Goal: Task Accomplishment & Management: Manage account settings

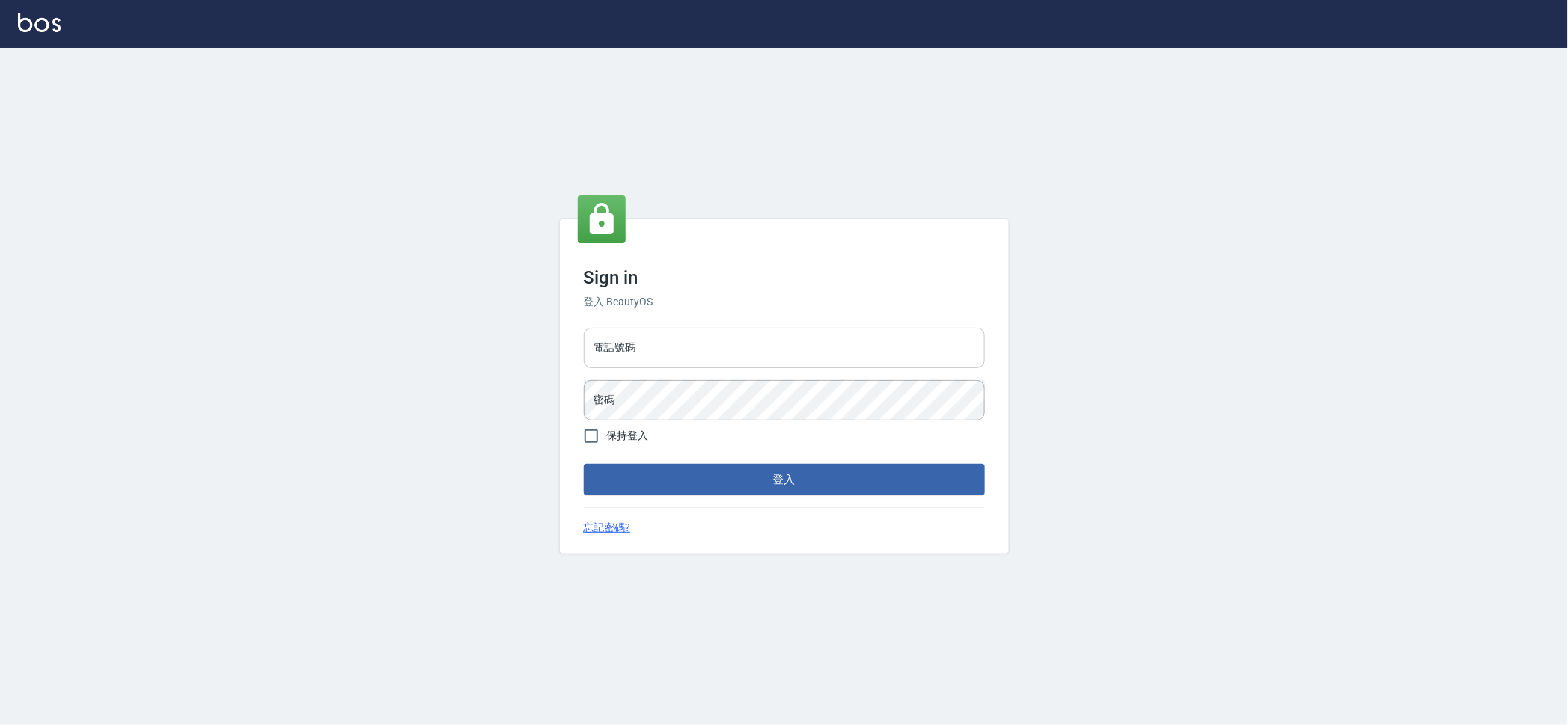
drag, startPoint x: 0, startPoint y: 0, endPoint x: 680, endPoint y: 358, distance: 768.5
click at [680, 358] on input "電話號碼" at bounding box center [785, 348] width 401 height 41
type input "0909258357"
click at [1358, 458] on div "Sign in 登入 BeautyOS 電話號碼 0909258357 電話號碼 密碼 密碼 保持登入 登入 忘記密碼?" at bounding box center [784, 387] width 1568 height 677
click at [568, 408] on div "Sign in 登入 BeautyOS 電話號碼 0909258357 電話號碼 密碼 密碼 保持登入 登入 忘記密碼?" at bounding box center [784, 387] width 449 height 334
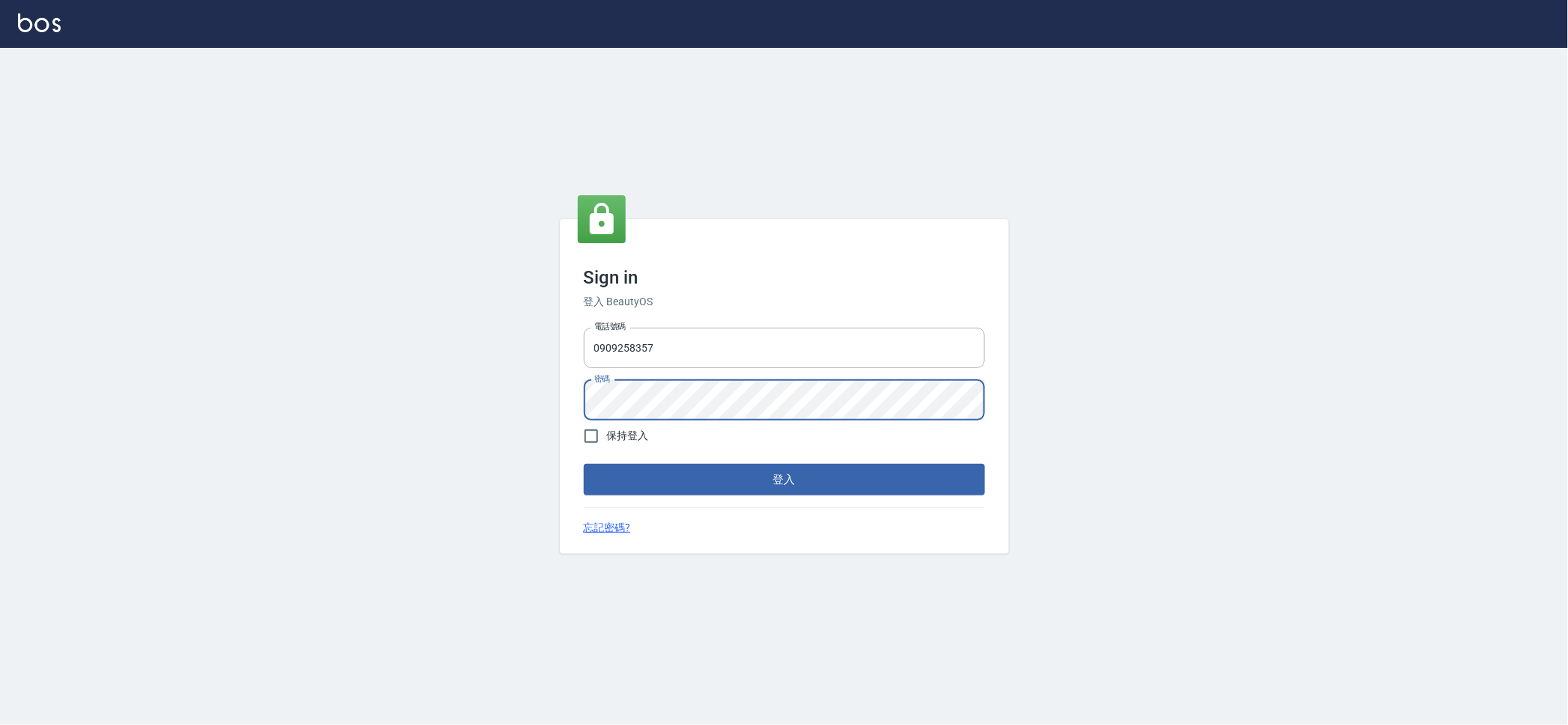
click at [527, 401] on div "Sign in 登入 BeautyOS 電話號碼 0909258357 電話號碼 密碼 密碼 保持登入 登入 忘記密碼?" at bounding box center [784, 387] width 1568 height 677
click at [546, 413] on div "Sign in 登入 BeautyOS 電話號碼 0909258357 電話號碼 密碼 密碼 保持登入 登入 忘記密碼?" at bounding box center [784, 387] width 1568 height 677
click at [1371, 466] on div "Sign in 登入 BeautyOS 電話號碼 0909258357 電話號碼 密碼 密碼 保持登入 登入 忘記密碼?" at bounding box center [784, 387] width 1568 height 677
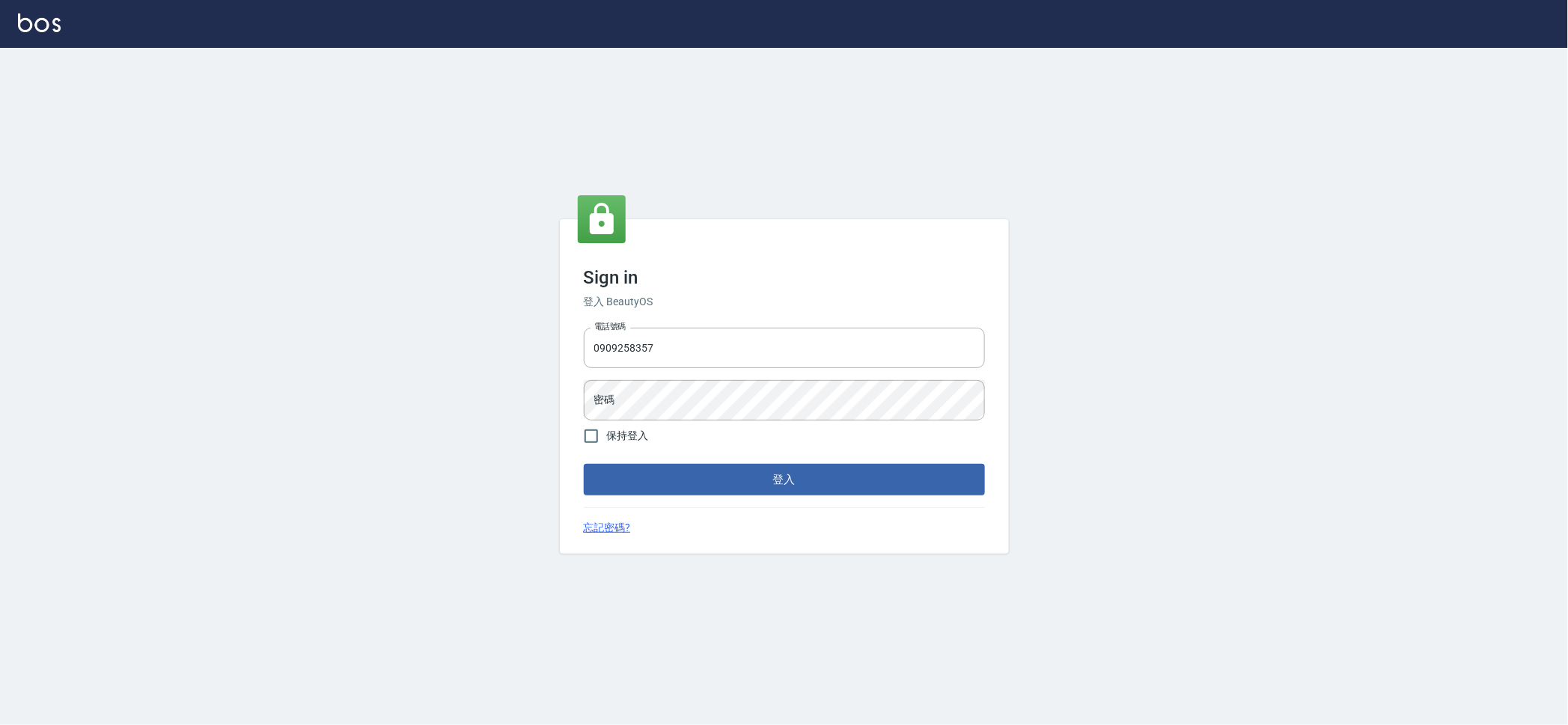
click at [1016, 511] on div "Sign in 登入 BeautyOS 電話號碼 0909258357 電話號碼 密碼 密碼 保持登入 登入 忘記密碼?" at bounding box center [784, 387] width 1568 height 677
click at [584, 464] on button "登入" at bounding box center [785, 480] width 401 height 32
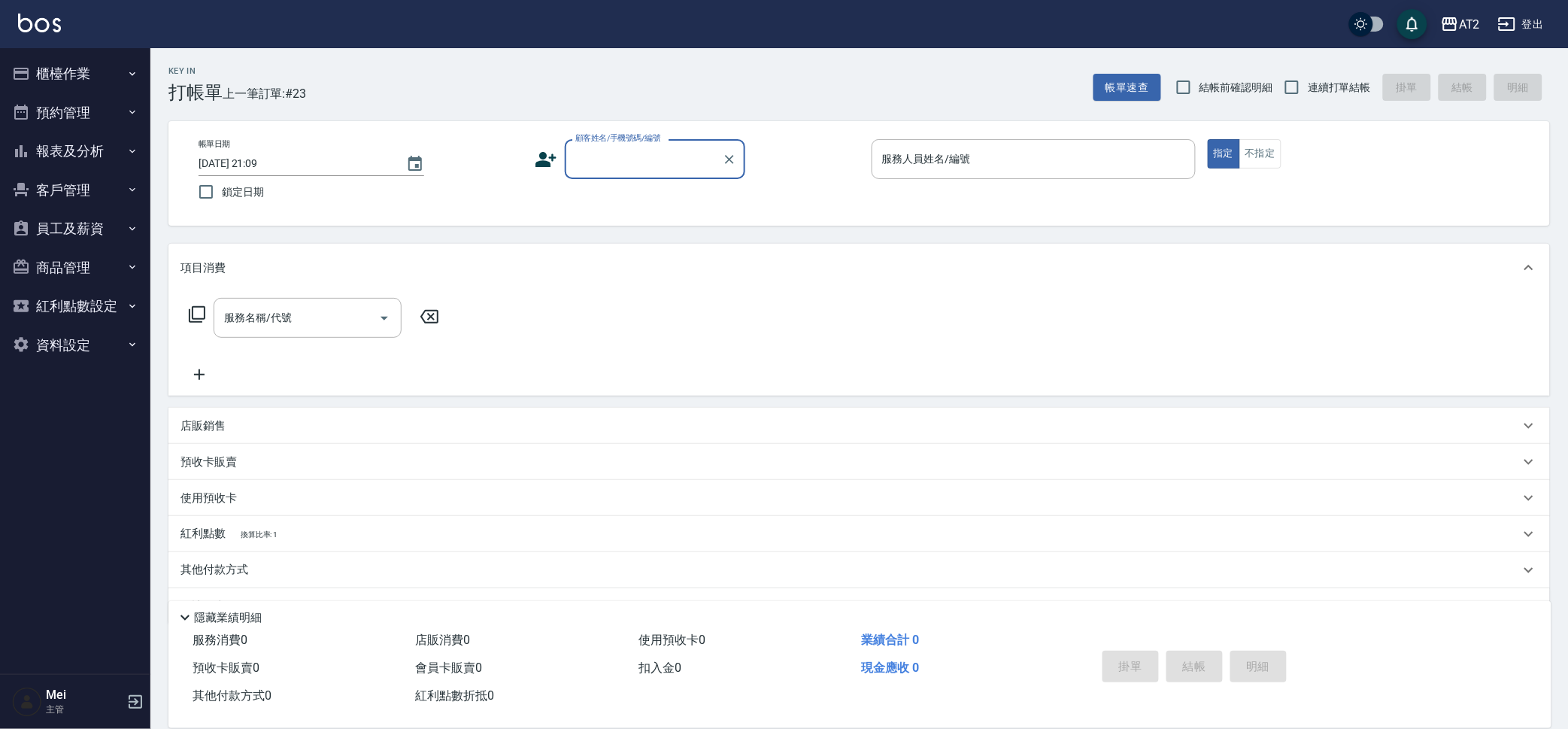
click at [673, 153] on input "顧客姓名/手機號碼/編號" at bounding box center [643, 159] width 144 height 26
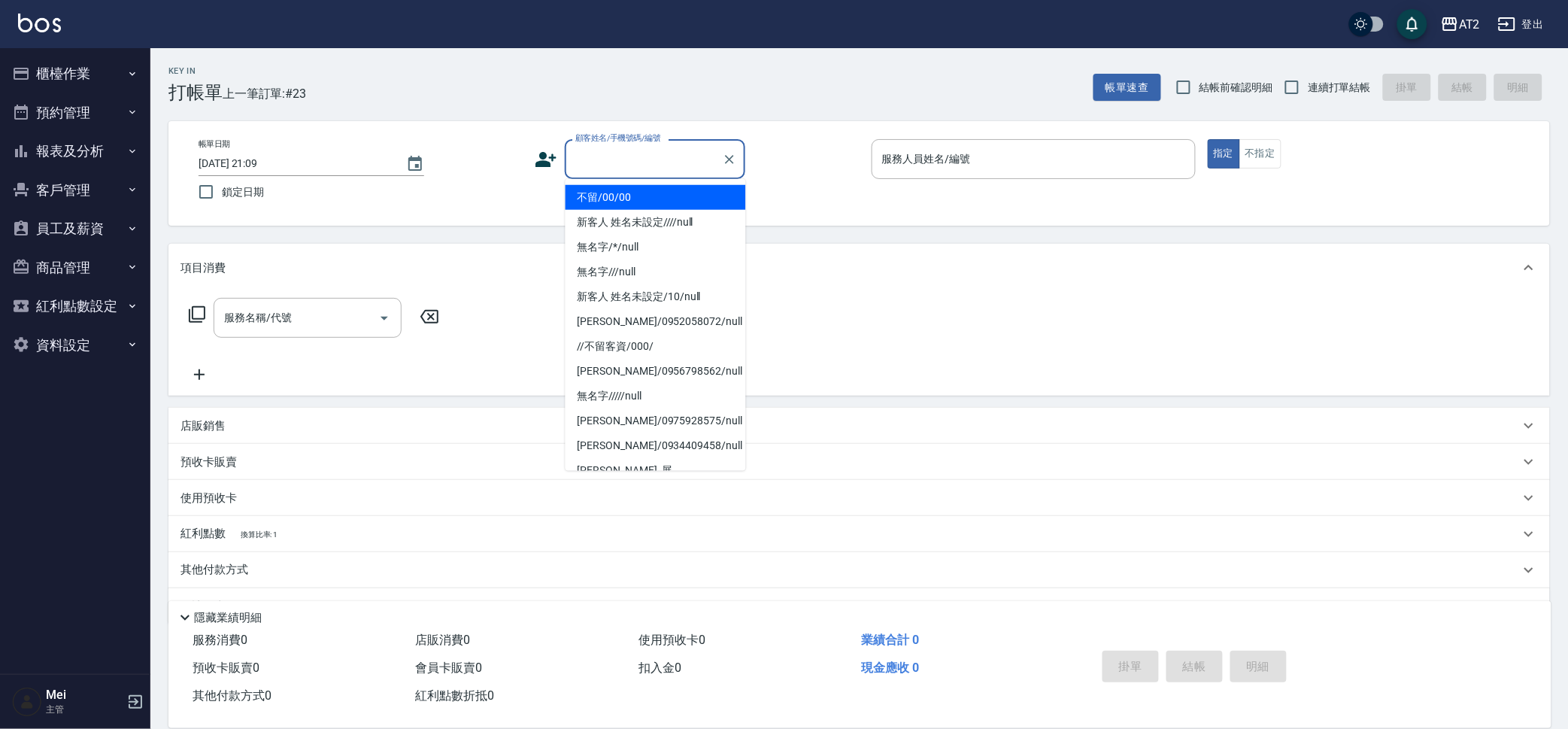
click at [662, 194] on li "不留/00/00" at bounding box center [656, 198] width 180 height 25
type input "不留/00/00"
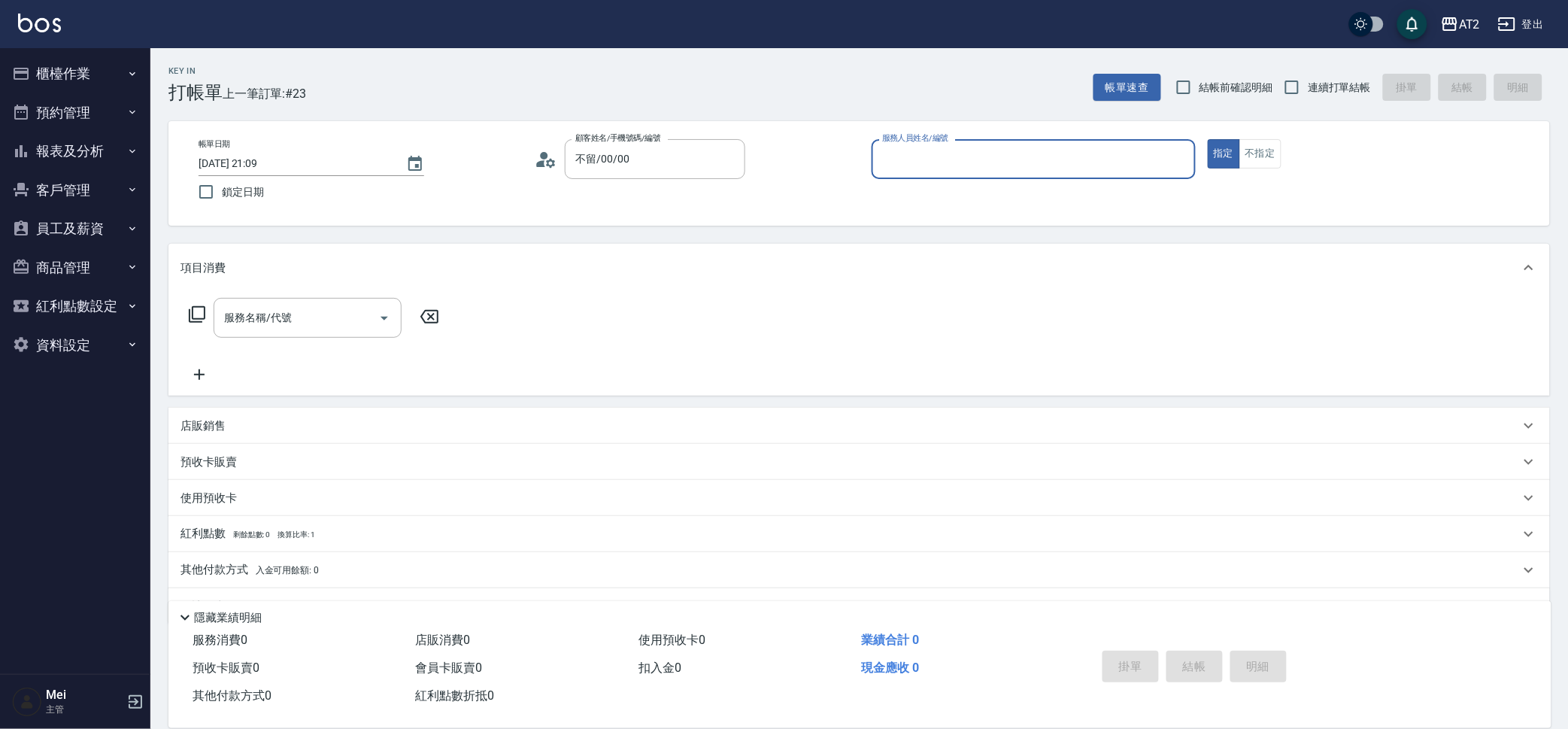
click at [1205, 88] on span "結帳前確認明細" at bounding box center [1236, 87] width 74 height 16
click at [1199, 88] on input "結帳前確認明細" at bounding box center [1184, 87] width 32 height 32
checkbox input "true"
click at [1337, 88] on span "連續打單結帳" at bounding box center [1338, 87] width 63 height 16
click at [1307, 88] on input "連續打單結帳" at bounding box center [1292, 87] width 32 height 32
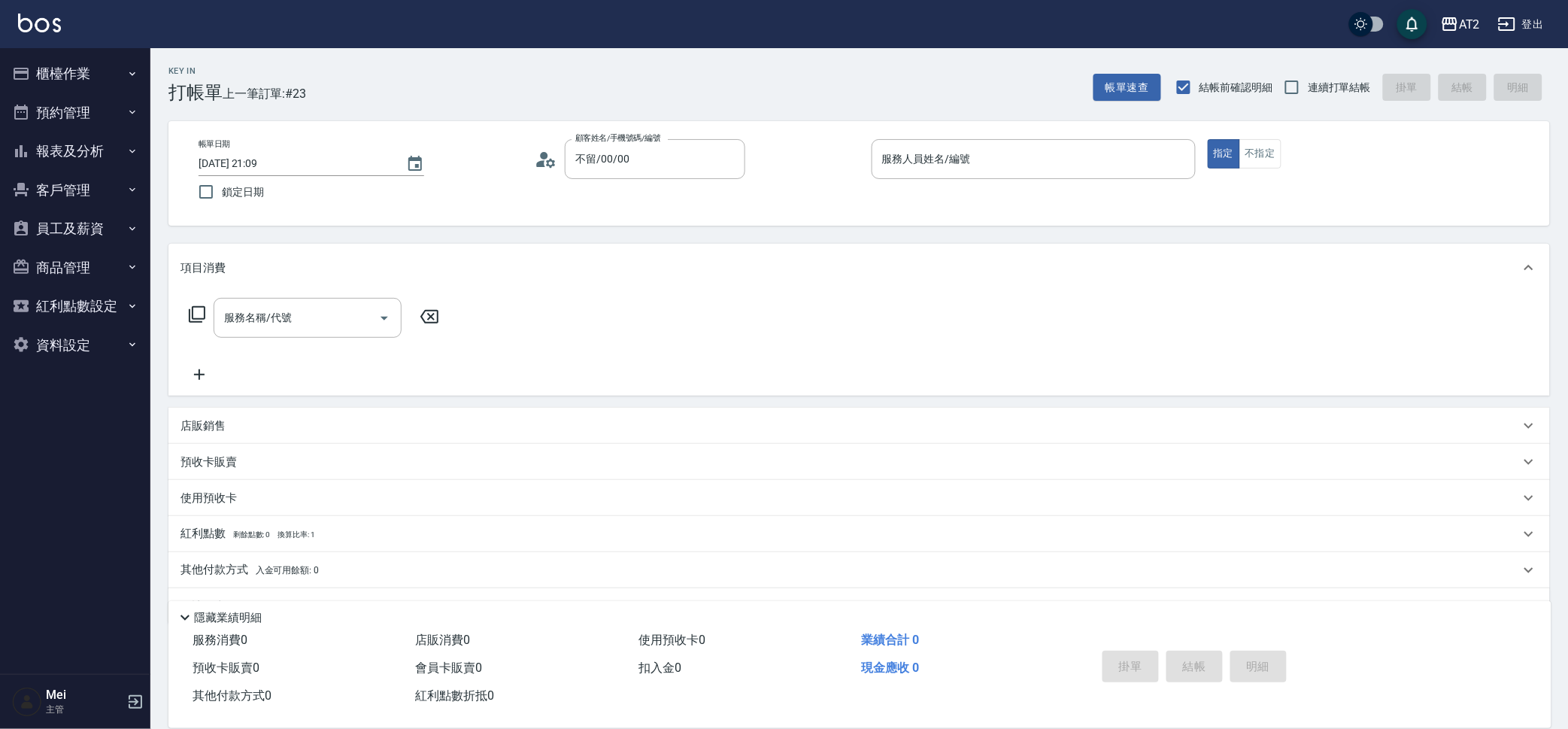
checkbox input "true"
click at [966, 153] on input "服務人員姓名/編號" at bounding box center [1034, 159] width 311 height 26
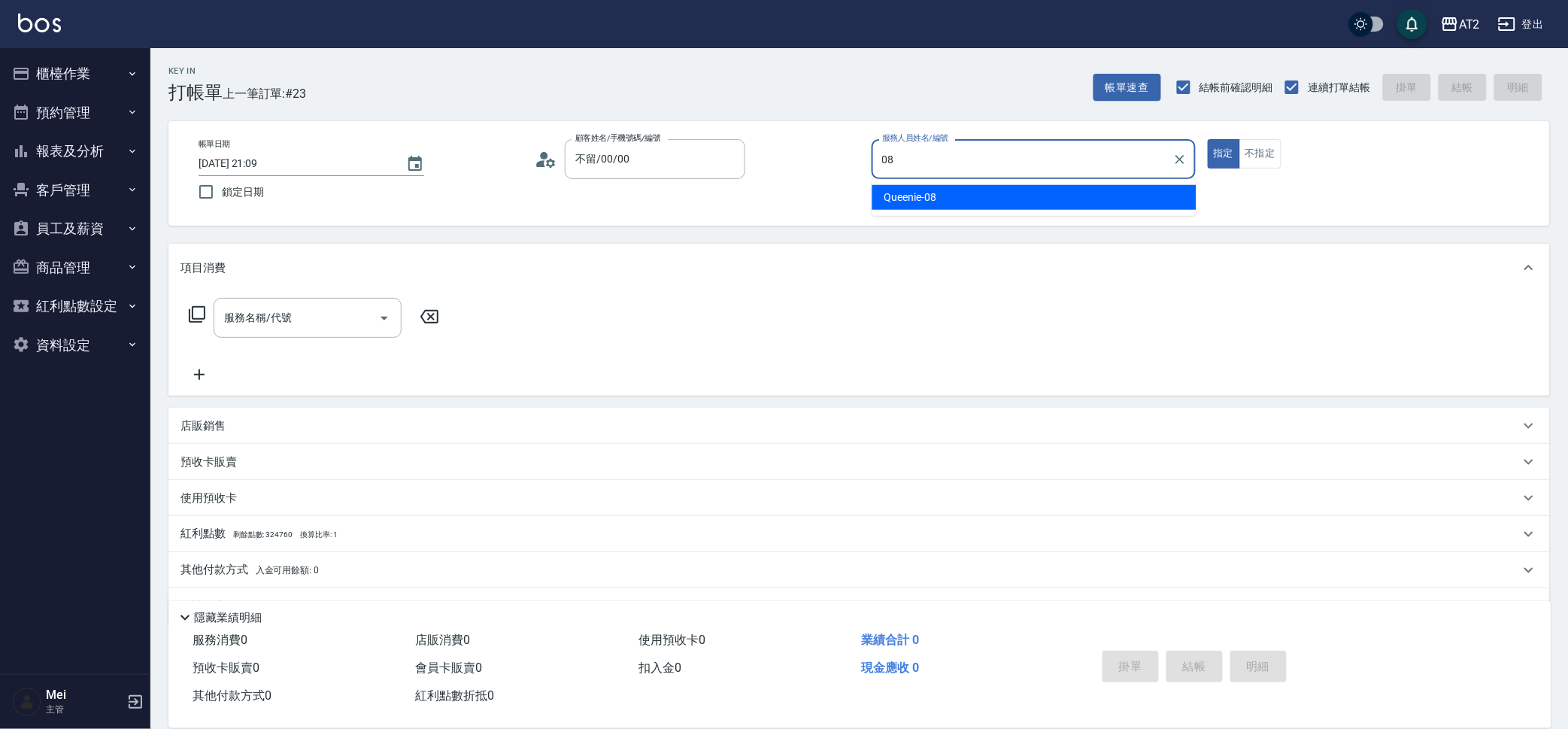
type input "Queenie-08"
type button "true"
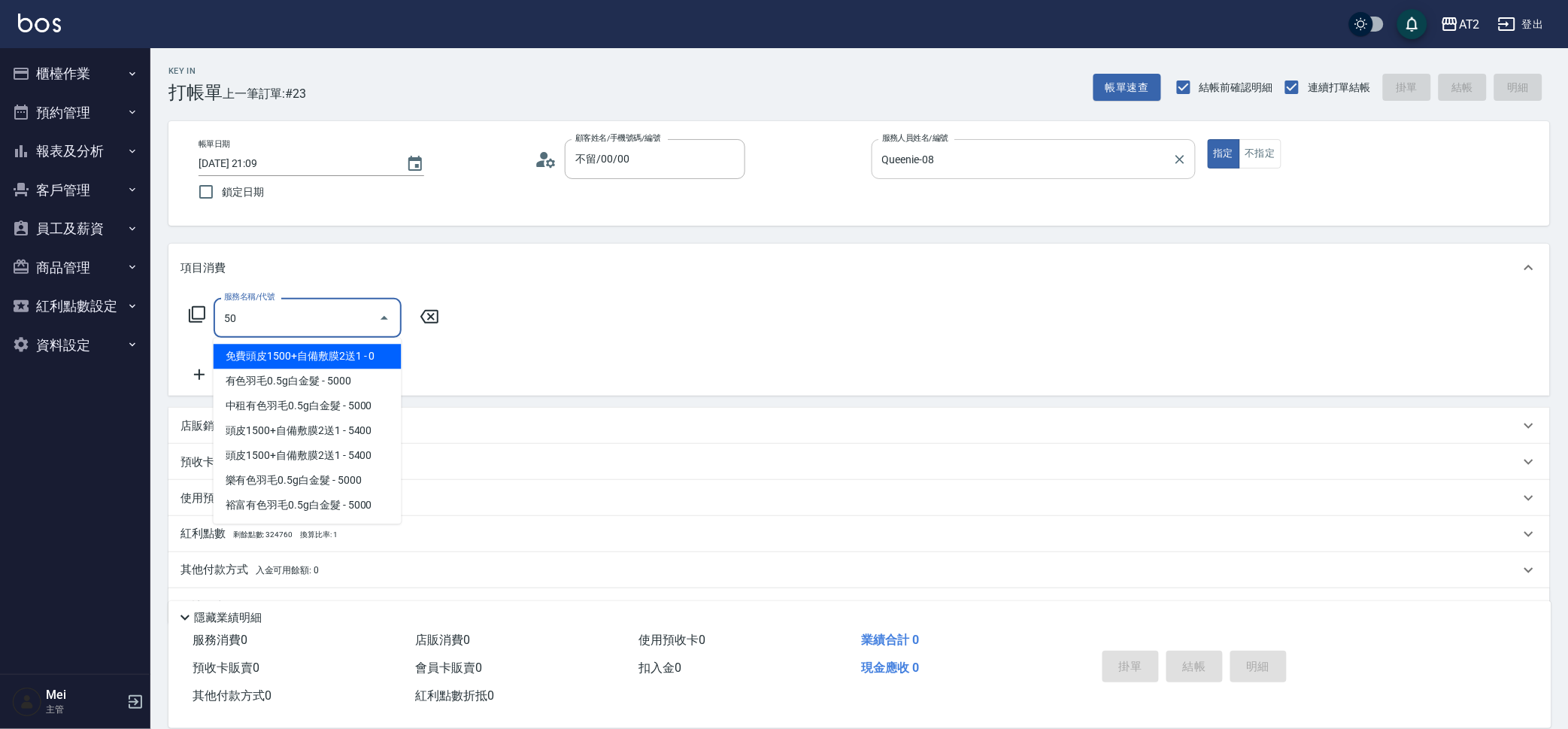
type input "501"
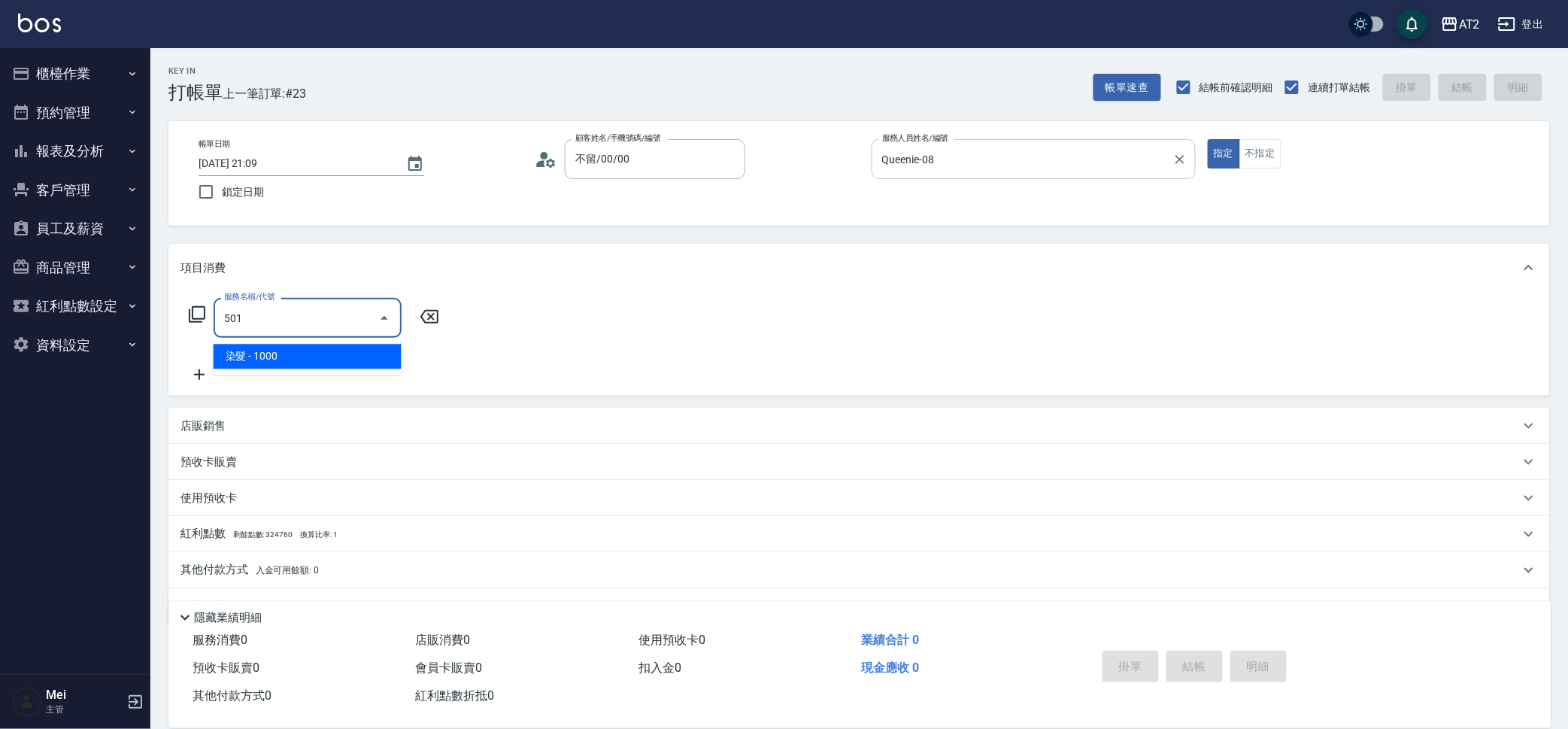
type input "100"
type input "染髮(501)"
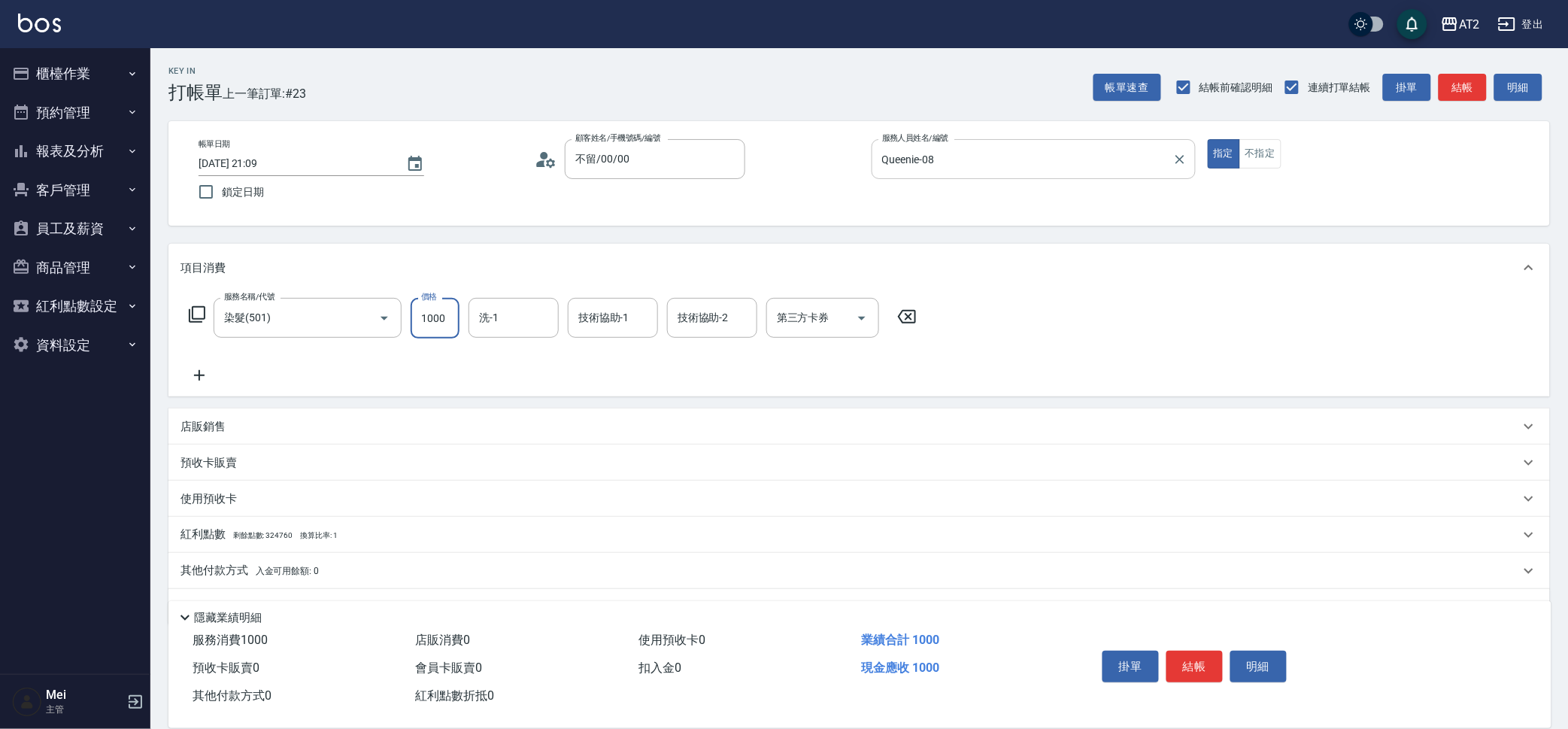
type input "3"
type input "0"
type input "34"
type input "30"
type input "349"
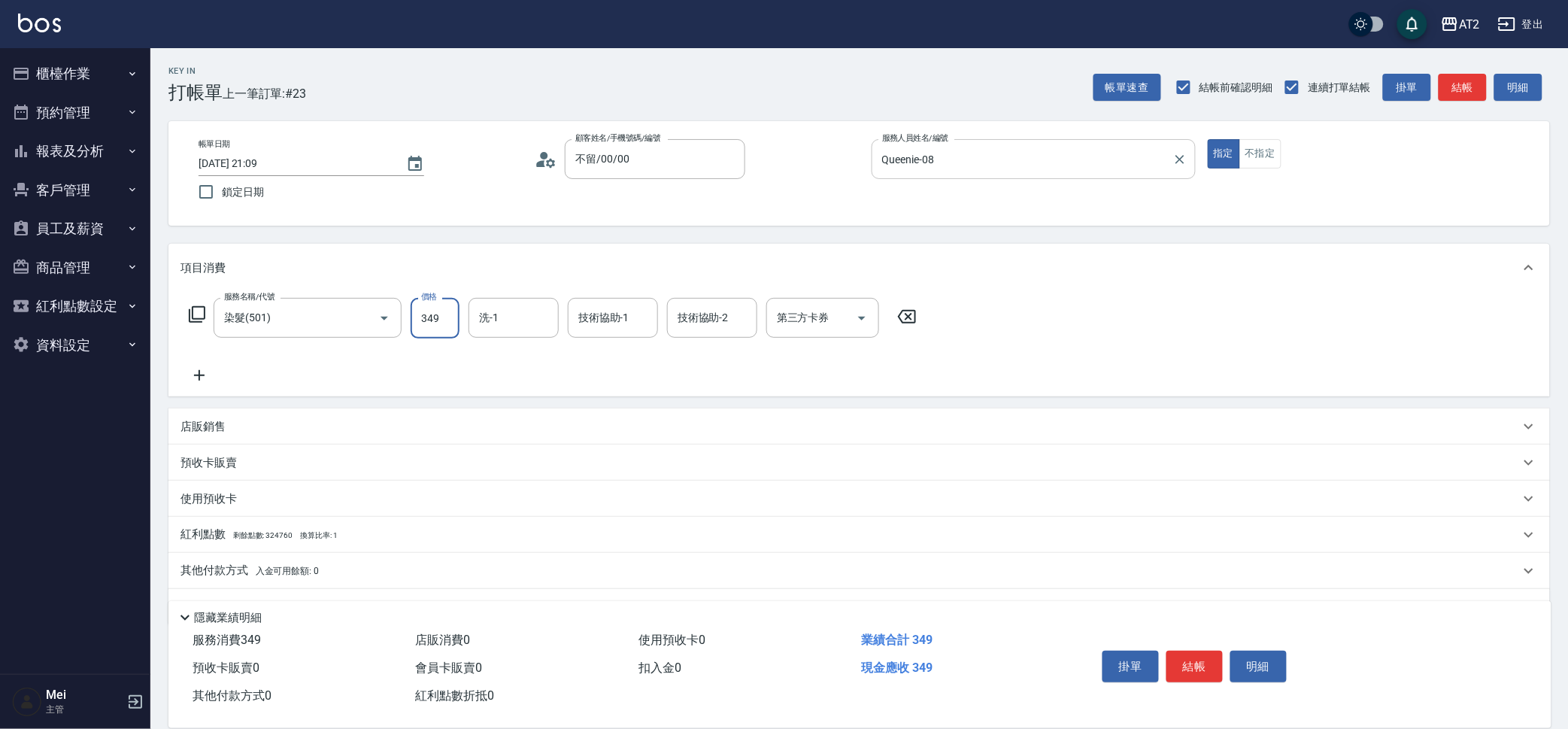
type input "340"
type input "3499"
type input "小潔-34"
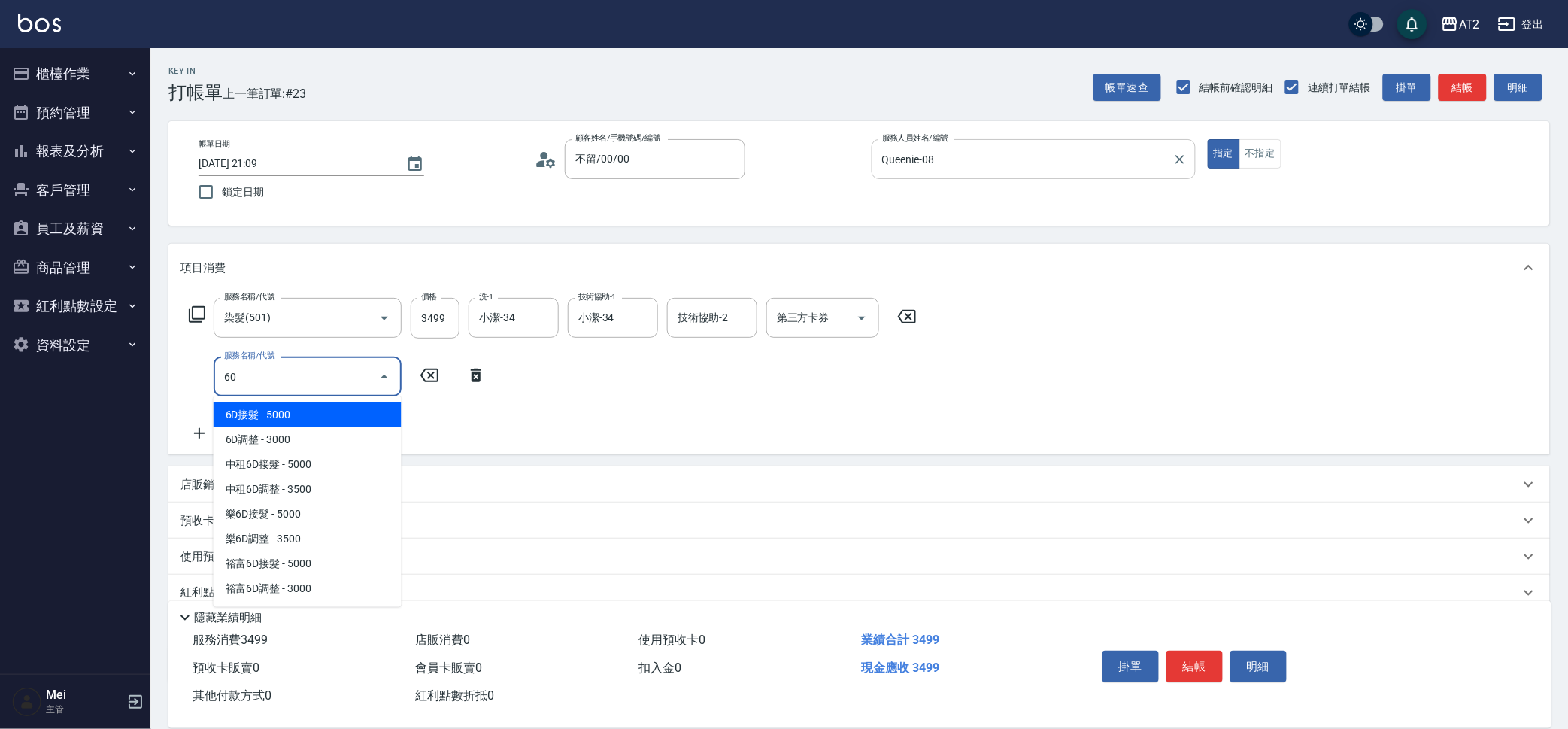
type input "601"
type input "440"
type input "自備護髮(601)"
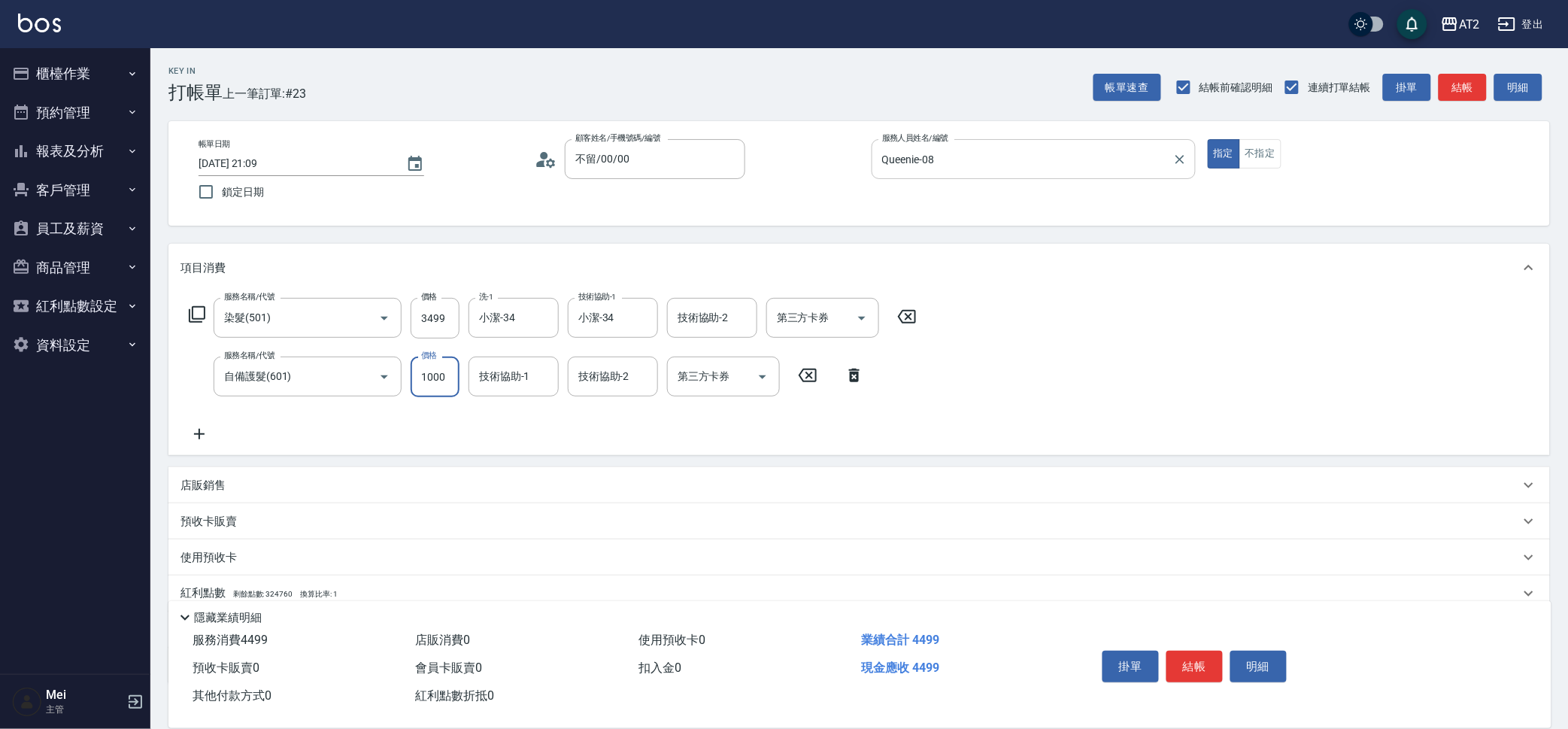
type input "350"
type input "30"
type input "370"
type input "300"
type input "640"
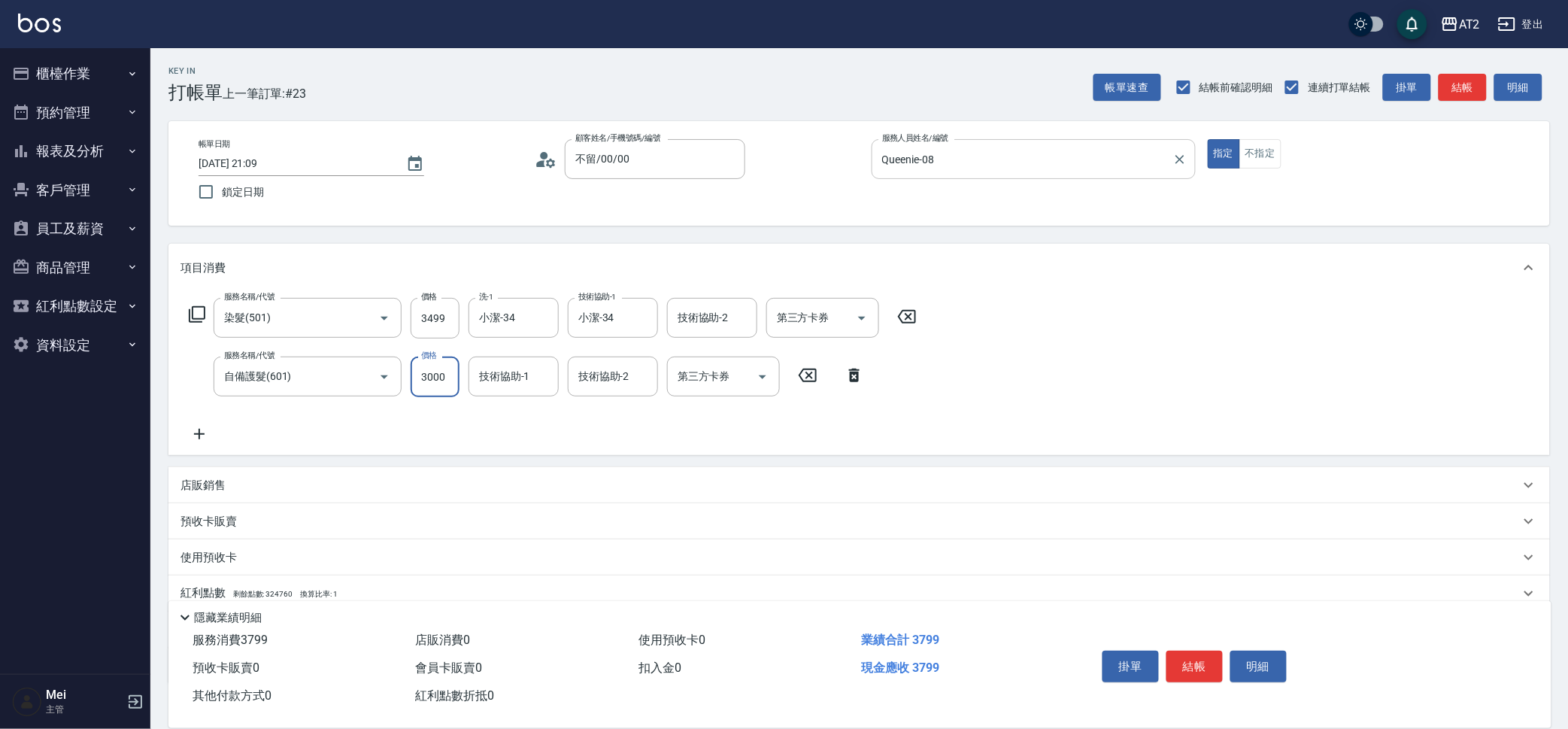
type input "3000"
type input "小潔-34"
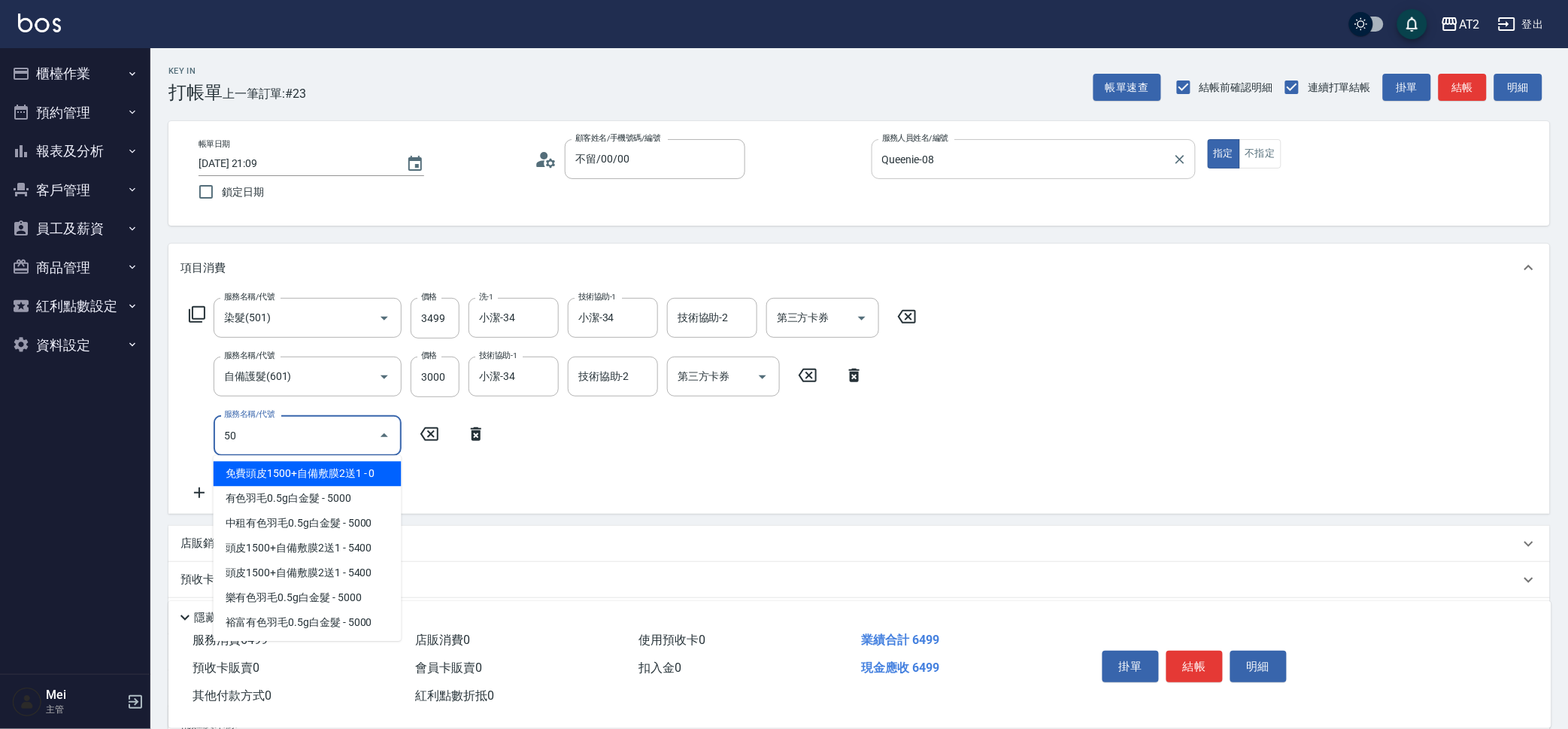
type input "502"
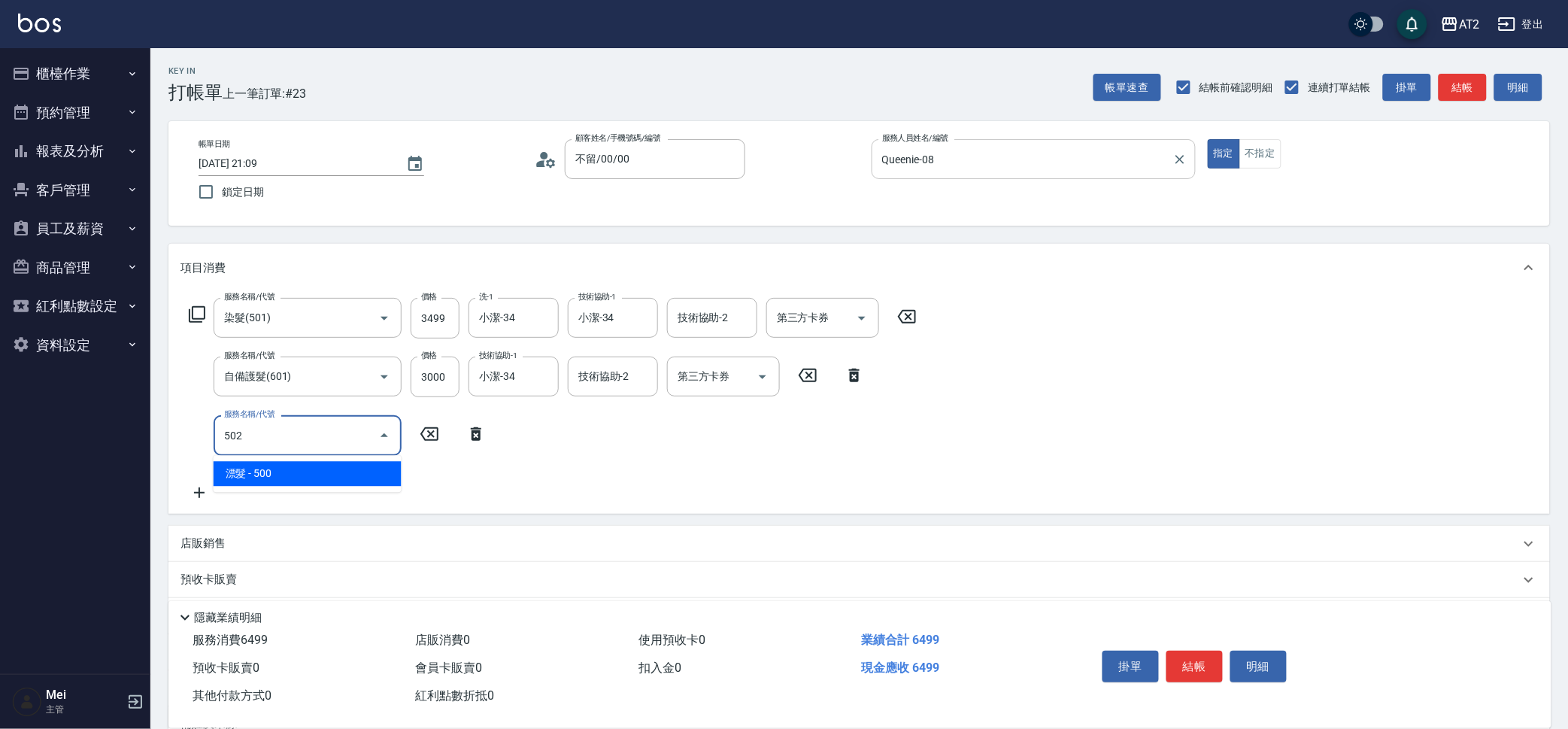
type input "690"
type input "漂髮(502)"
type input "0"
type input "640"
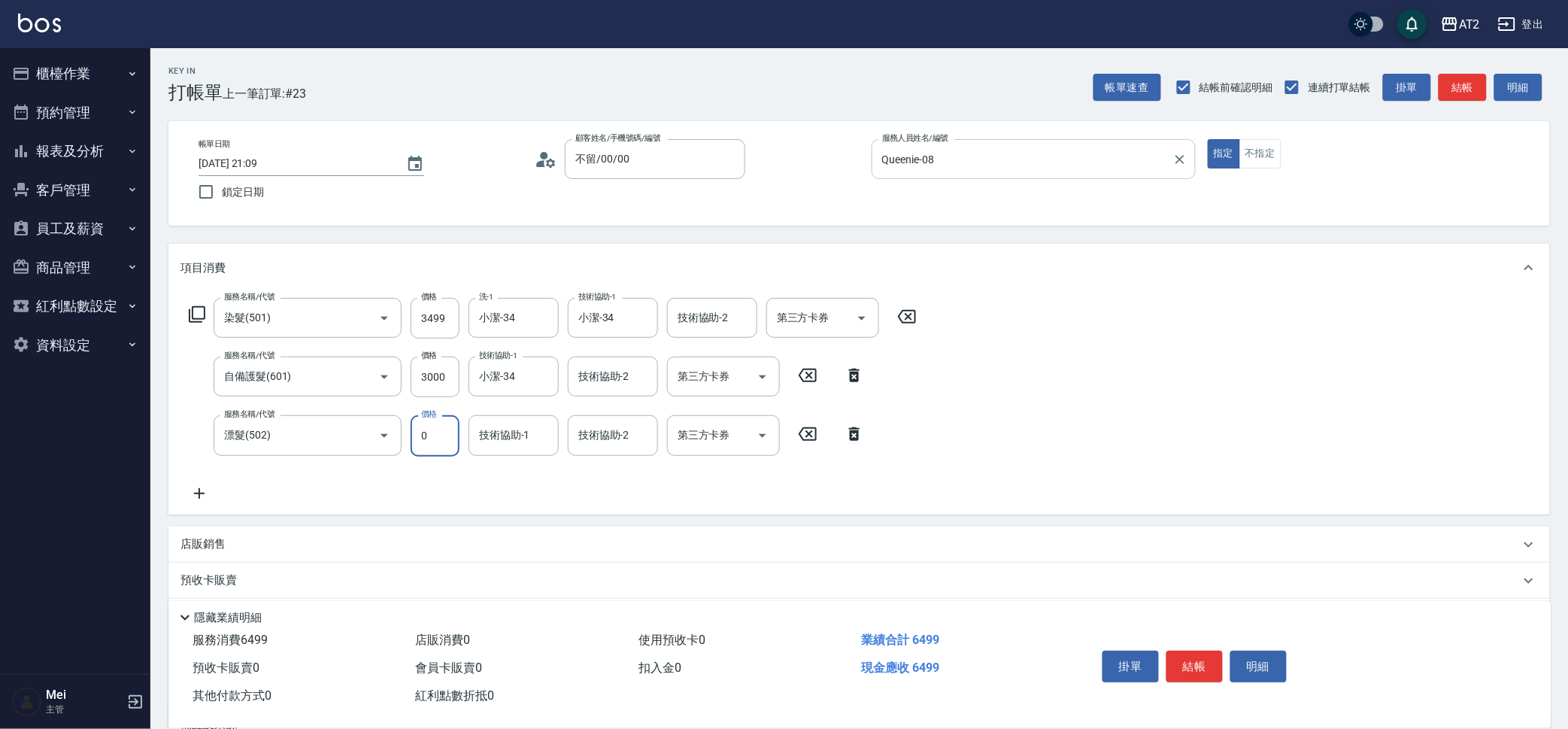
type input "0"
type input "小潔-34"
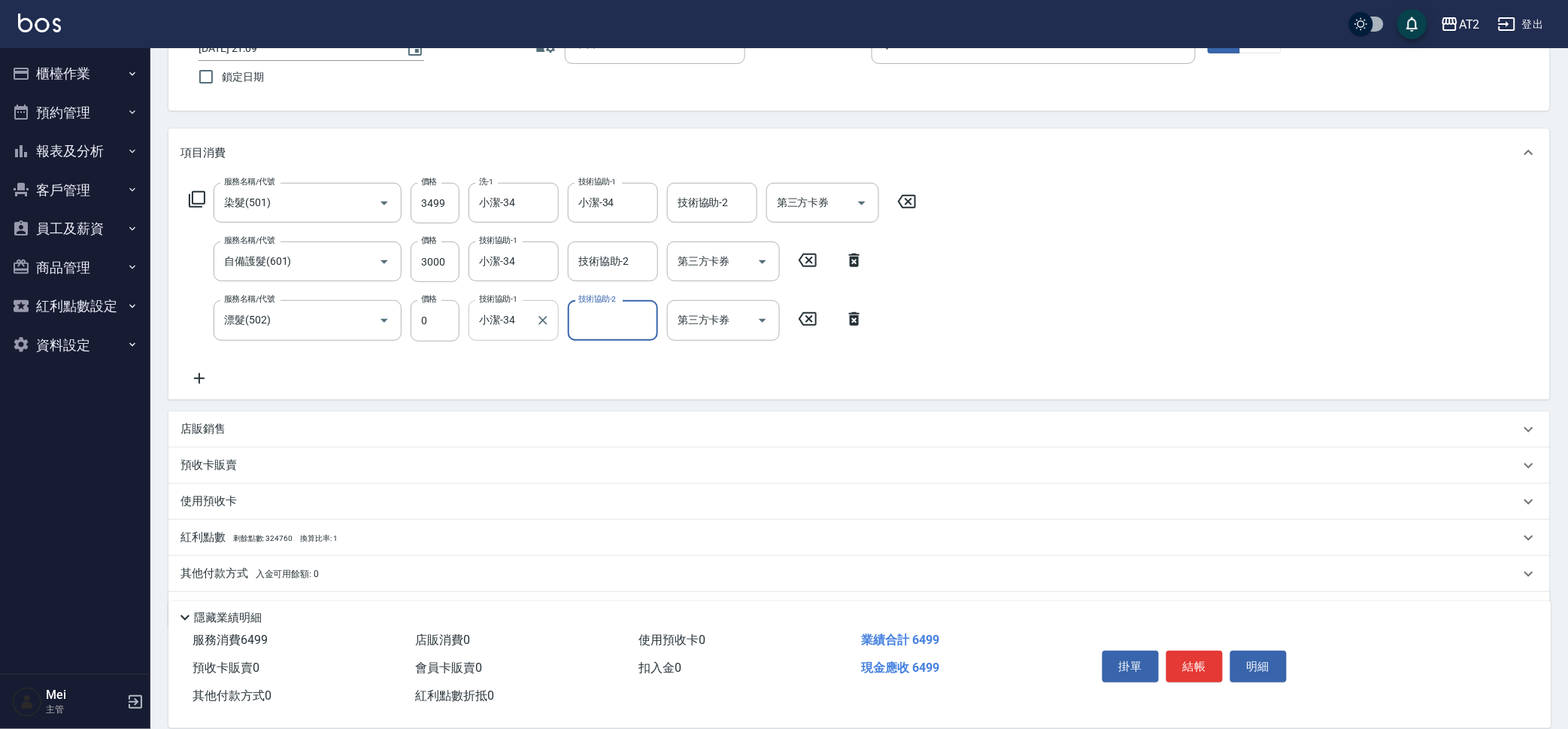
scroll to position [155, 0]
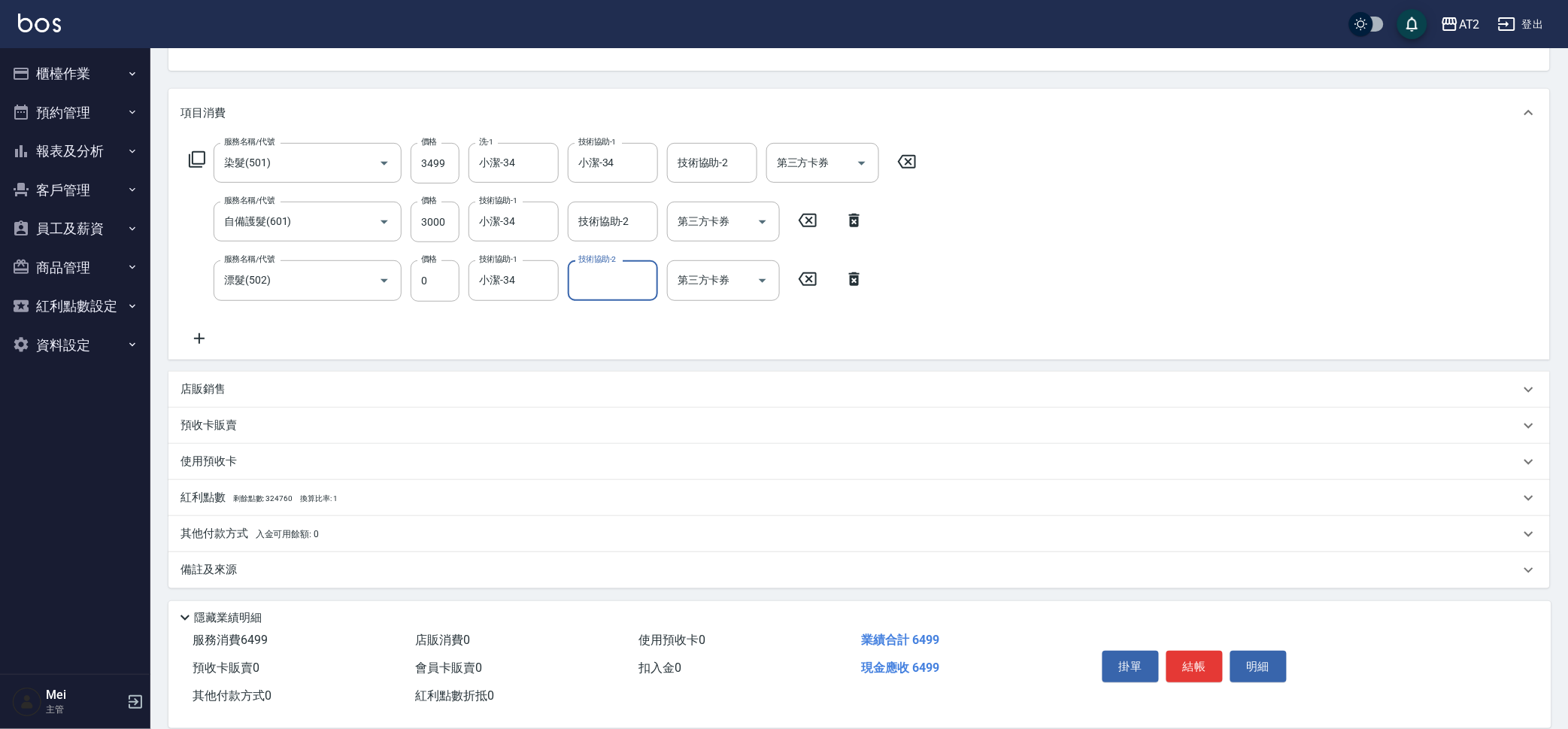
click at [318, 533] on span "入金可用餘額: 0" at bounding box center [288, 534] width 64 height 11
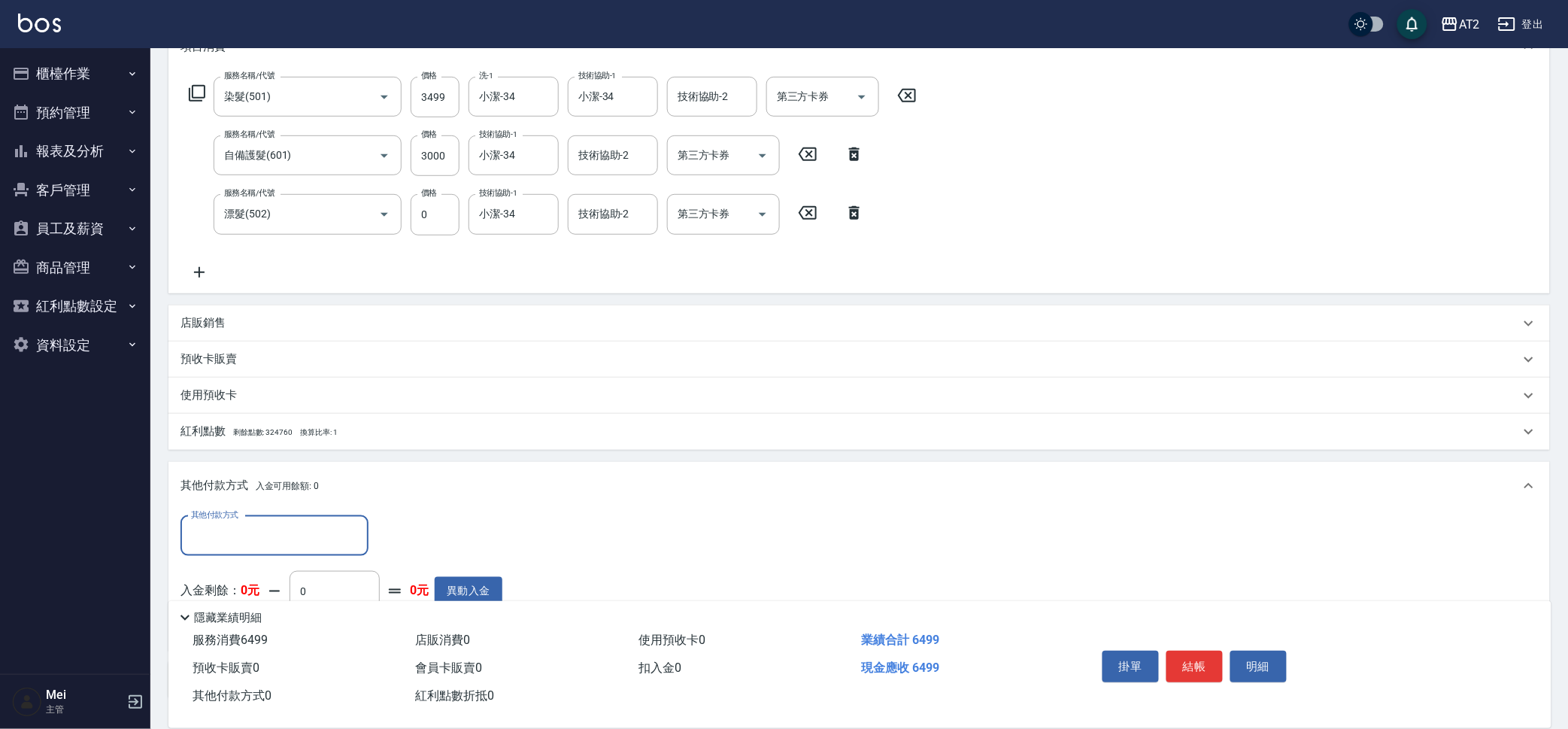
scroll to position [314, 0]
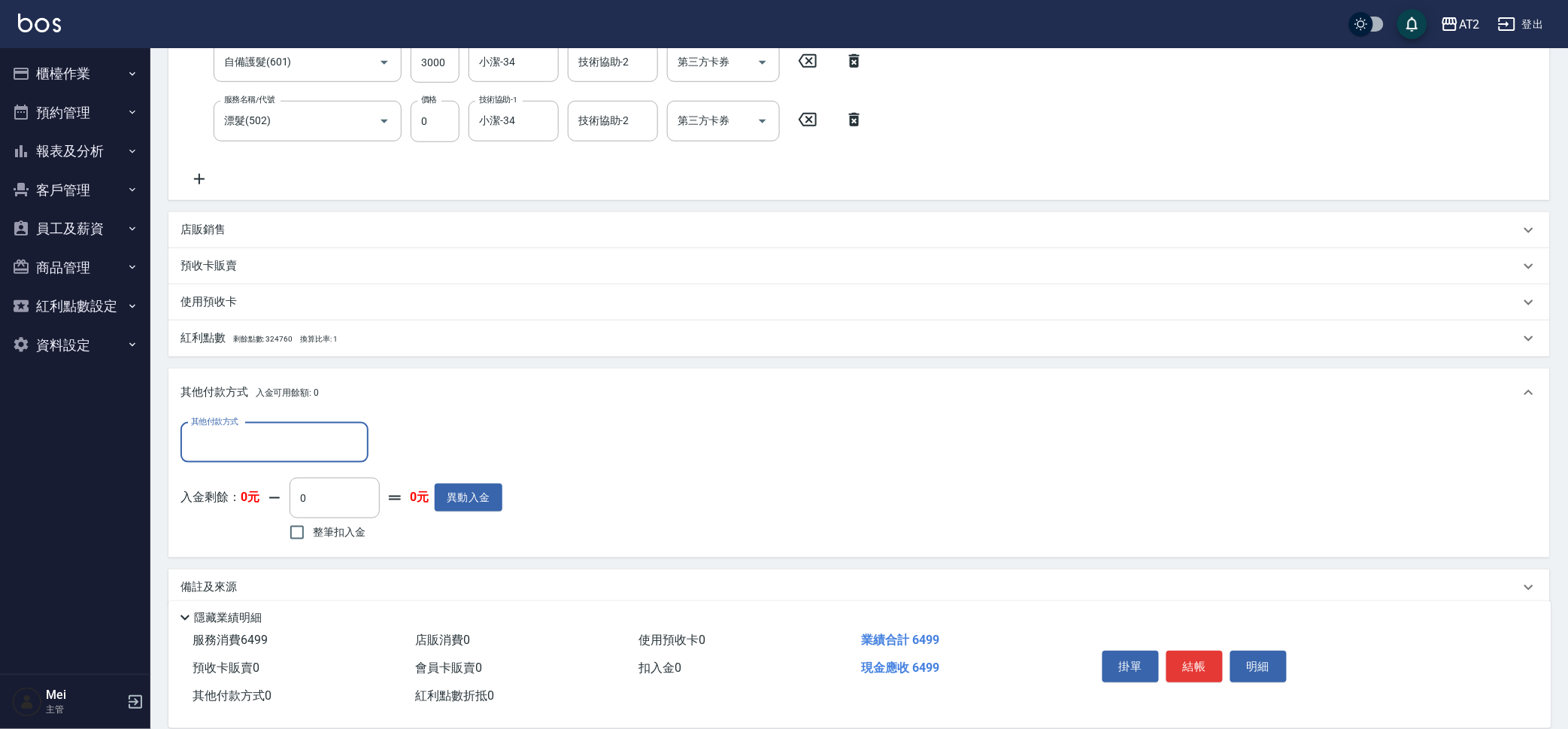
click at [244, 442] on input "其他付款方式" at bounding box center [274, 443] width 175 height 26
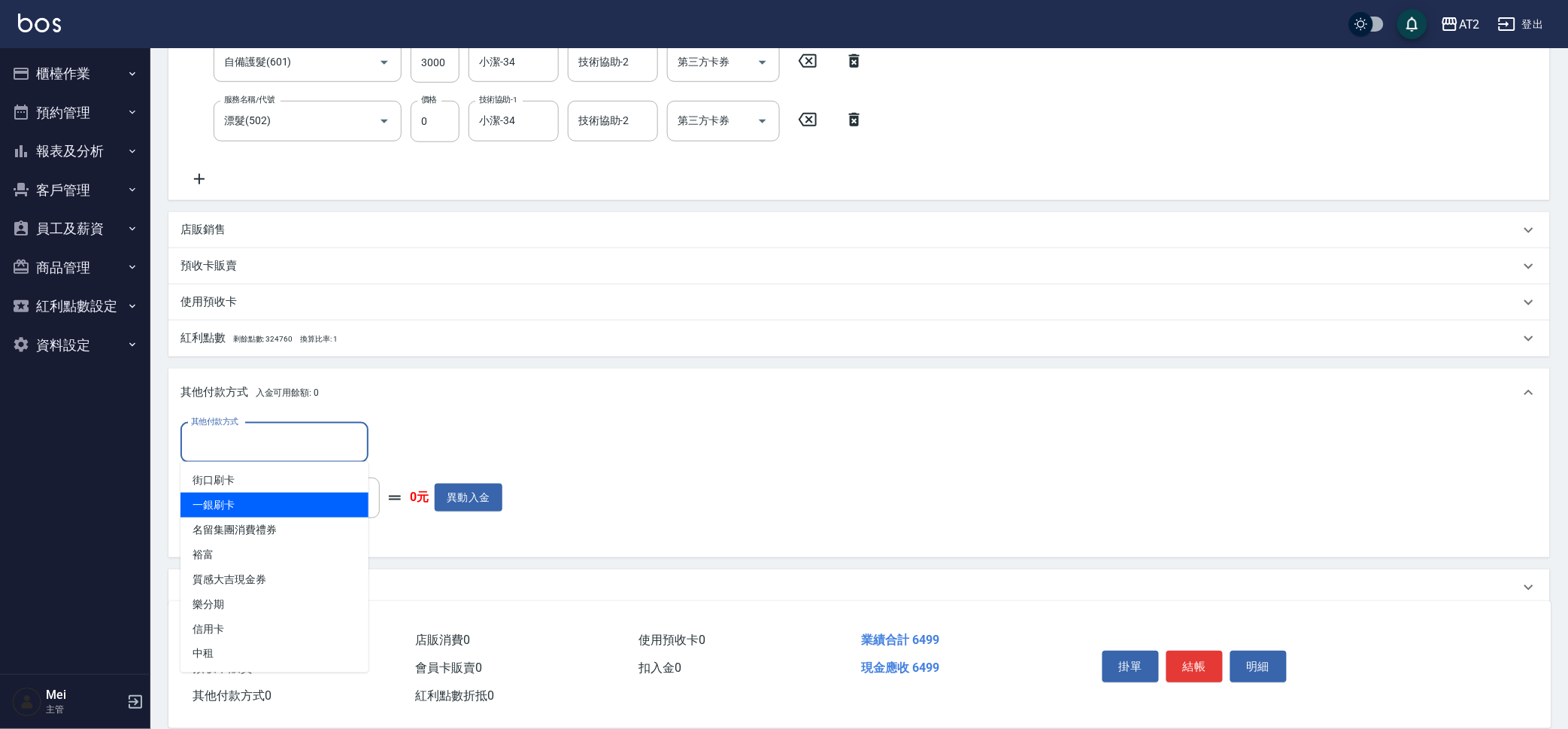
click at [248, 509] on span "一銀刷卡" at bounding box center [274, 505] width 188 height 25
type input "一銀刷卡"
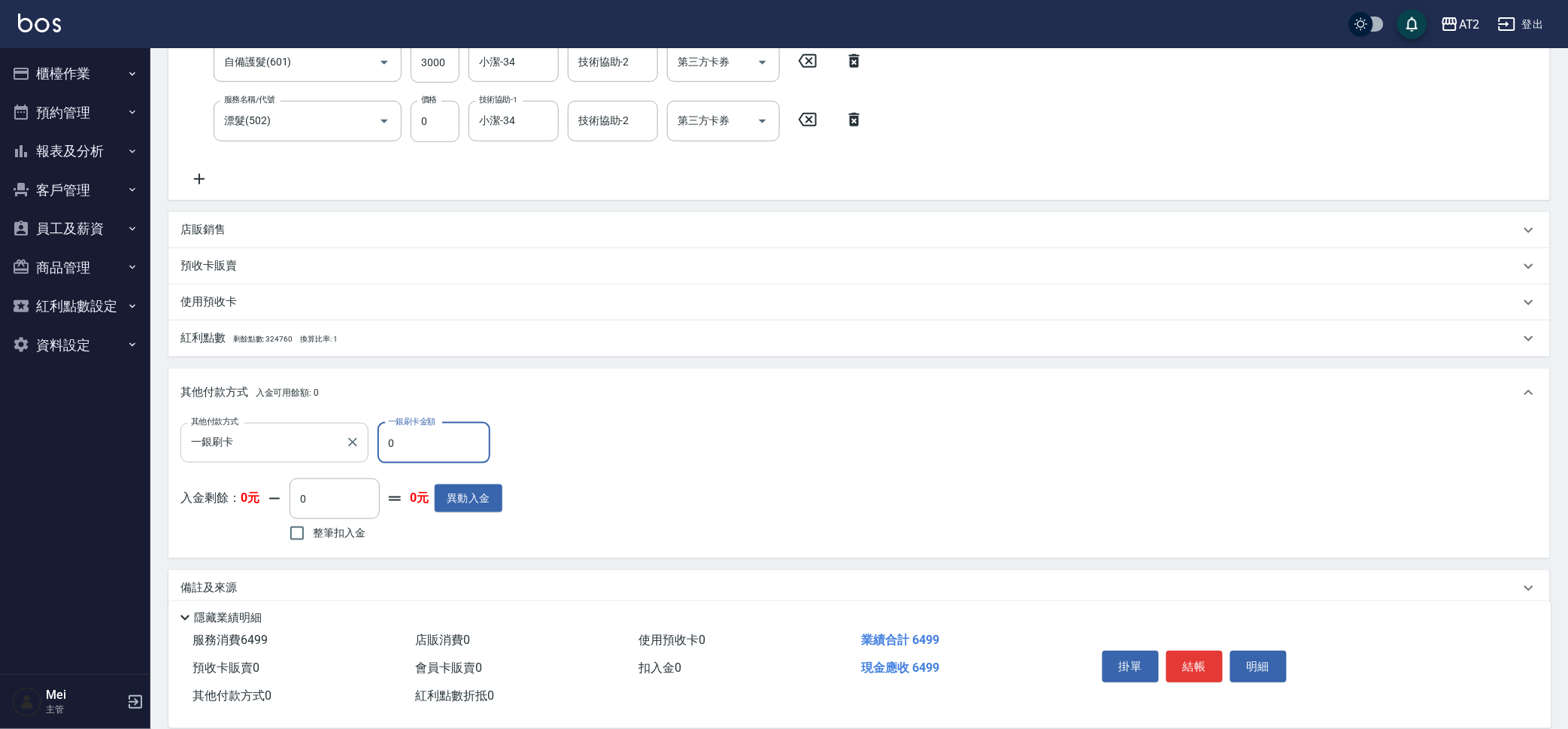
drag, startPoint x: 402, startPoint y: 442, endPoint x: 296, endPoint y: 443, distance: 106.0
click at [296, 443] on div "其他付款方式 一銀刷卡 其他付款方式 一銀刷卡金額 0 一銀刷卡金額" at bounding box center [341, 444] width 322 height 41
type input "64"
type input "580"
type input "649"
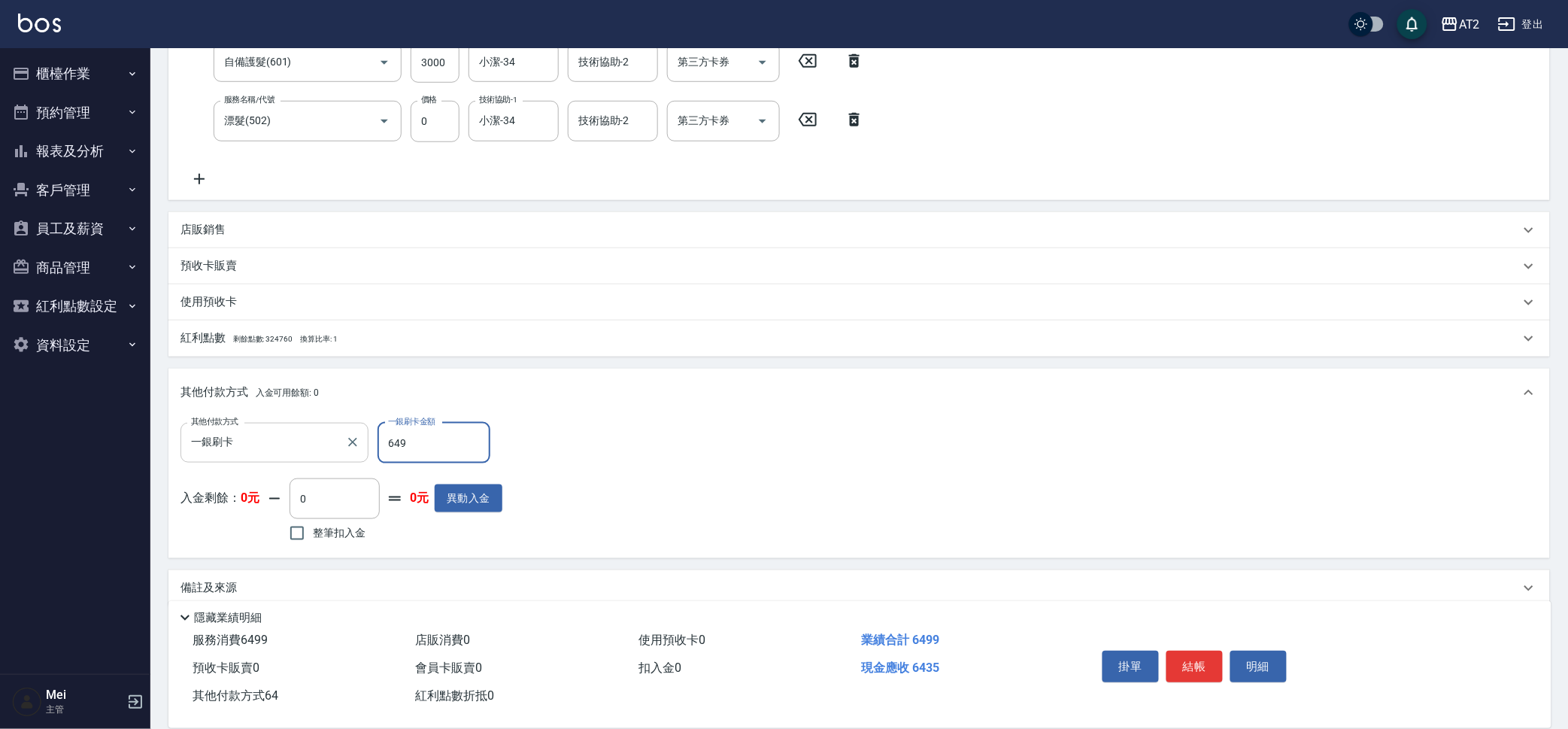
type input "0"
type input "6499"
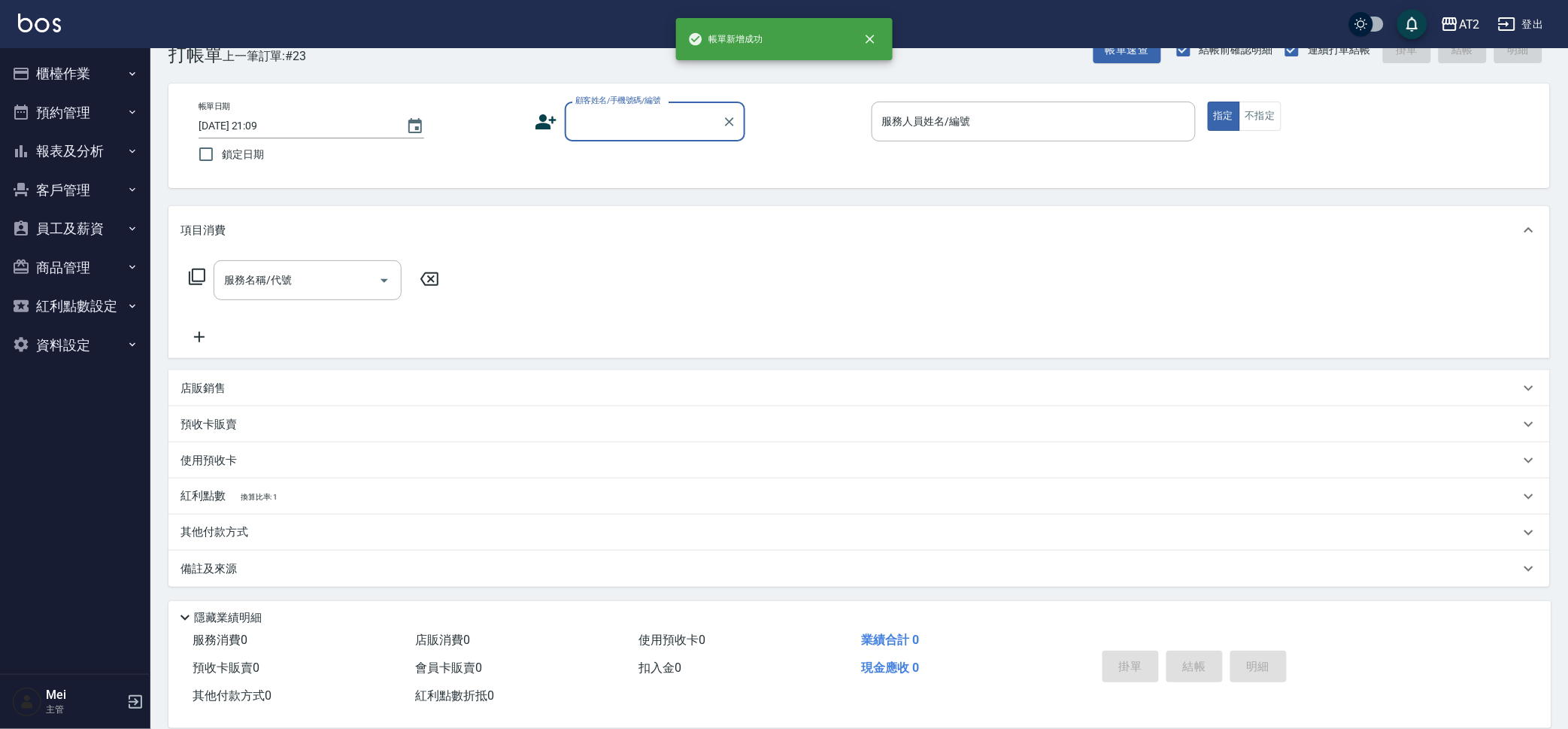
scroll to position [0, 0]
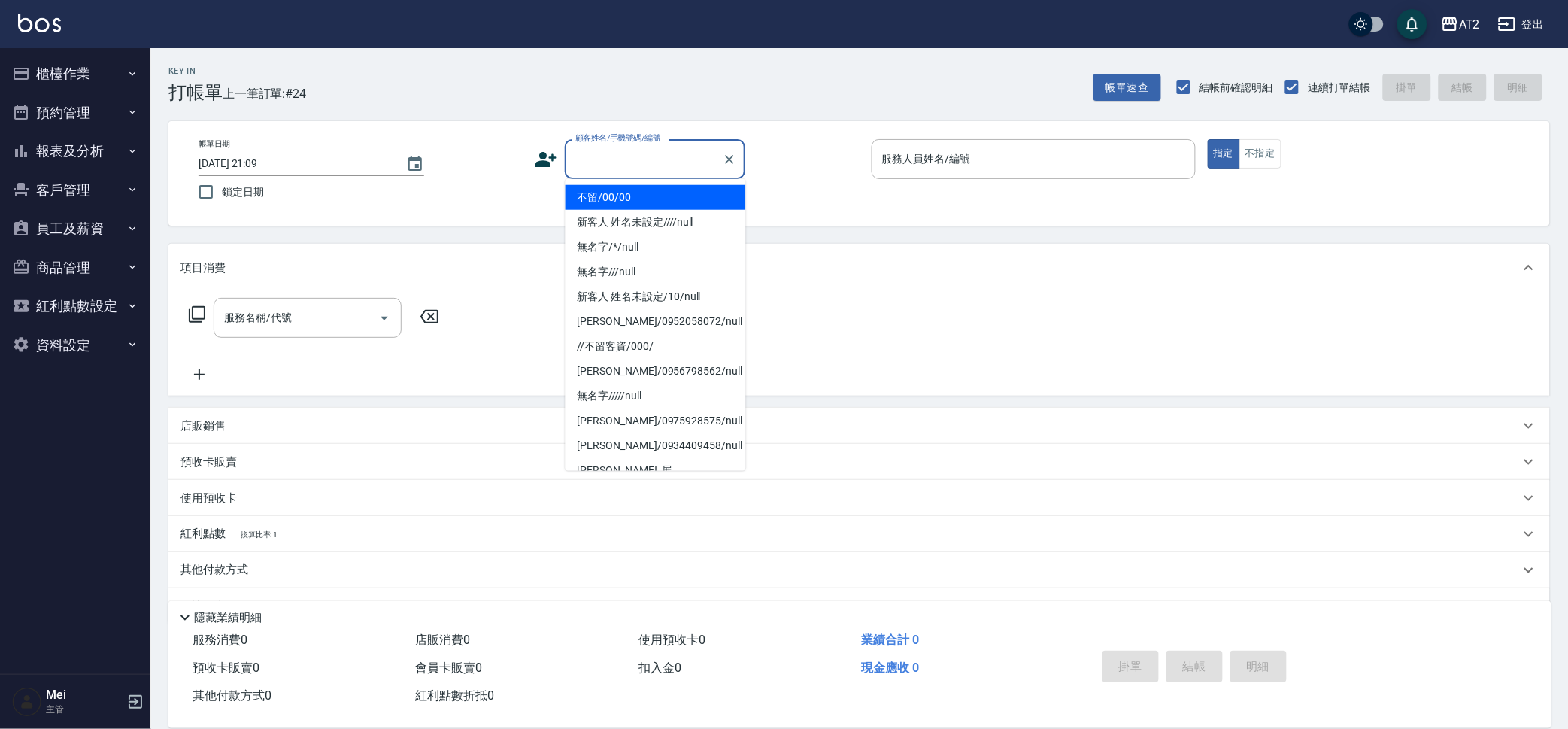
click at [651, 158] on input "顧客姓名/手機號碼/編號" at bounding box center [643, 159] width 144 height 26
click at [620, 203] on li "不留/00/00" at bounding box center [656, 198] width 180 height 25
type input "不留/00/00"
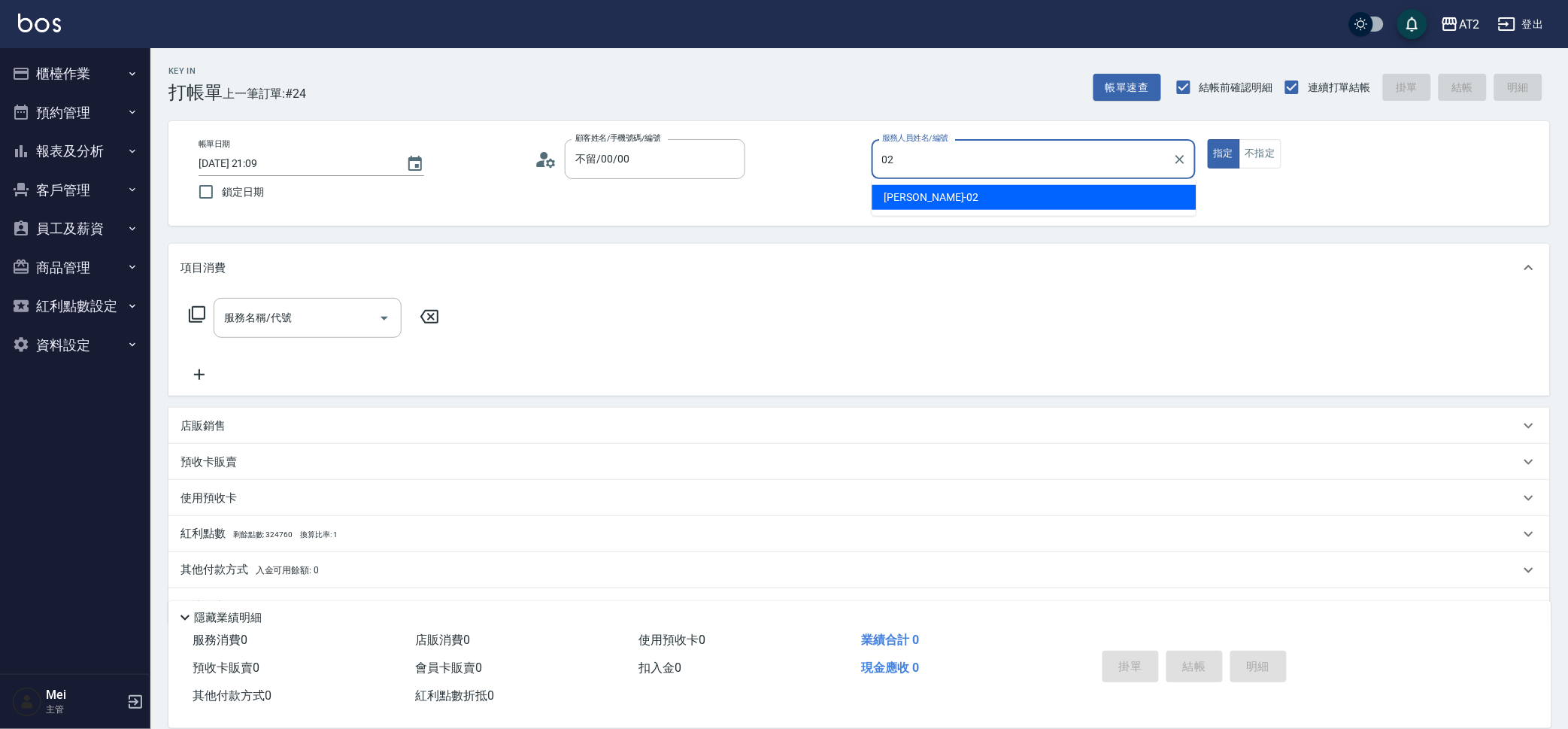
type input "Morgan-02"
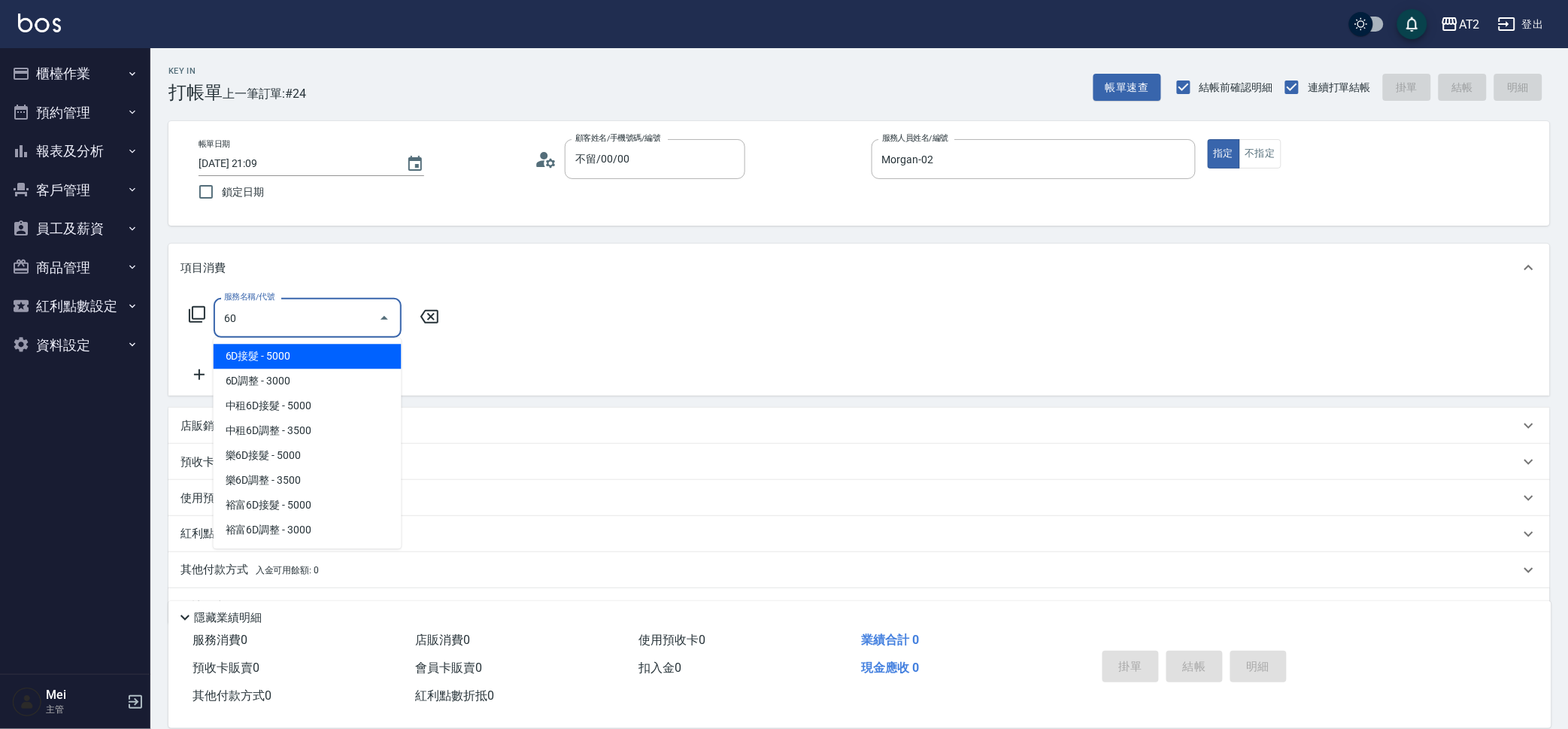
type input "601"
type input "100"
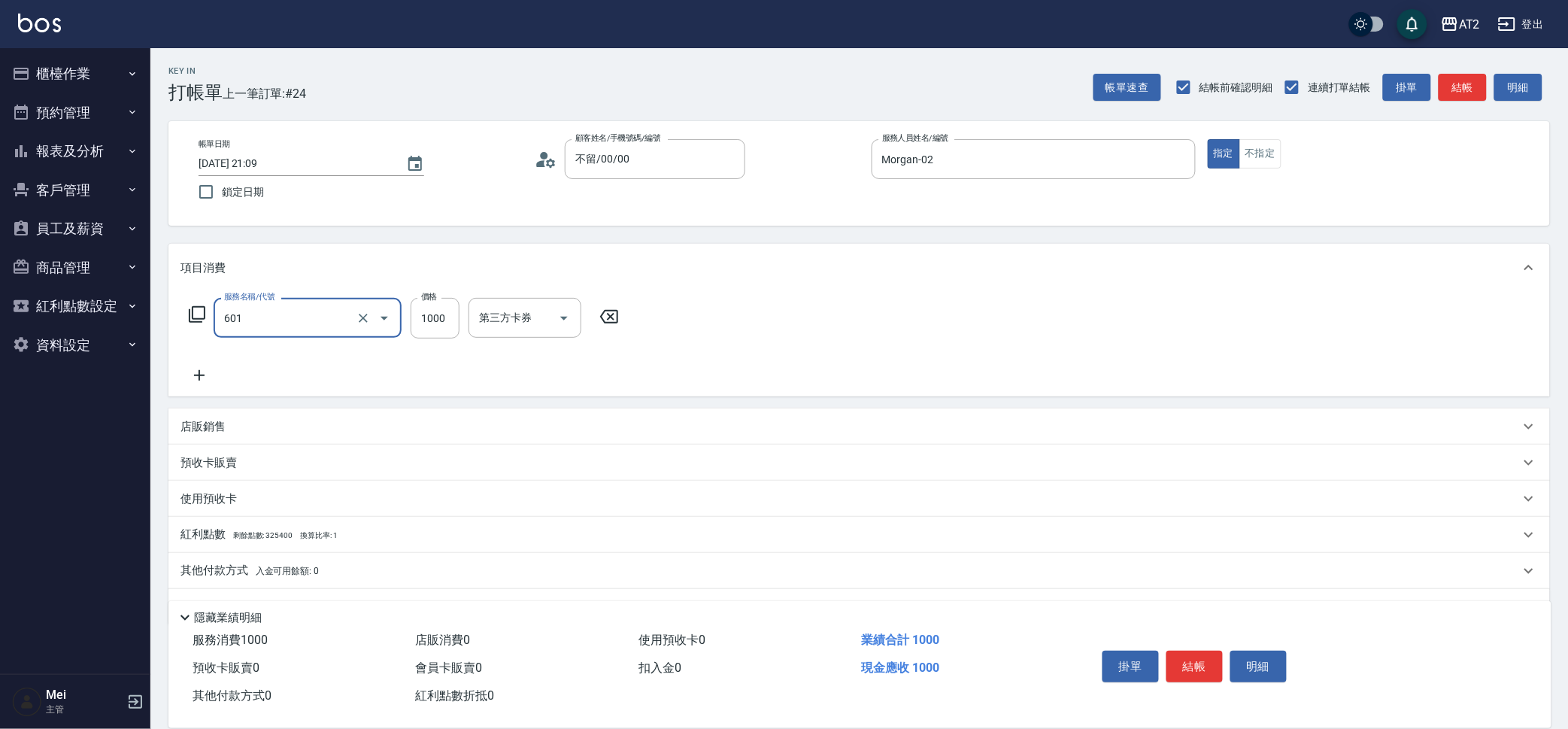
type input "自備護髮(601)"
type input "2"
type input "0"
type input "20"
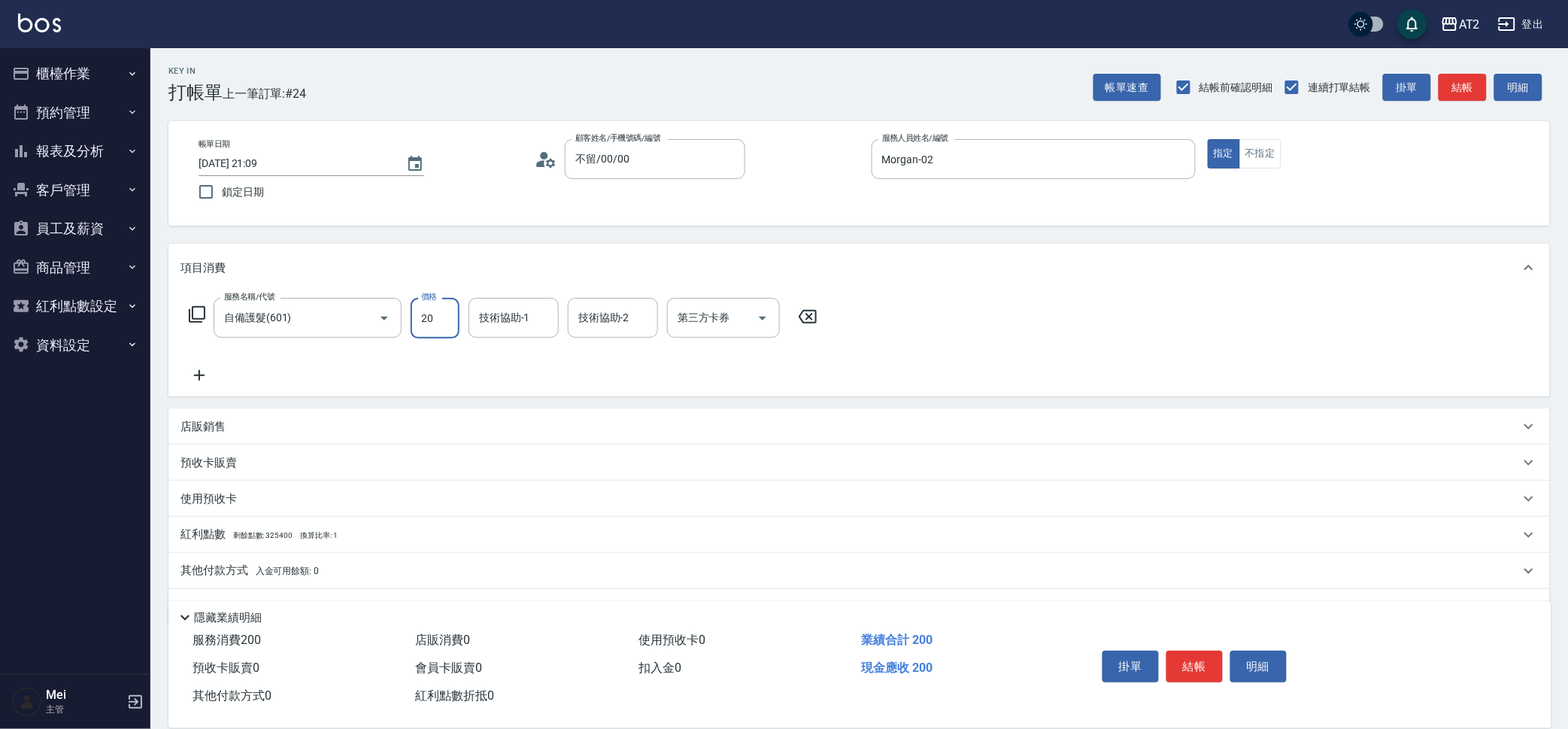
type input "200"
type input "2000"
type input "小安-30"
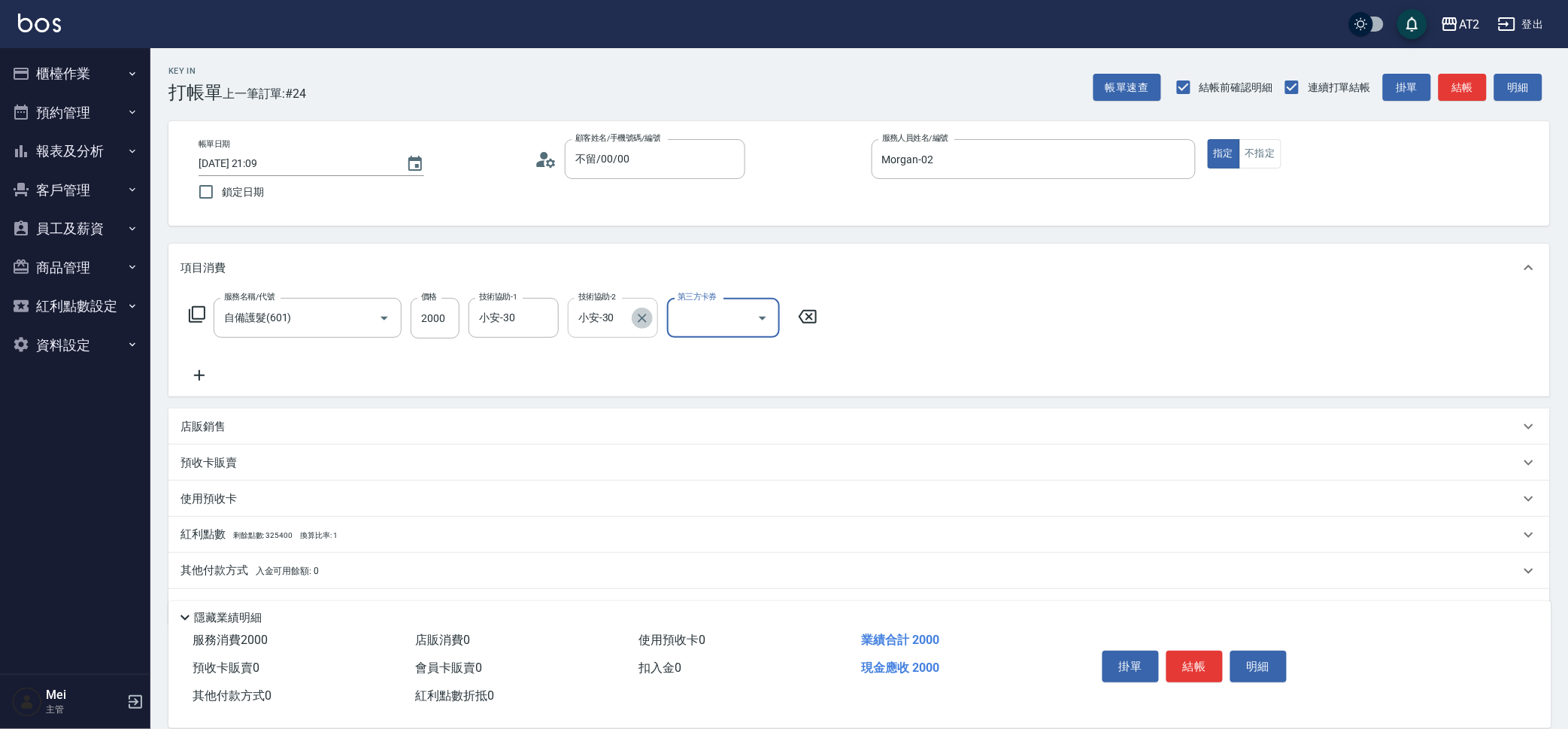
click at [648, 323] on icon "Clear" at bounding box center [642, 318] width 15 height 15
click at [205, 376] on icon at bounding box center [199, 376] width 38 height 18
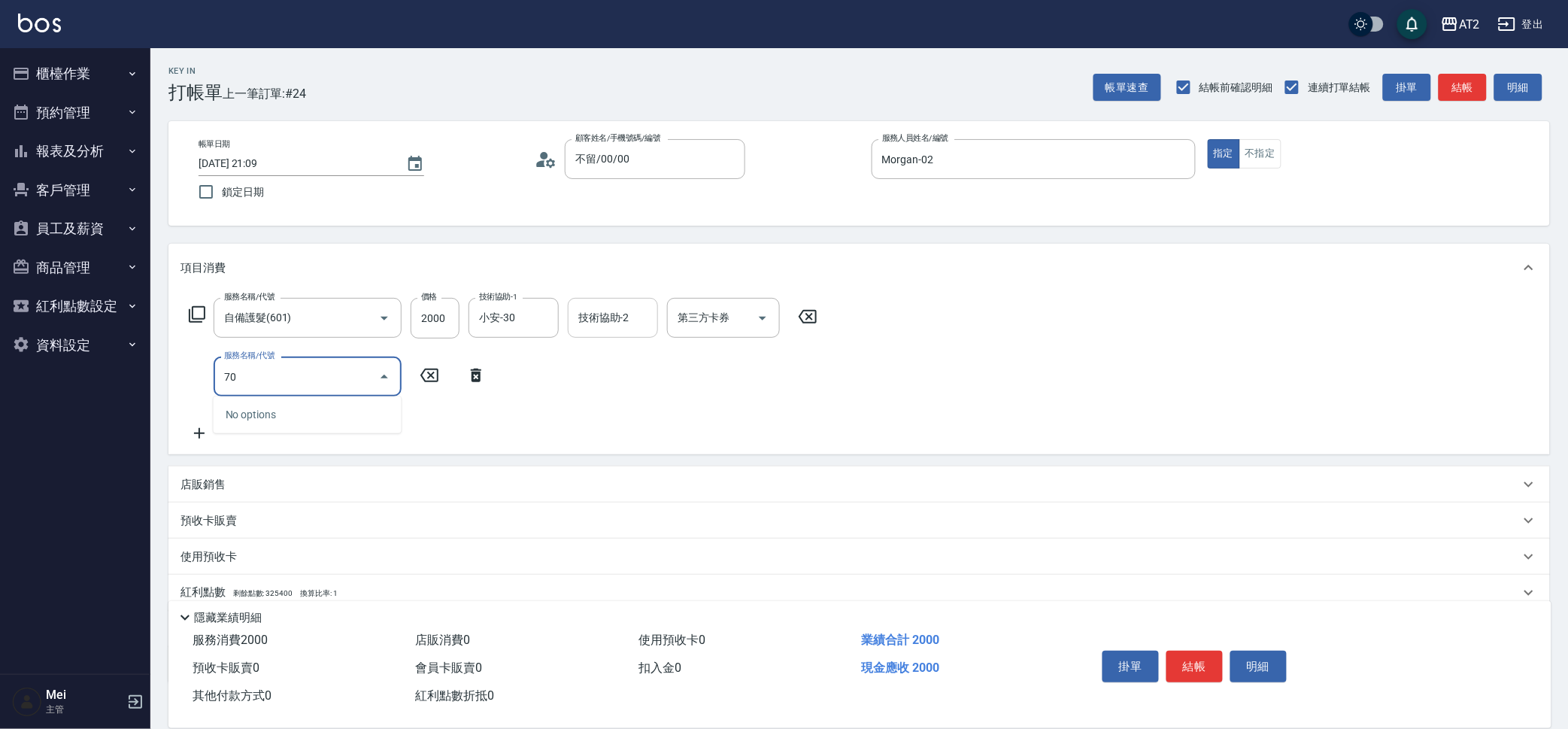
type input "705"
type input "700"
type input "新羽毛鉑金接髮調整(705)"
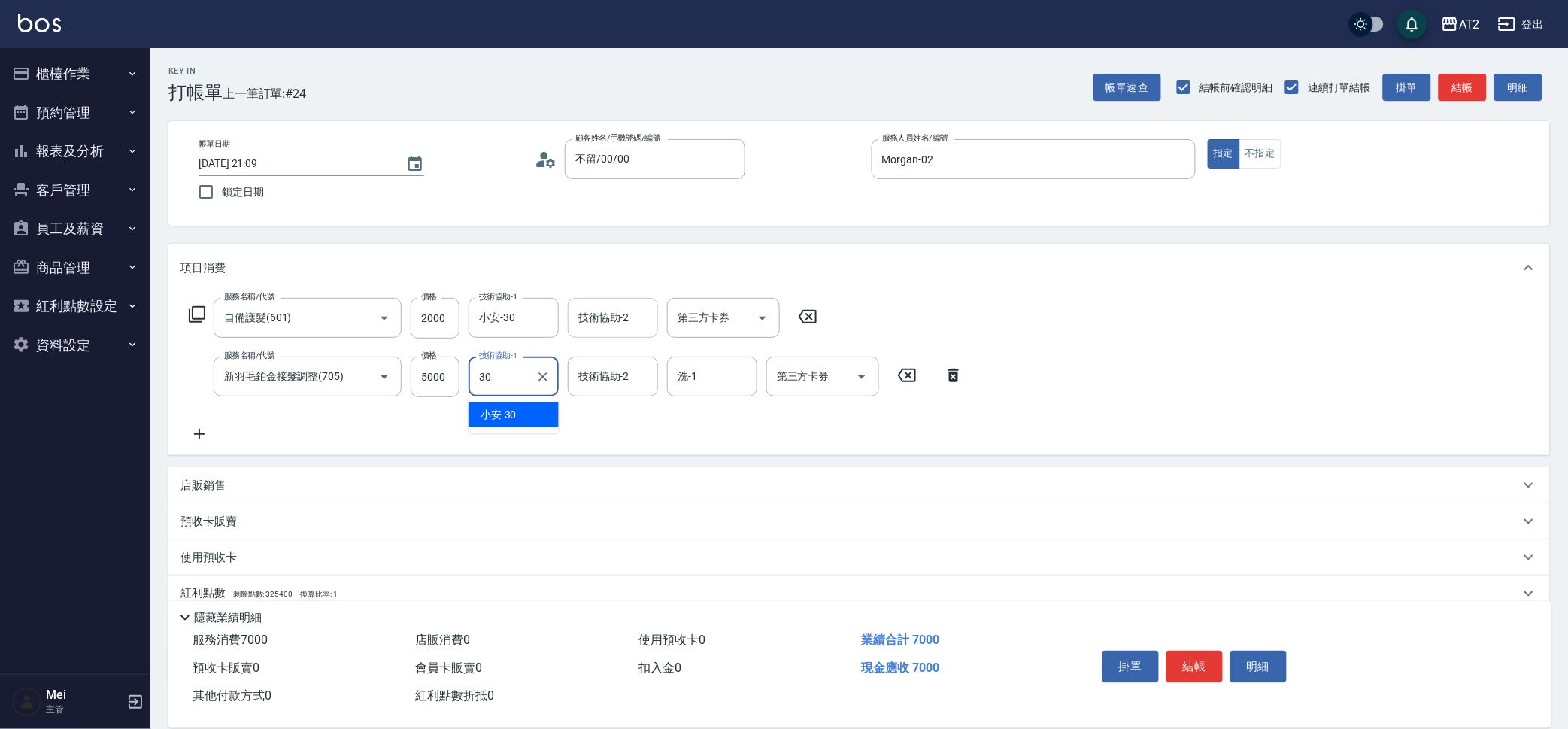
type input "小安-30"
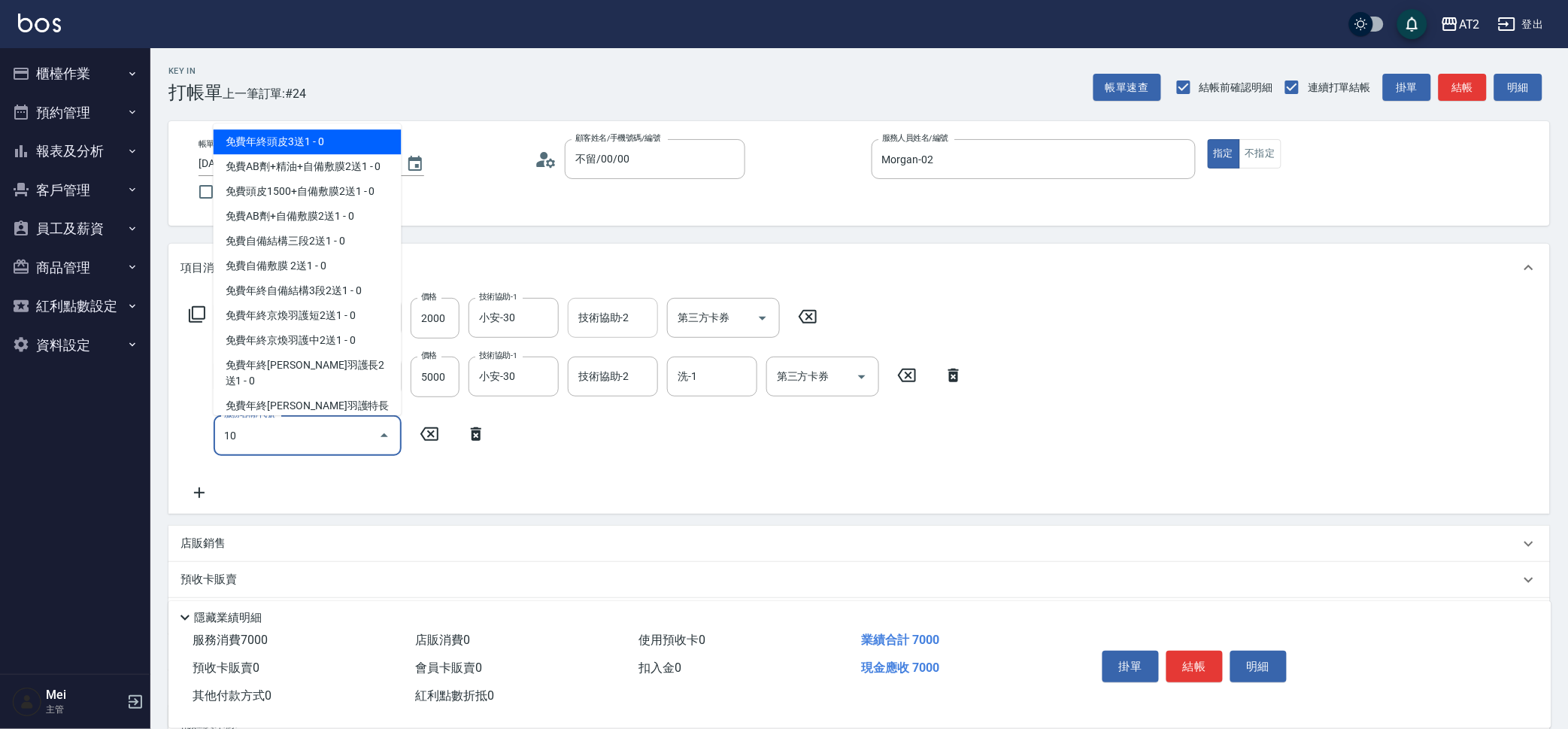
type input "101"
type input "770"
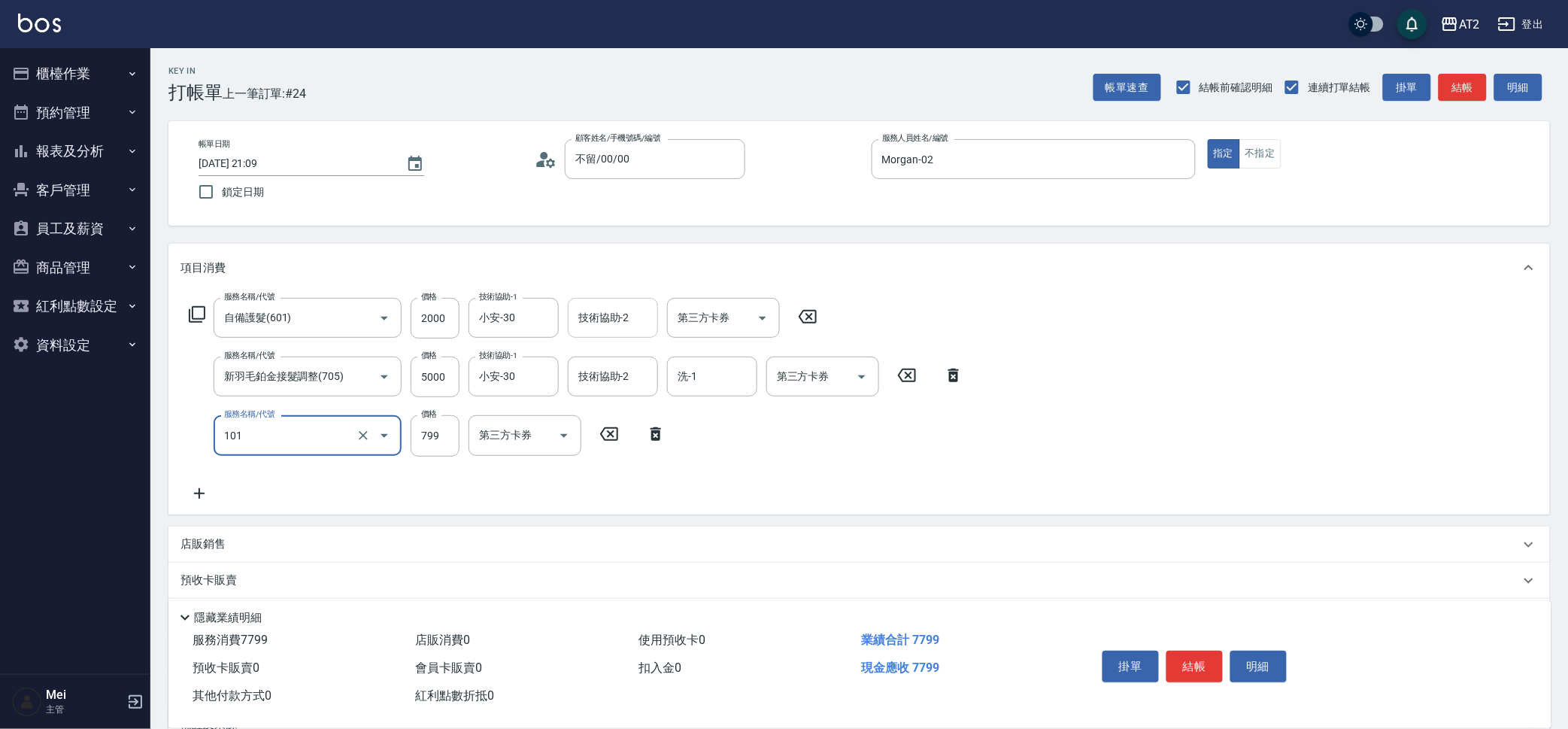
type input "洗+AB劑(101)"
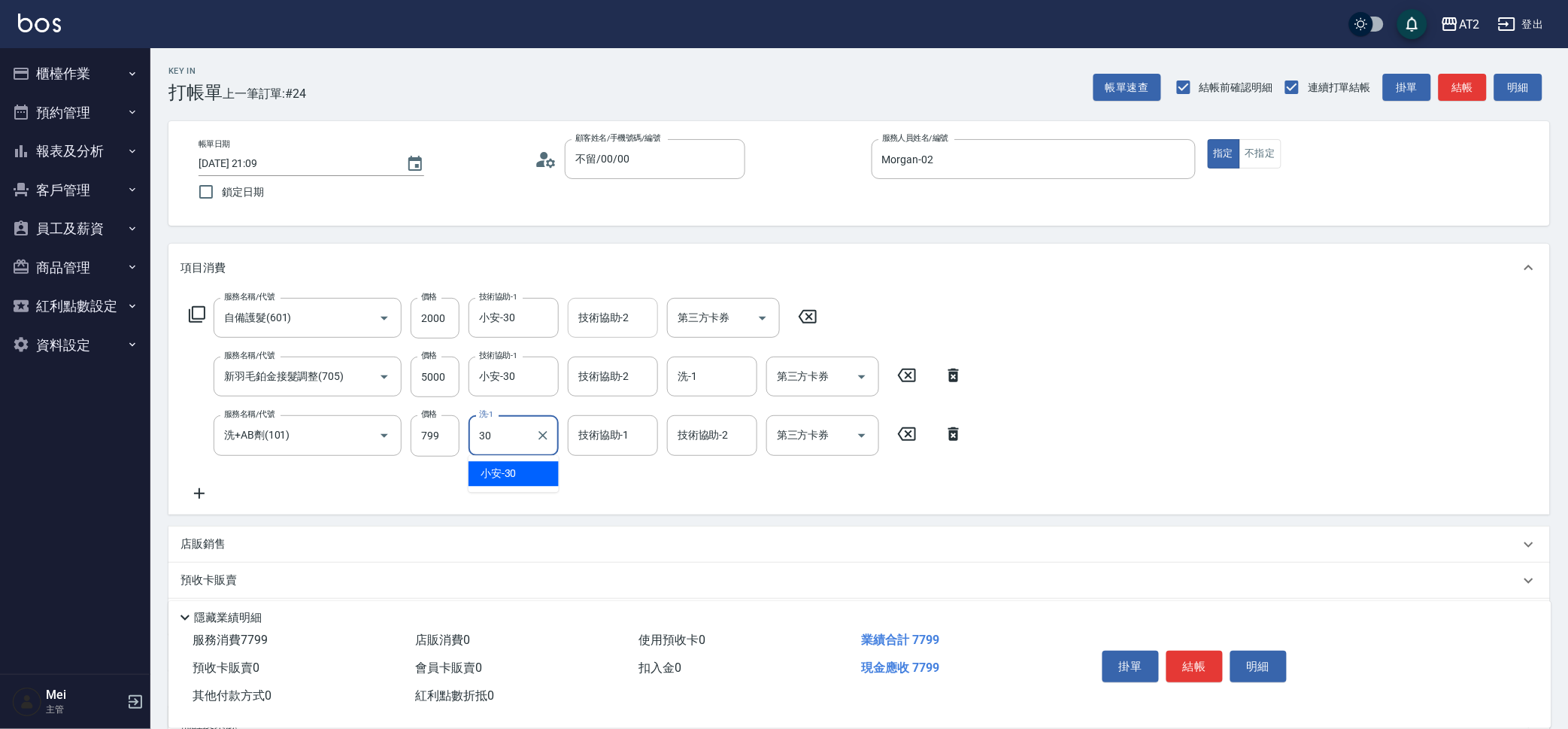
type input "小安-30"
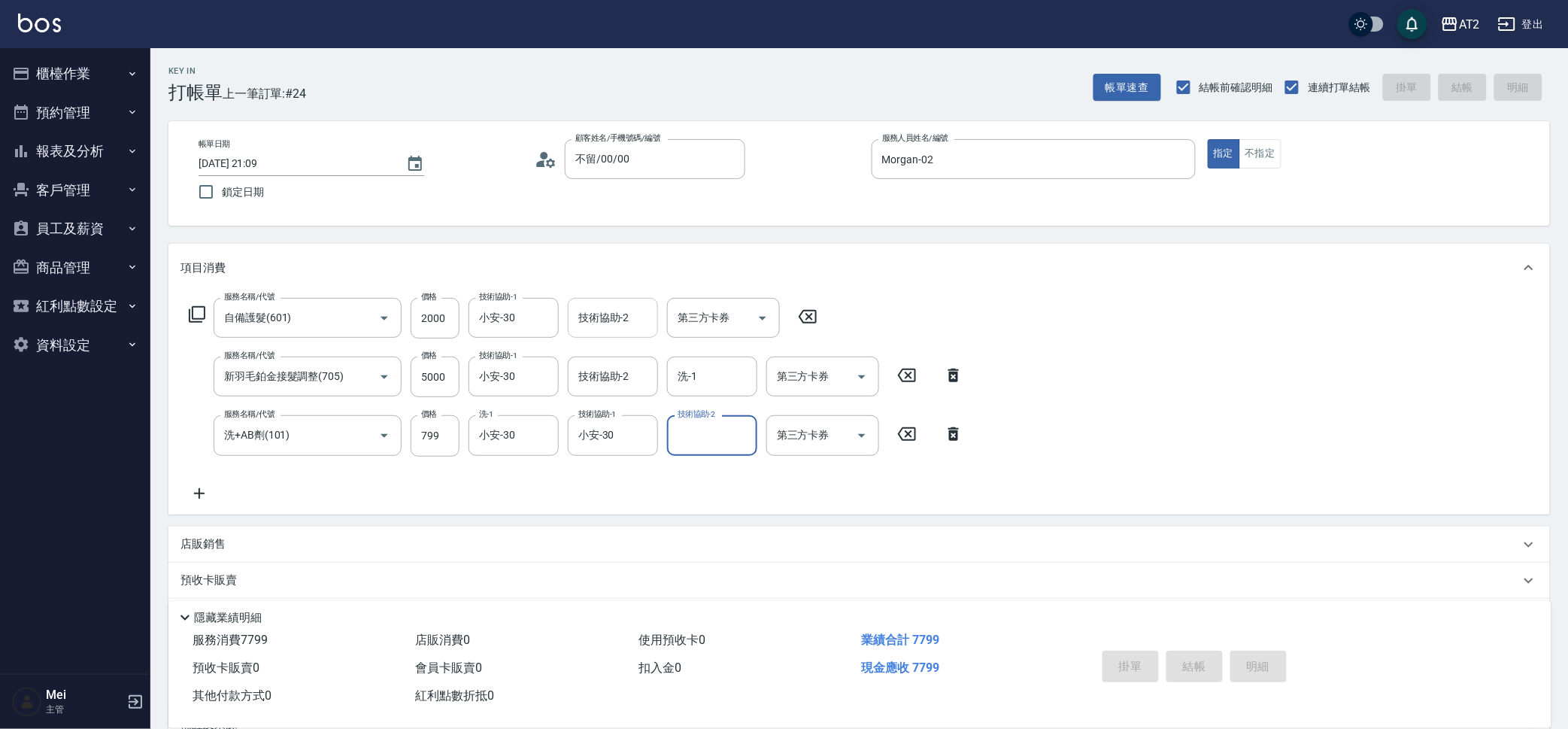
type input "0"
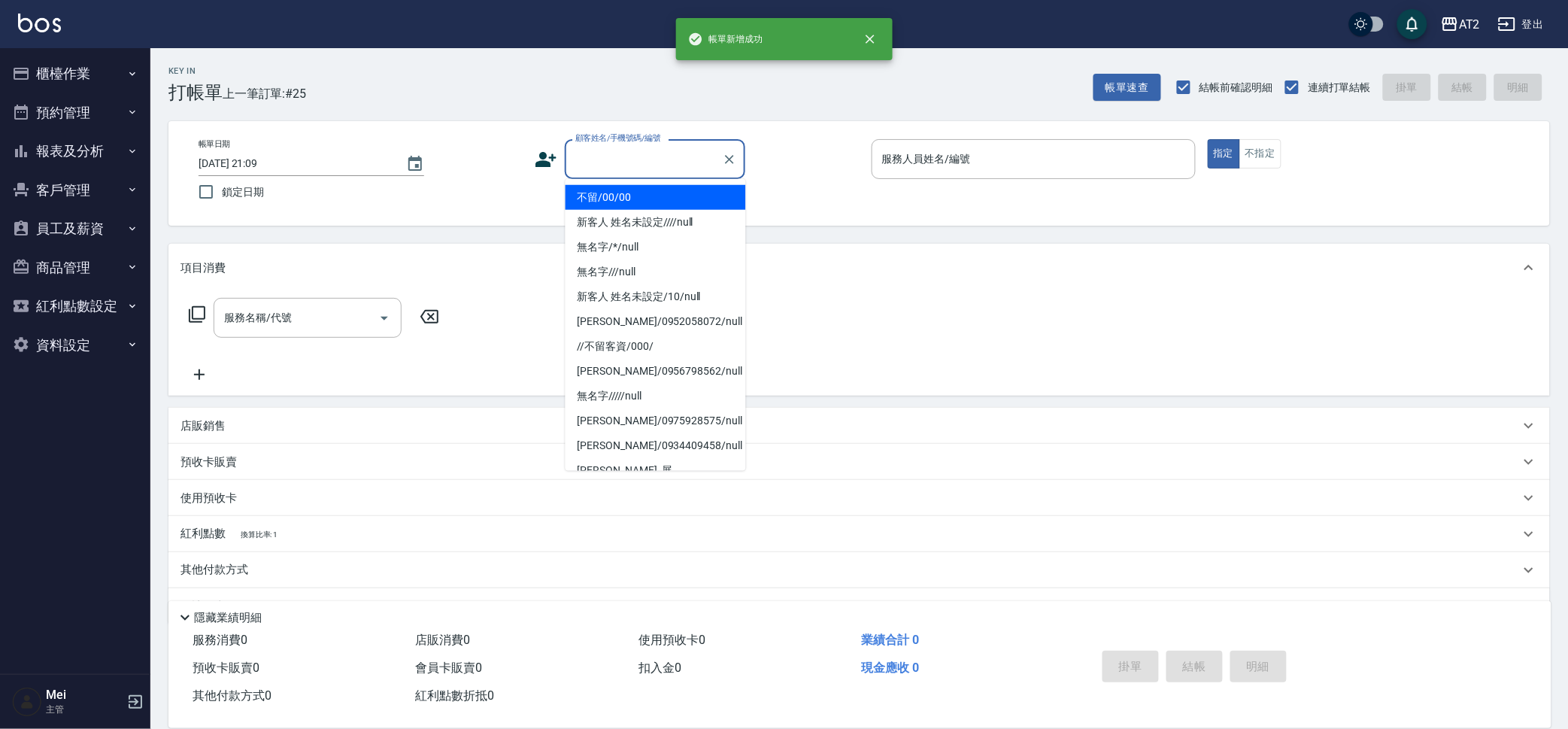
click at [620, 158] on input "顧客姓名/手機號碼/編號" at bounding box center [643, 159] width 144 height 26
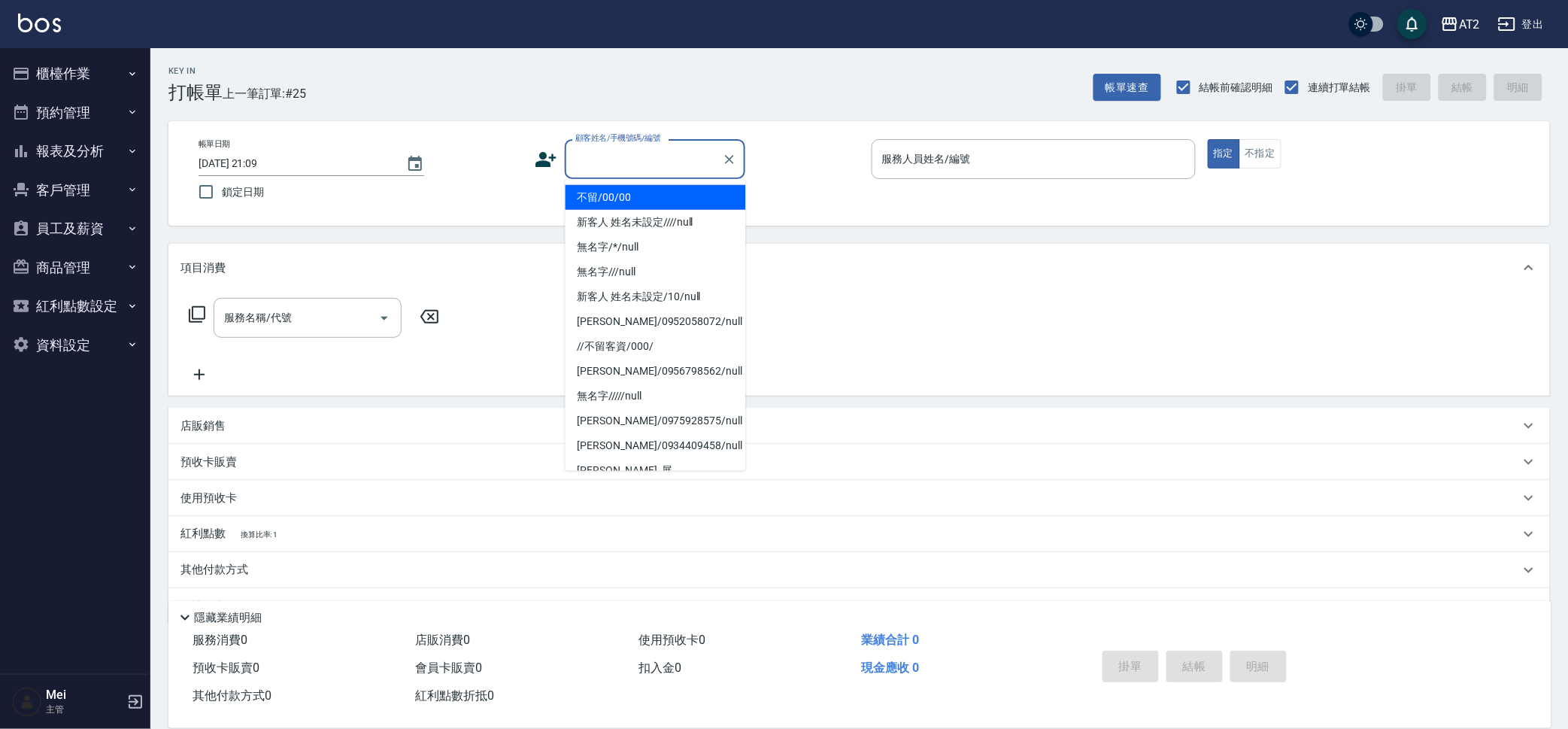
click at [607, 198] on li "不留/00/00" at bounding box center [656, 198] width 180 height 25
type input "不留/00/00"
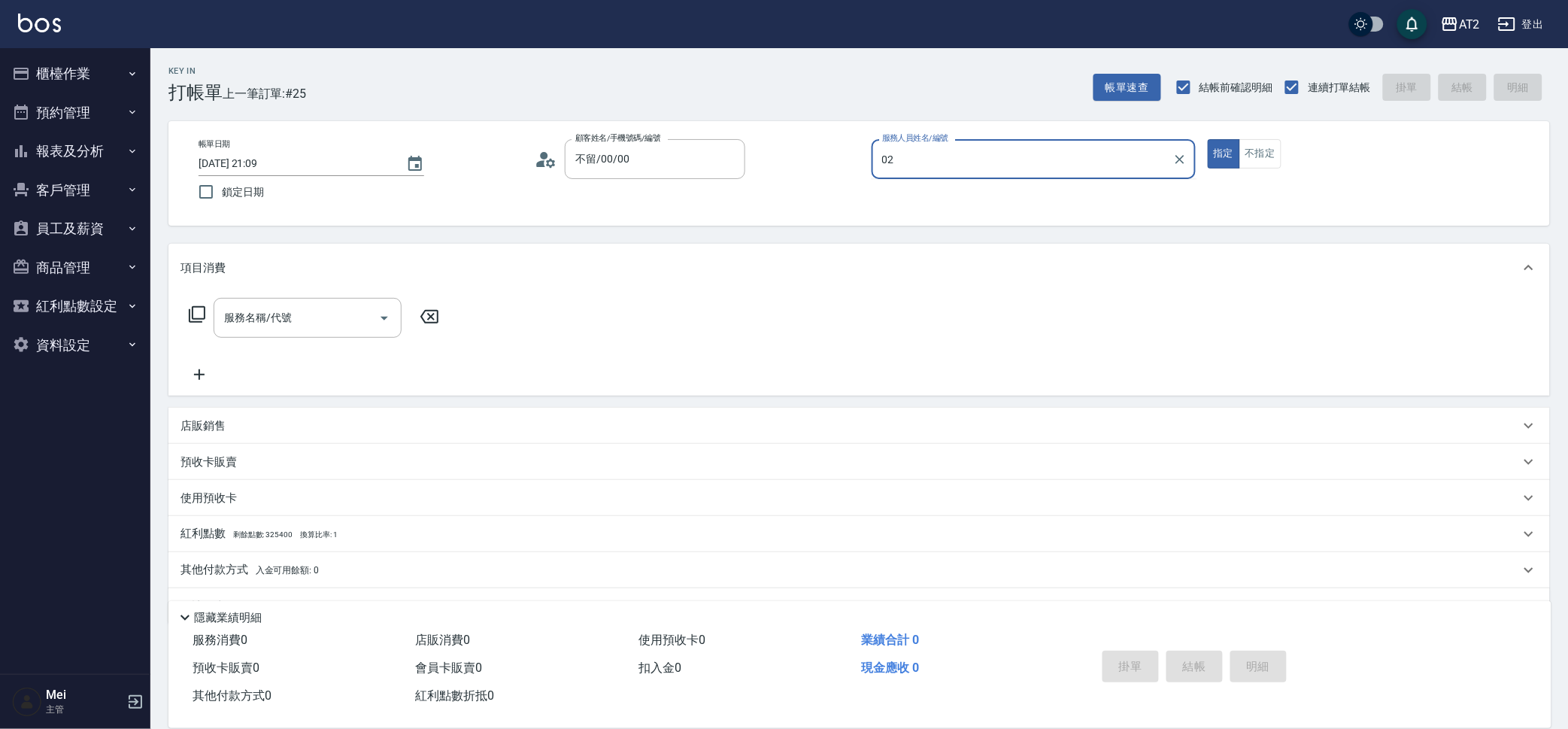
type input "Morgan-02"
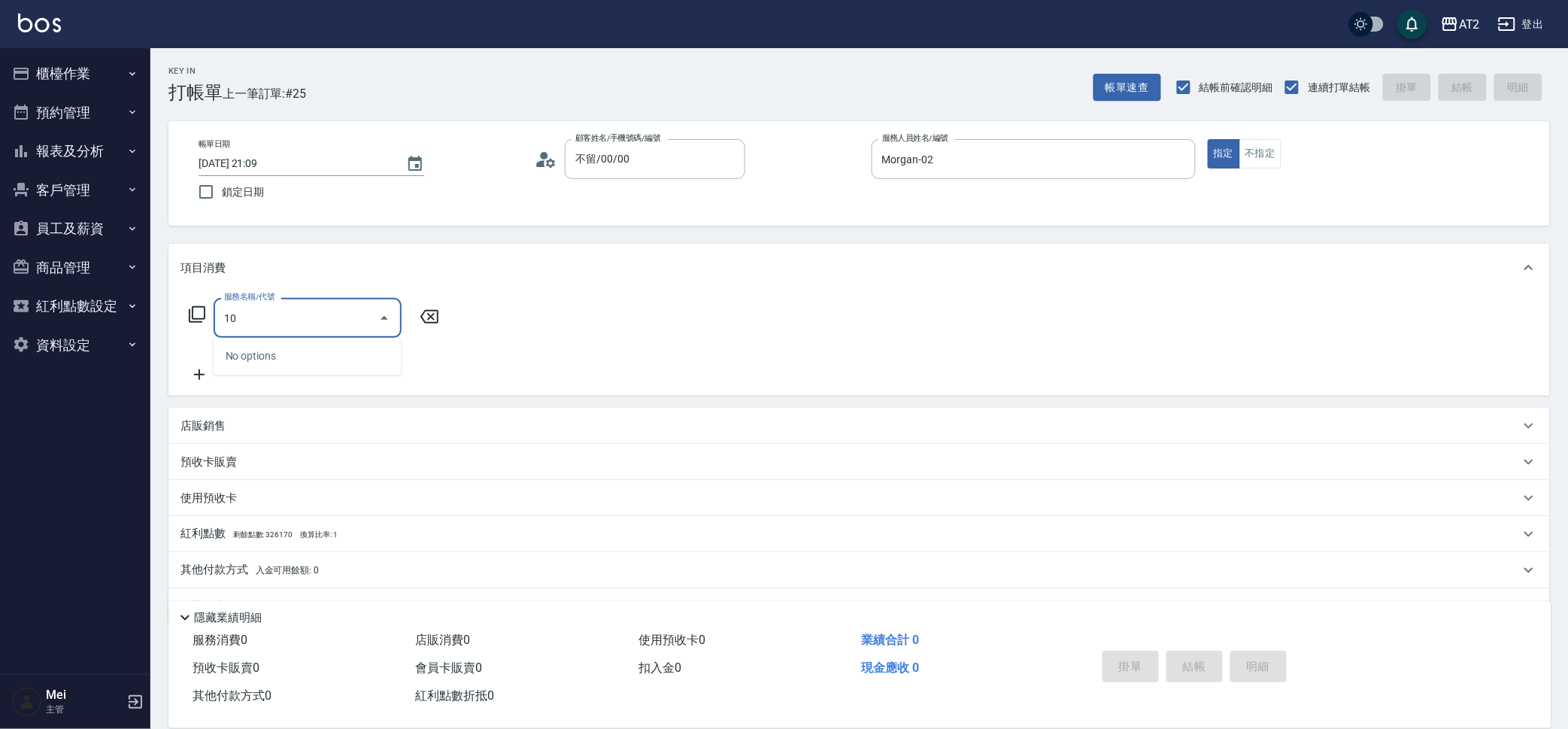
type input "102"
type input "90"
type input "洗+AB劑+精油(102)"
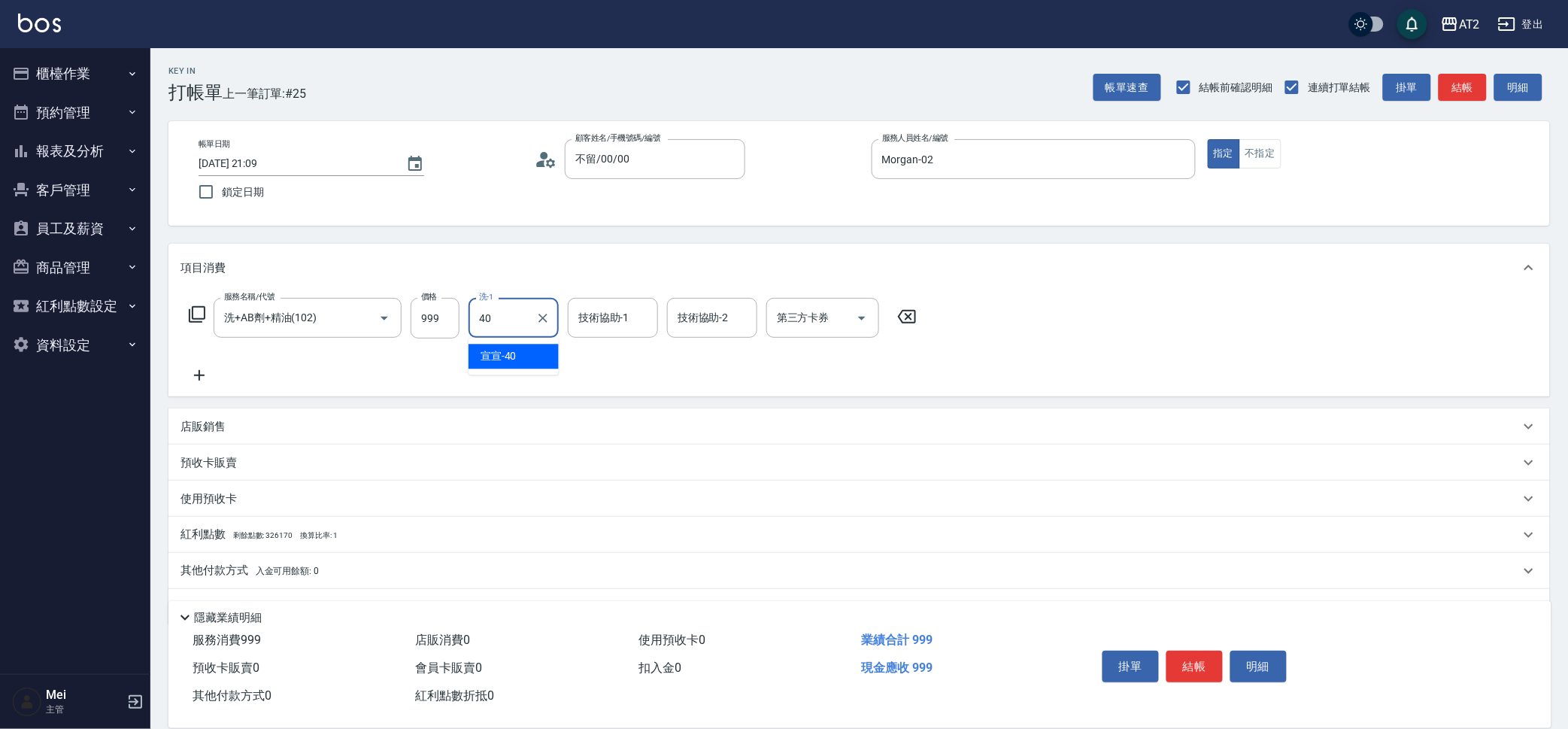
type input "宣宣-40"
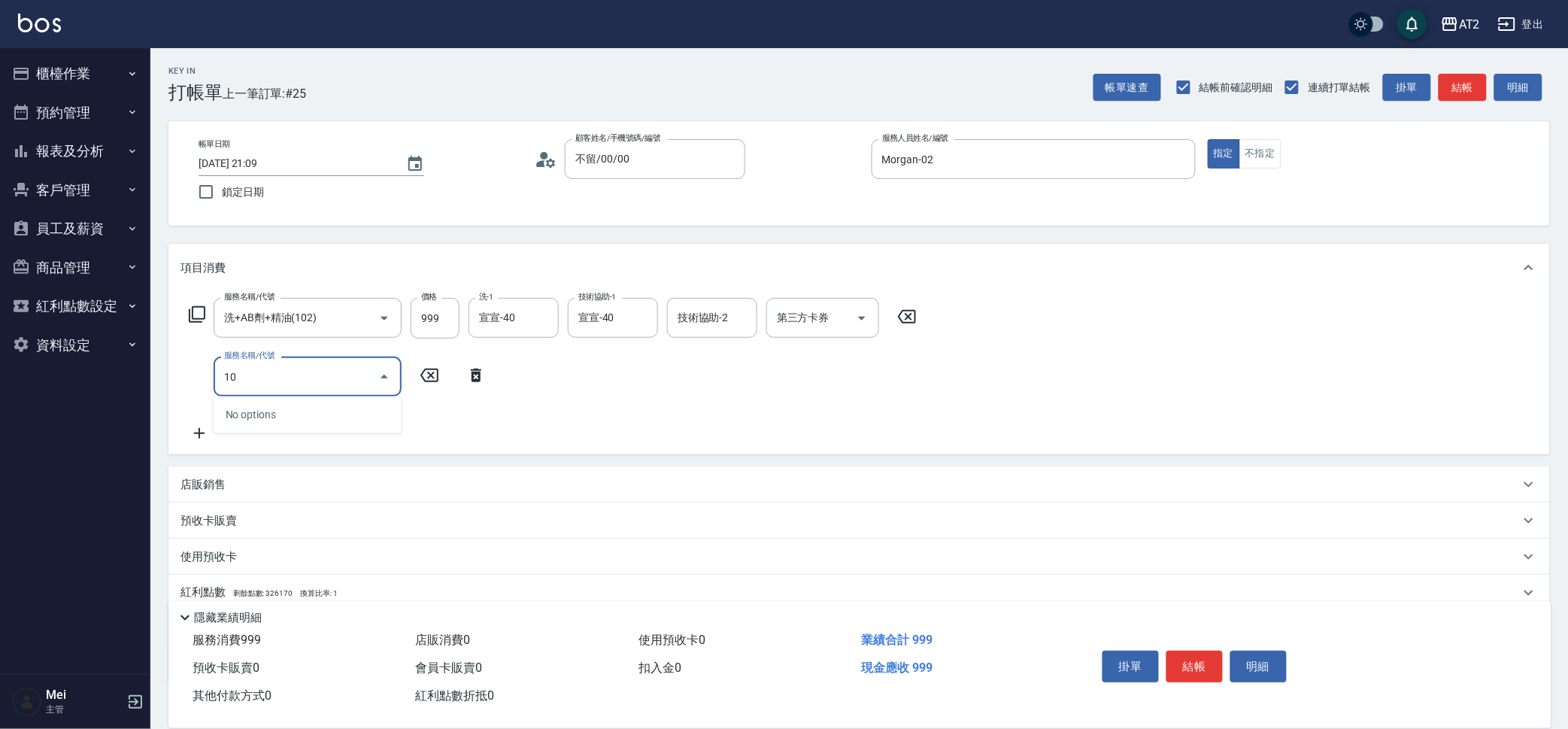
type input "105"
type input "210"
type input "自備敷膜(105)"
type input "100"
type input "150"
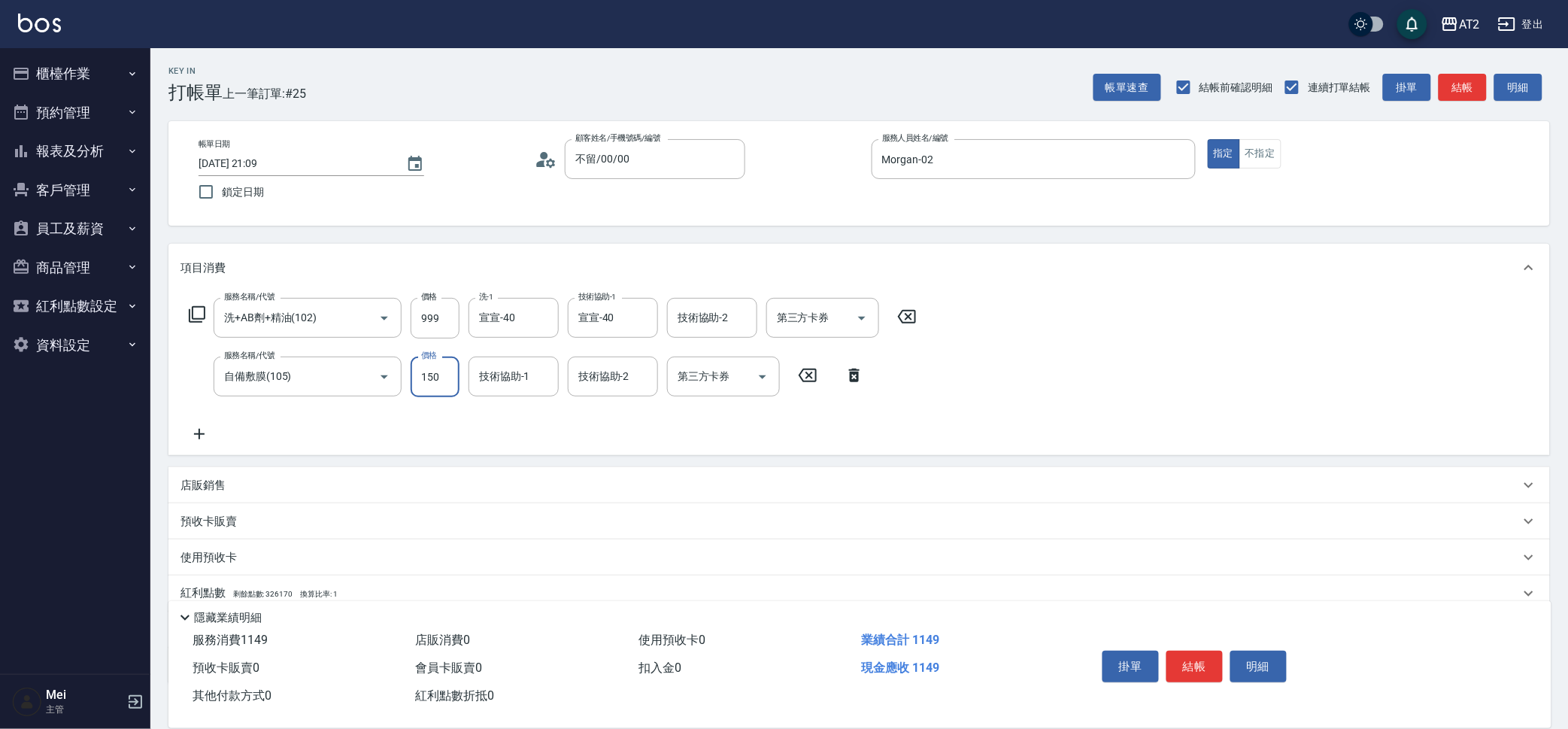
type input "240"
type input "1500"
type input "宣宣-40"
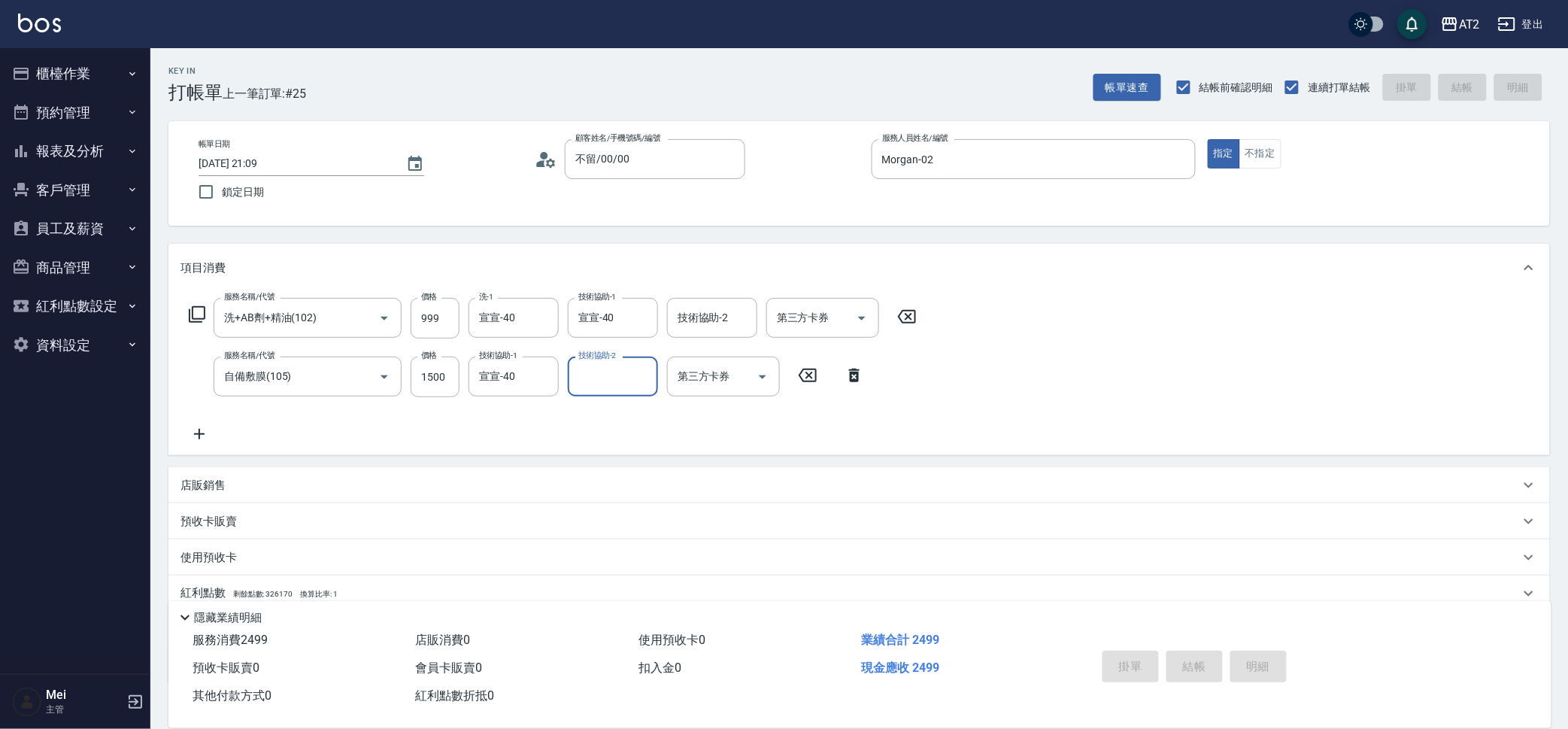
type input "2025/09/05 21:10"
type input "0"
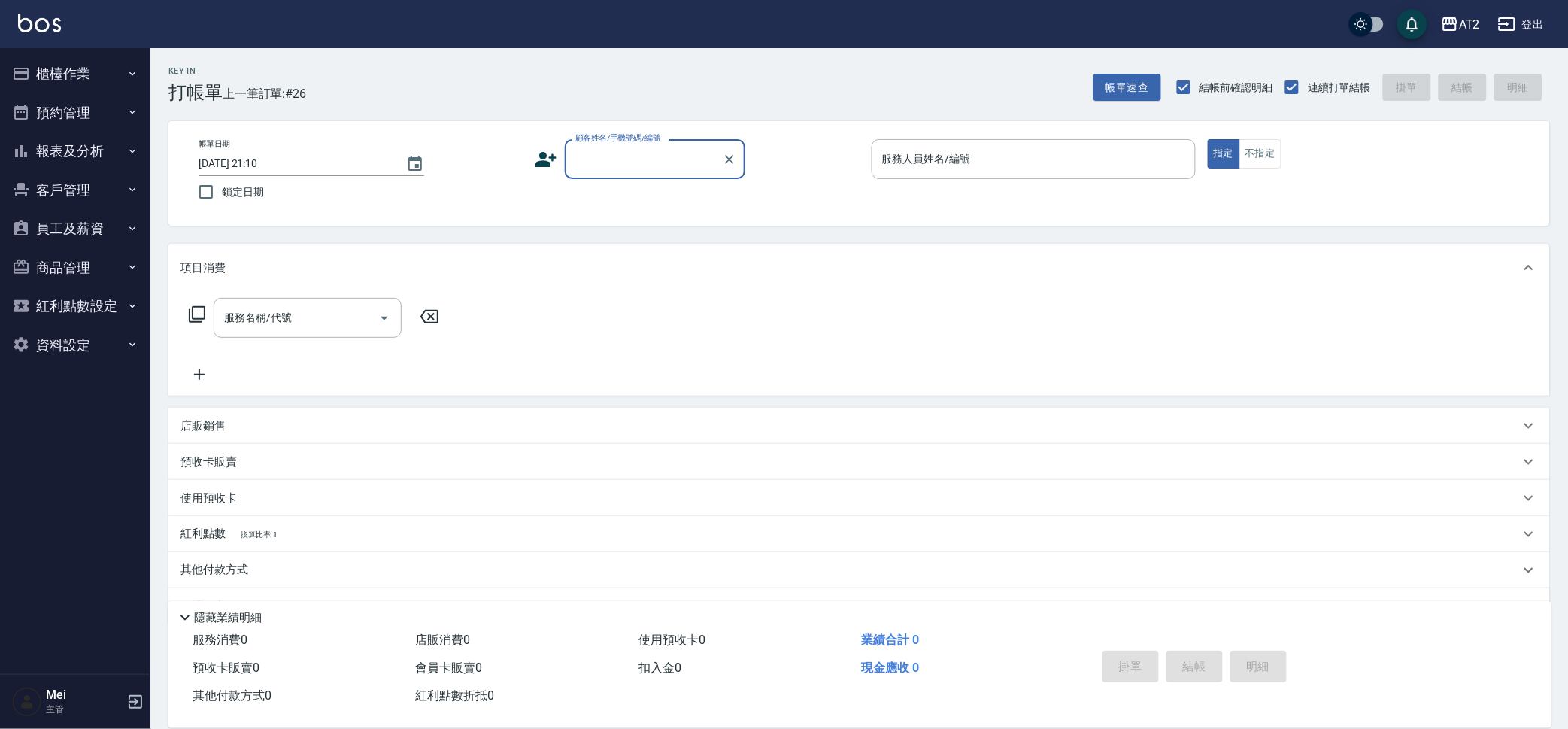
click at [86, 167] on button "報表及分析" at bounding box center [75, 152] width 139 height 39
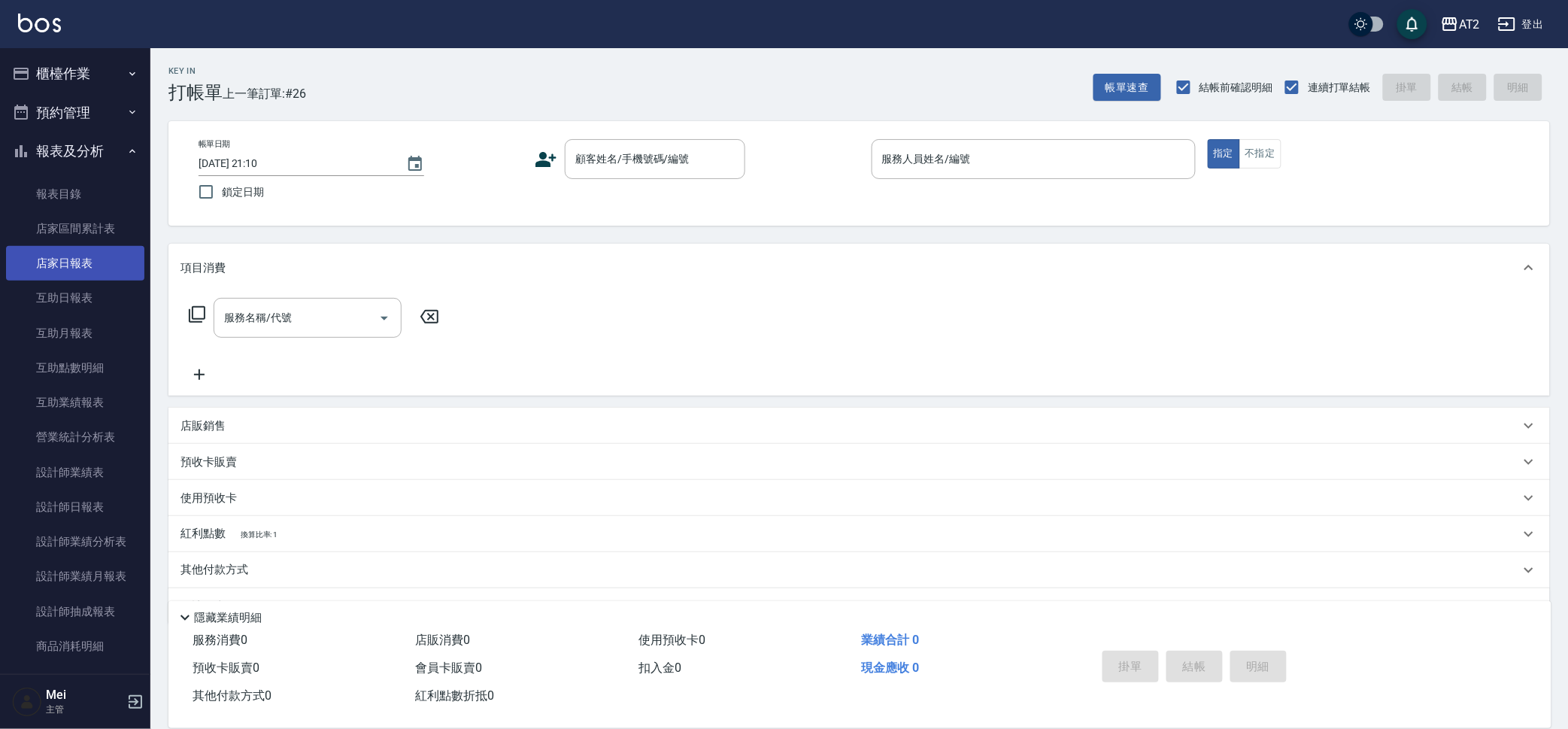
click at [116, 256] on link "店家日報表" at bounding box center [75, 263] width 139 height 34
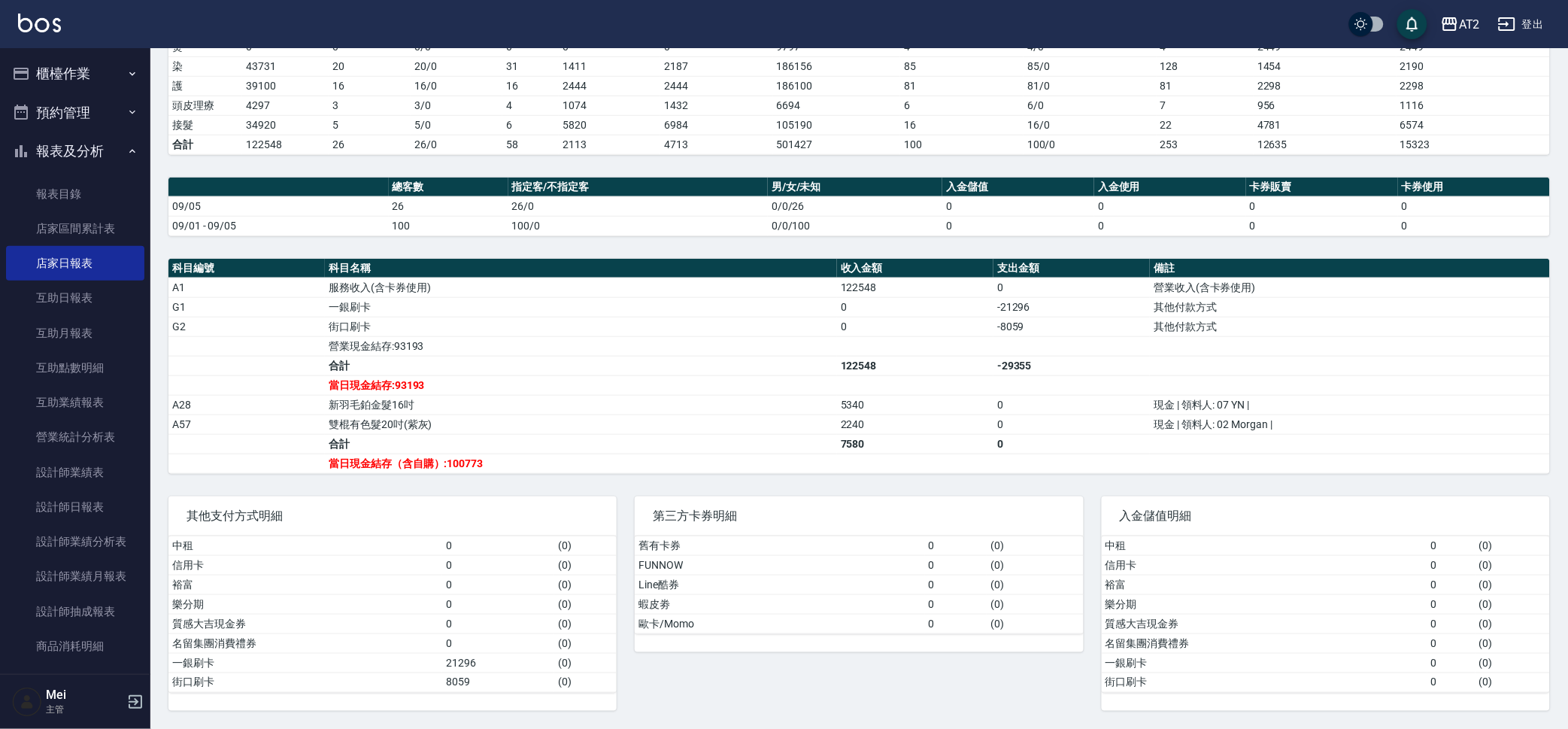
scroll to position [286, 0]
click at [100, 64] on button "櫃檯作業" at bounding box center [75, 74] width 139 height 39
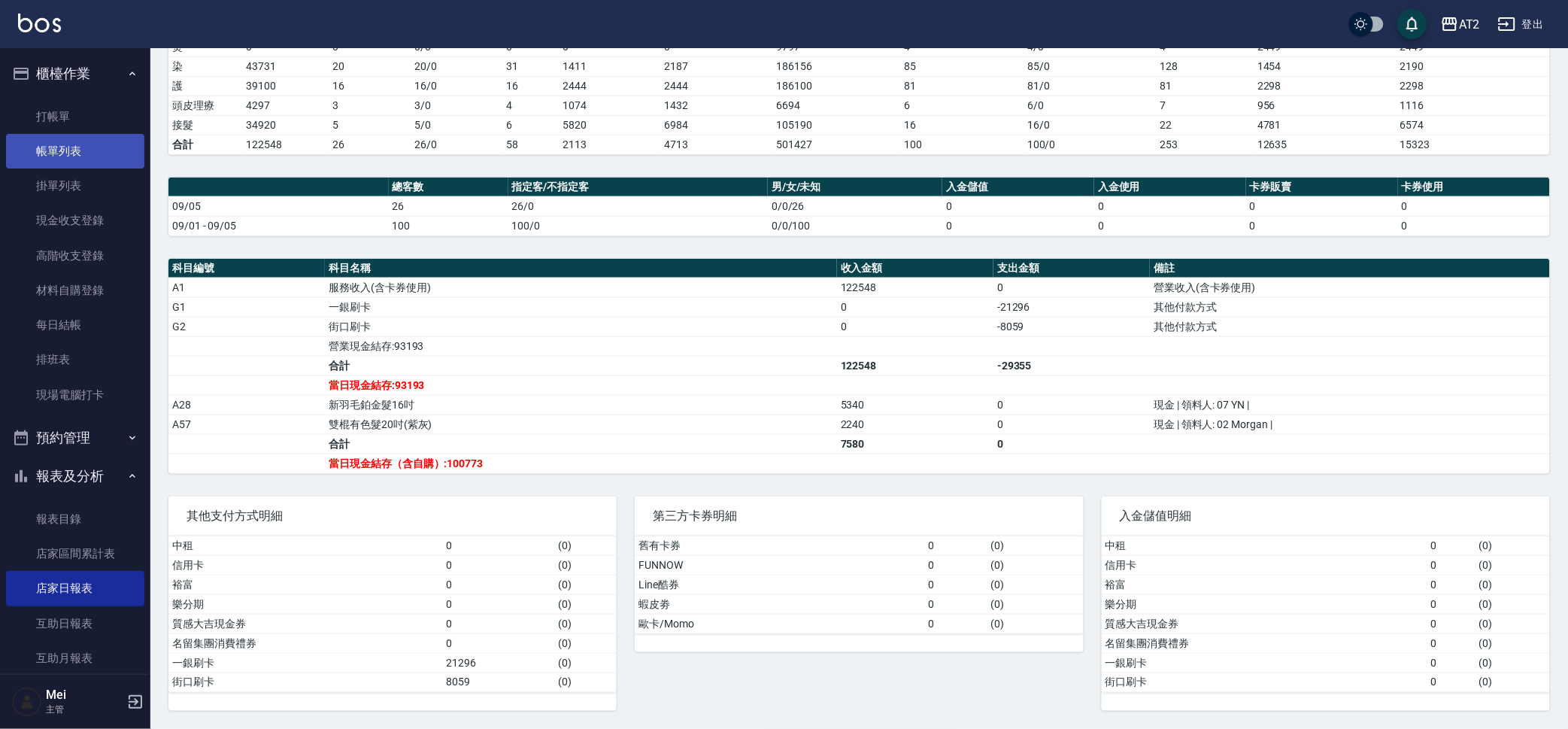
click at [94, 139] on link "帳單列表" at bounding box center [75, 151] width 139 height 34
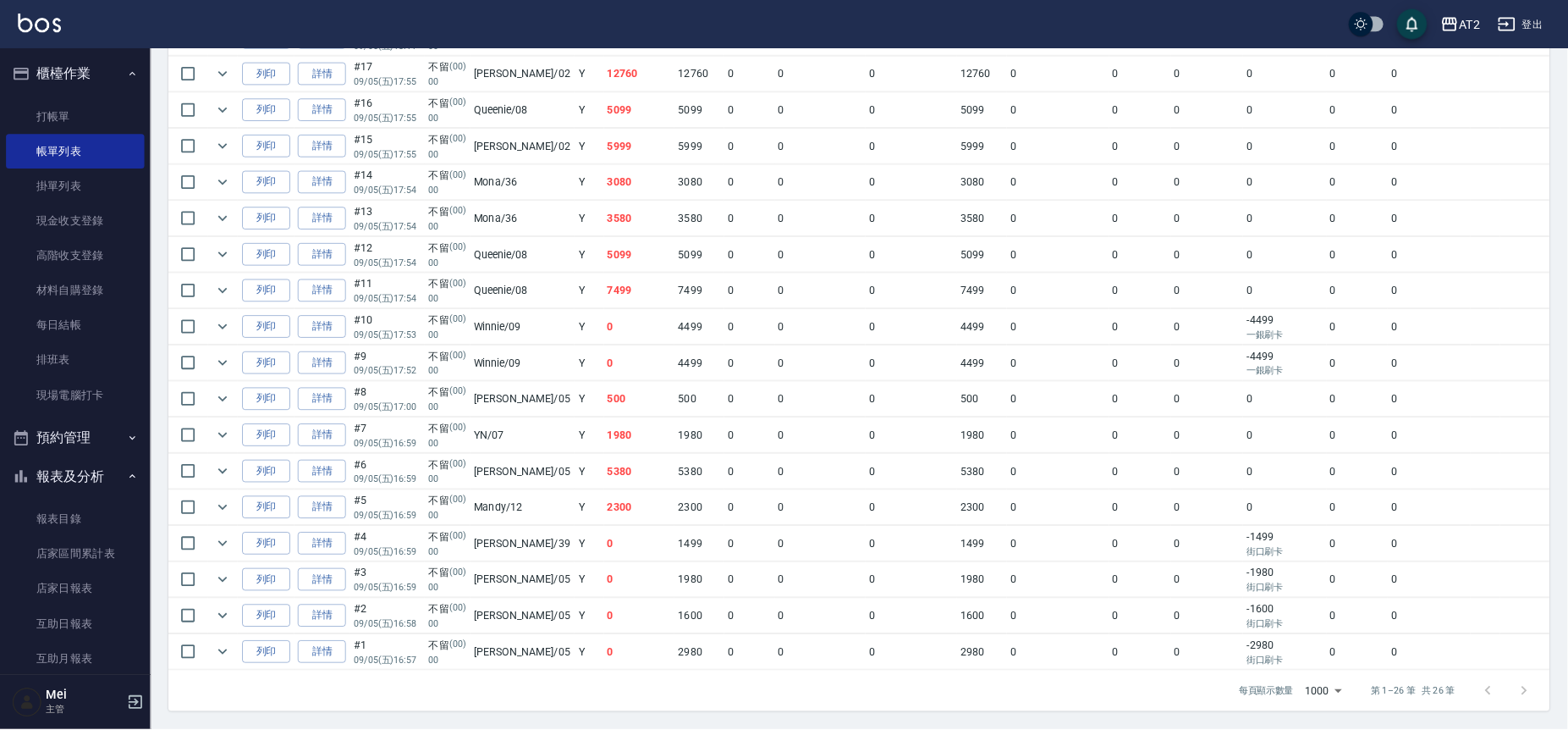
scroll to position [815, 0]
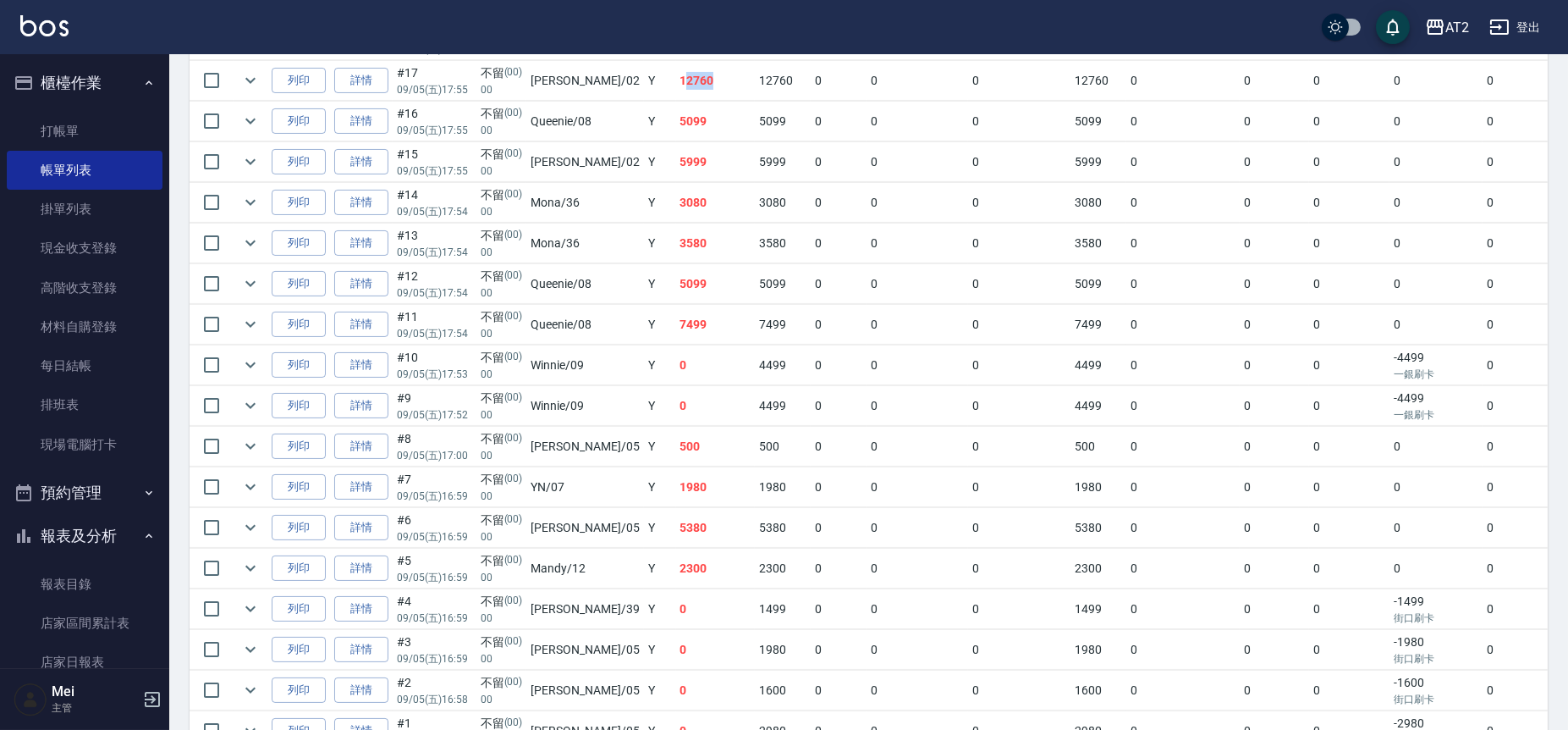
drag, startPoint x: 643, startPoint y: 84, endPoint x: 689, endPoint y: 84, distance: 46.0
click at [689, 84] on td "12760" at bounding box center [716, 80] width 79 height 40
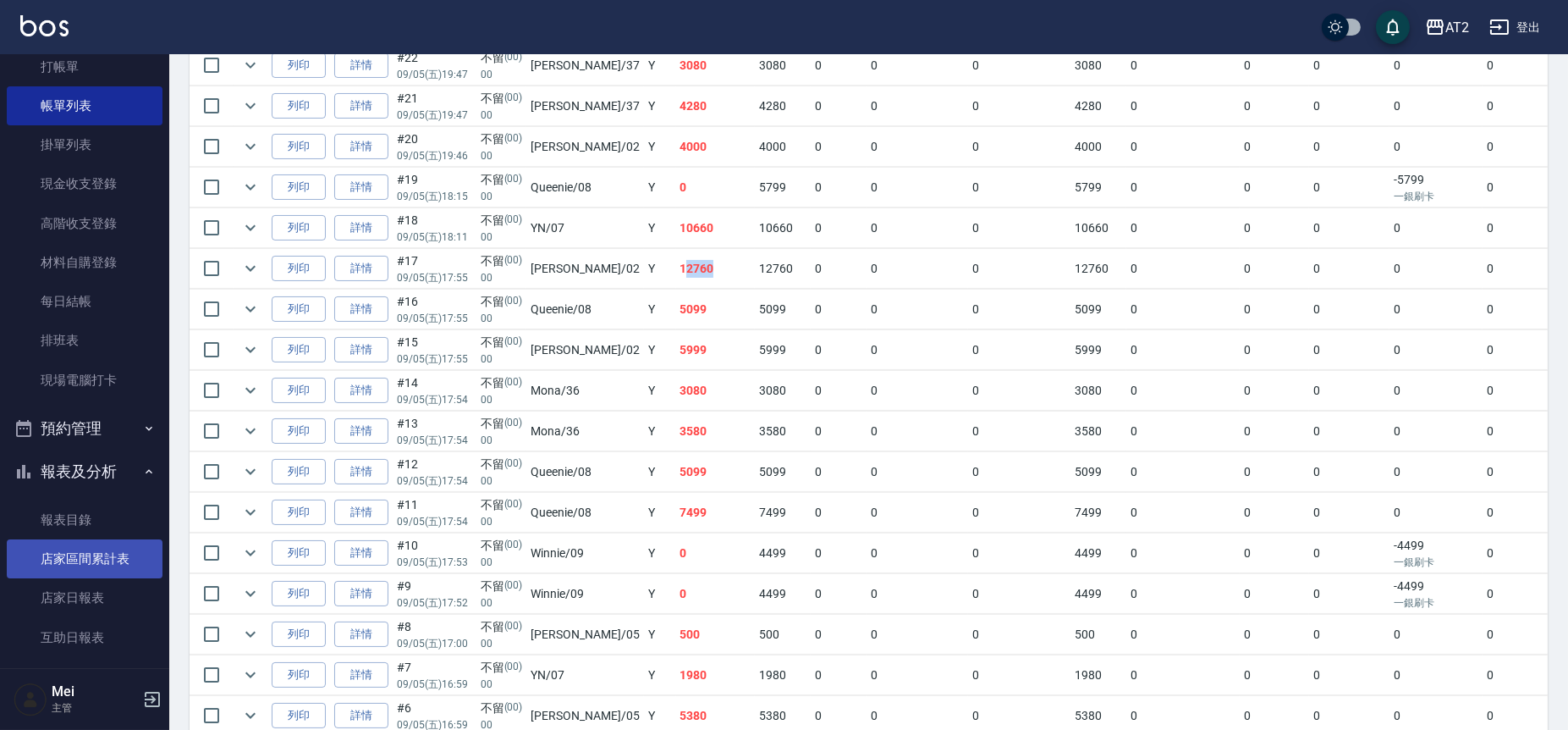
scroll to position [94, 0]
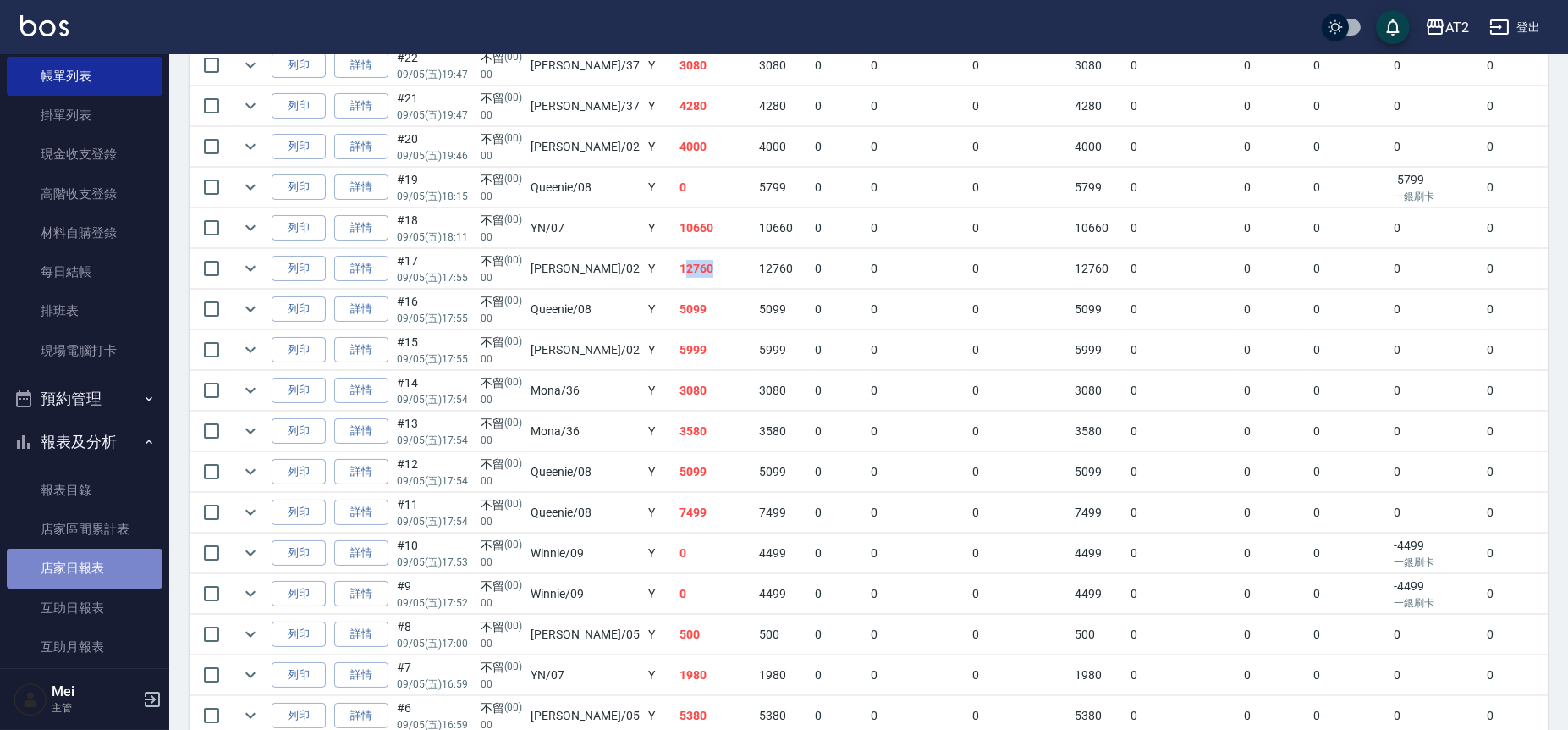
click at [110, 556] on link "店家日報表" at bounding box center [84, 568] width 156 height 39
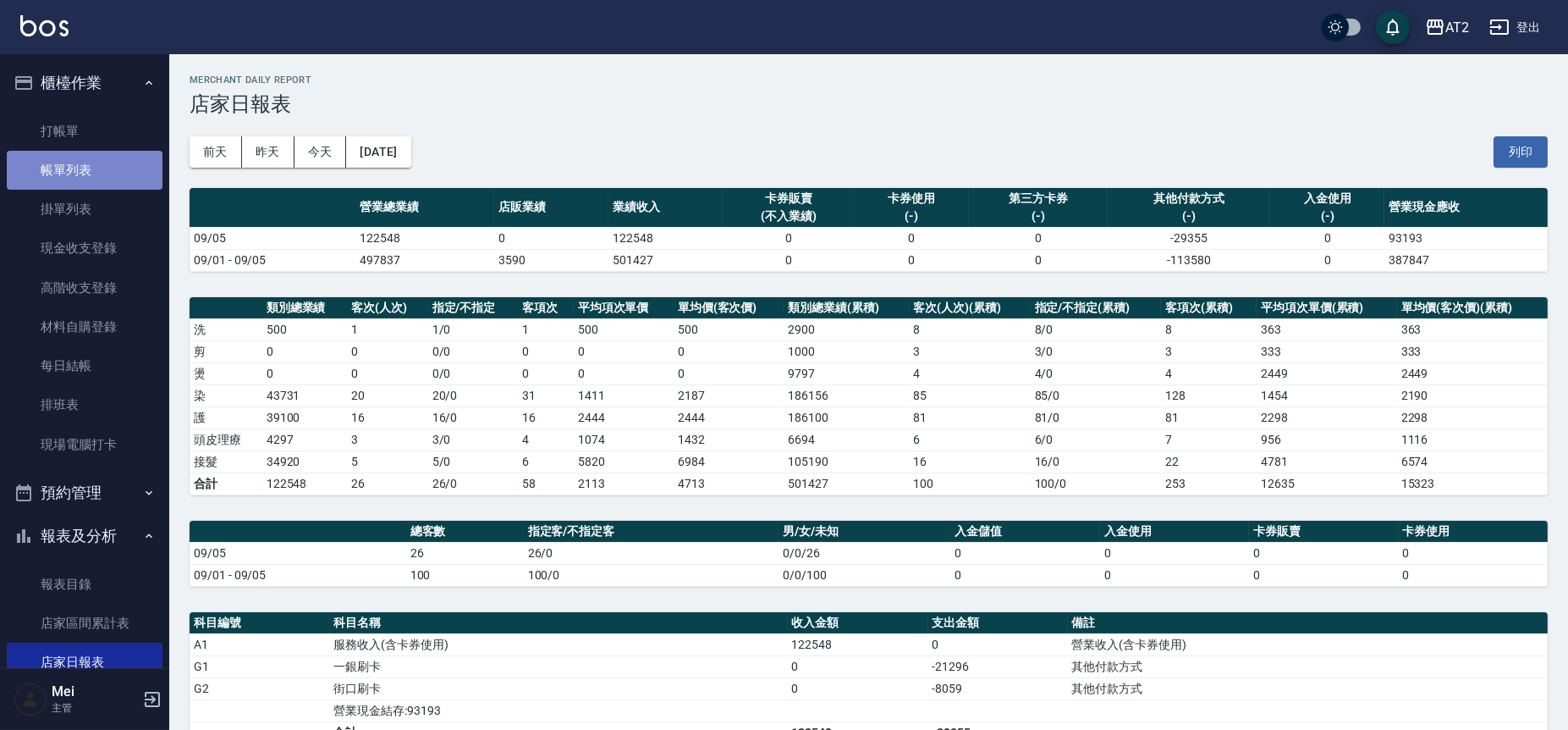
click at [108, 174] on link "帳單列表" at bounding box center [84, 170] width 156 height 39
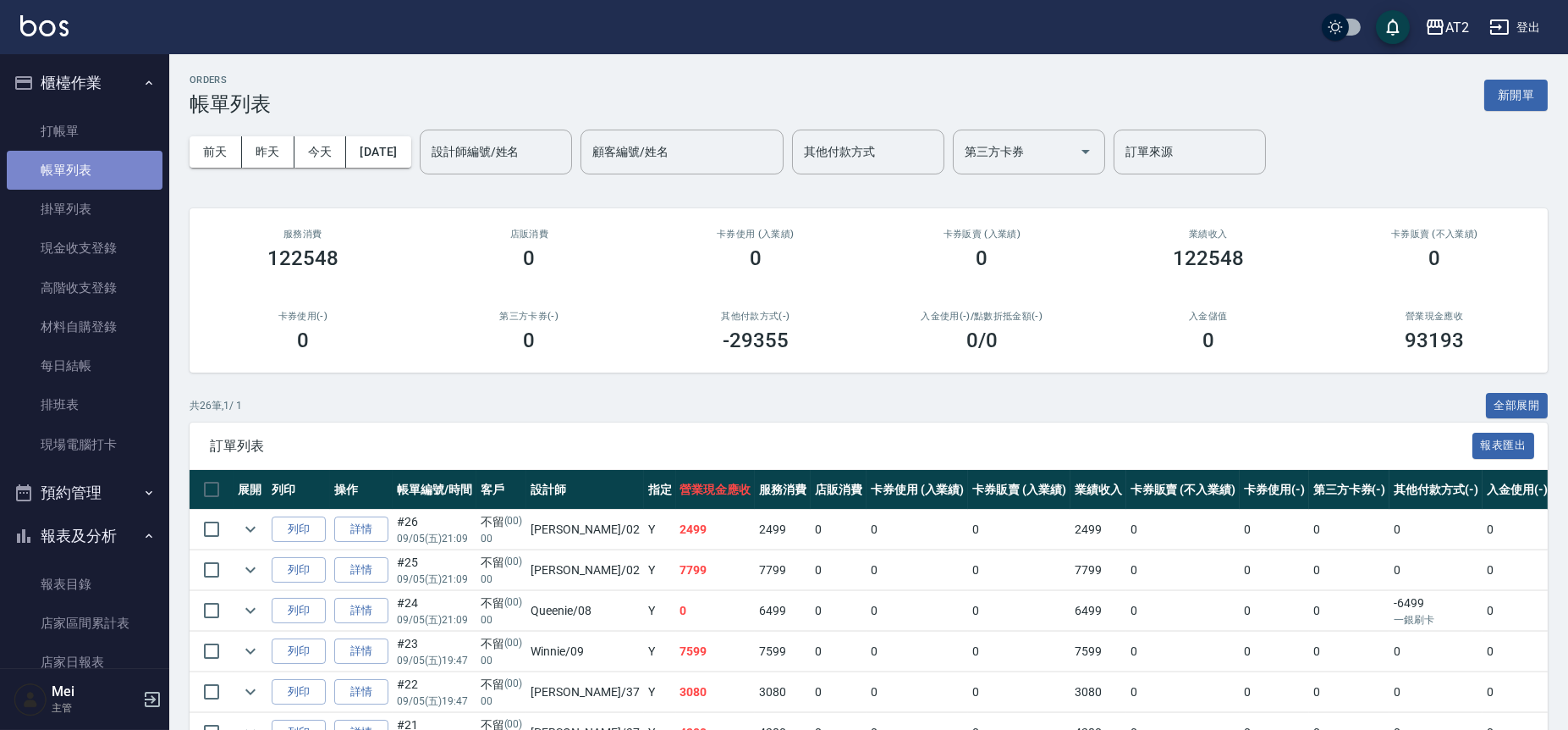
click at [89, 172] on link "帳單列表" at bounding box center [84, 170] width 156 height 39
click at [101, 653] on link "店家日報表" at bounding box center [84, 662] width 156 height 39
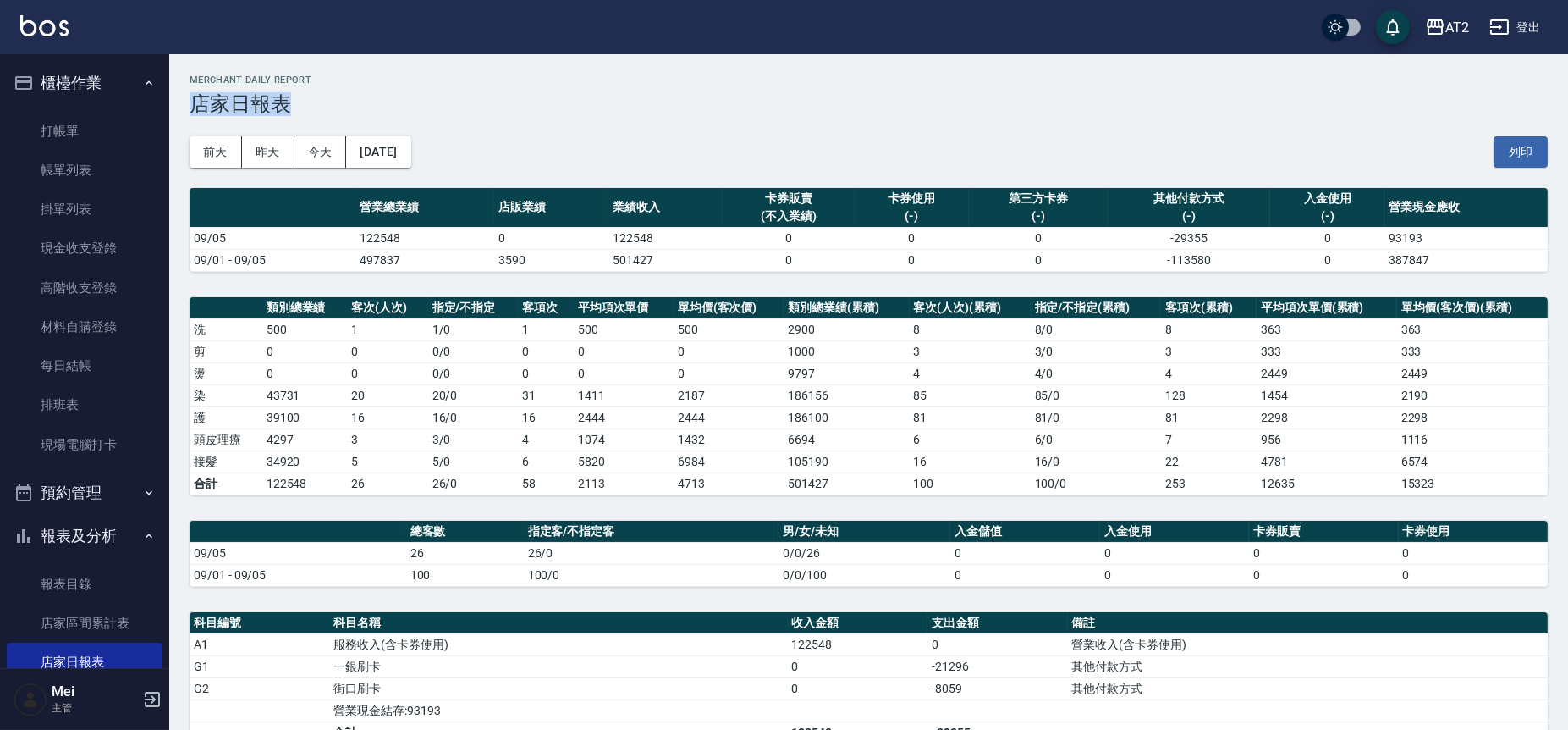
click at [355, 89] on div "Merchant Daily Report 店家日報表" at bounding box center [868, 95] width 1358 height 42
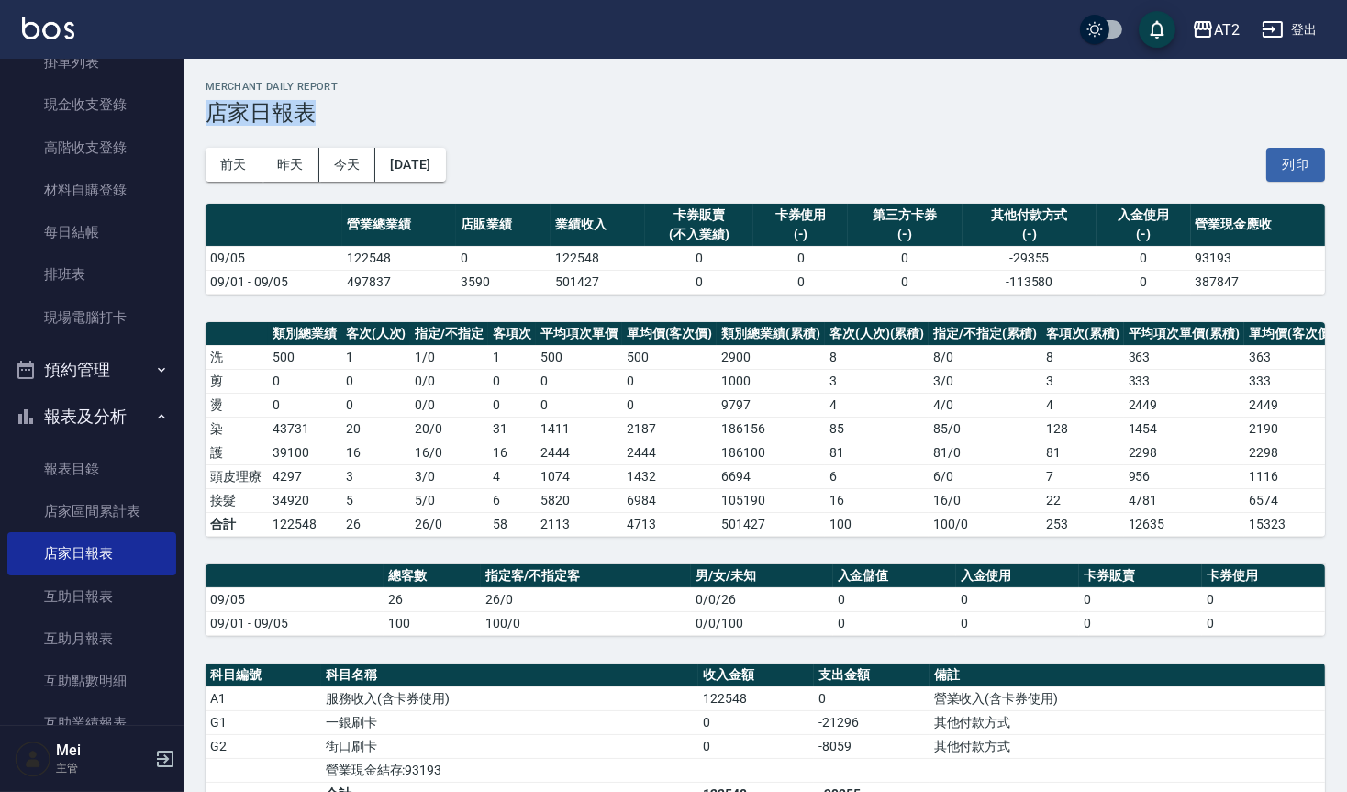
scroll to position [204, 0]
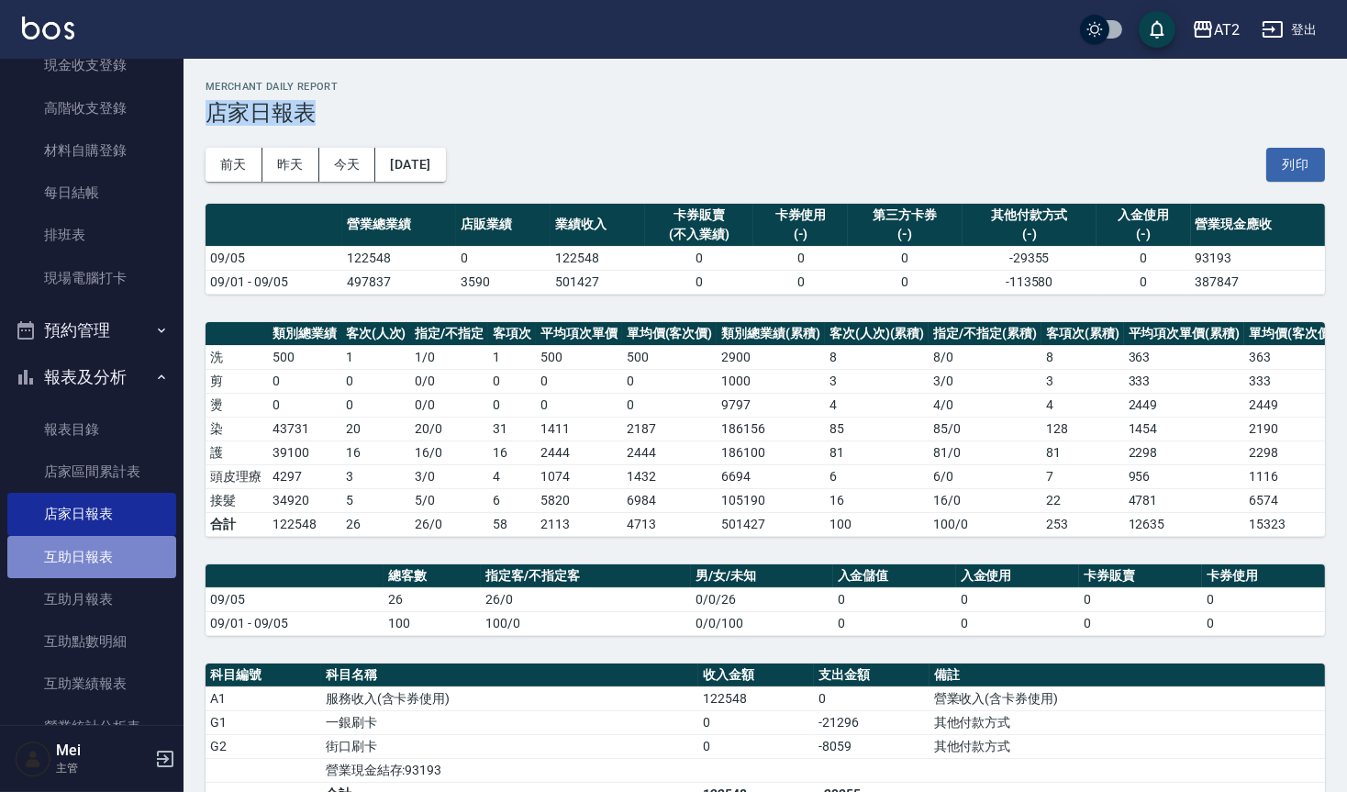
click at [129, 544] on link "互助日報表" at bounding box center [91, 557] width 169 height 42
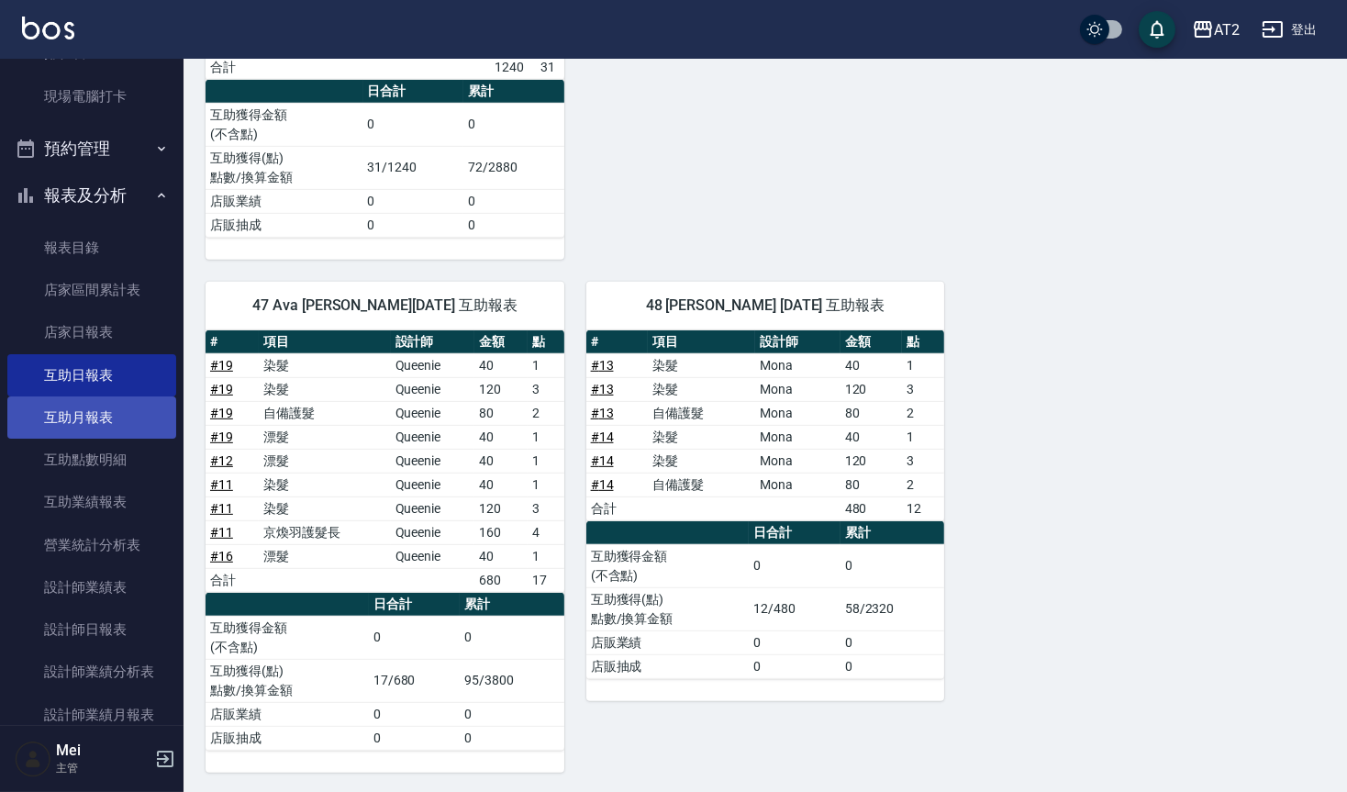
scroll to position [407, 0]
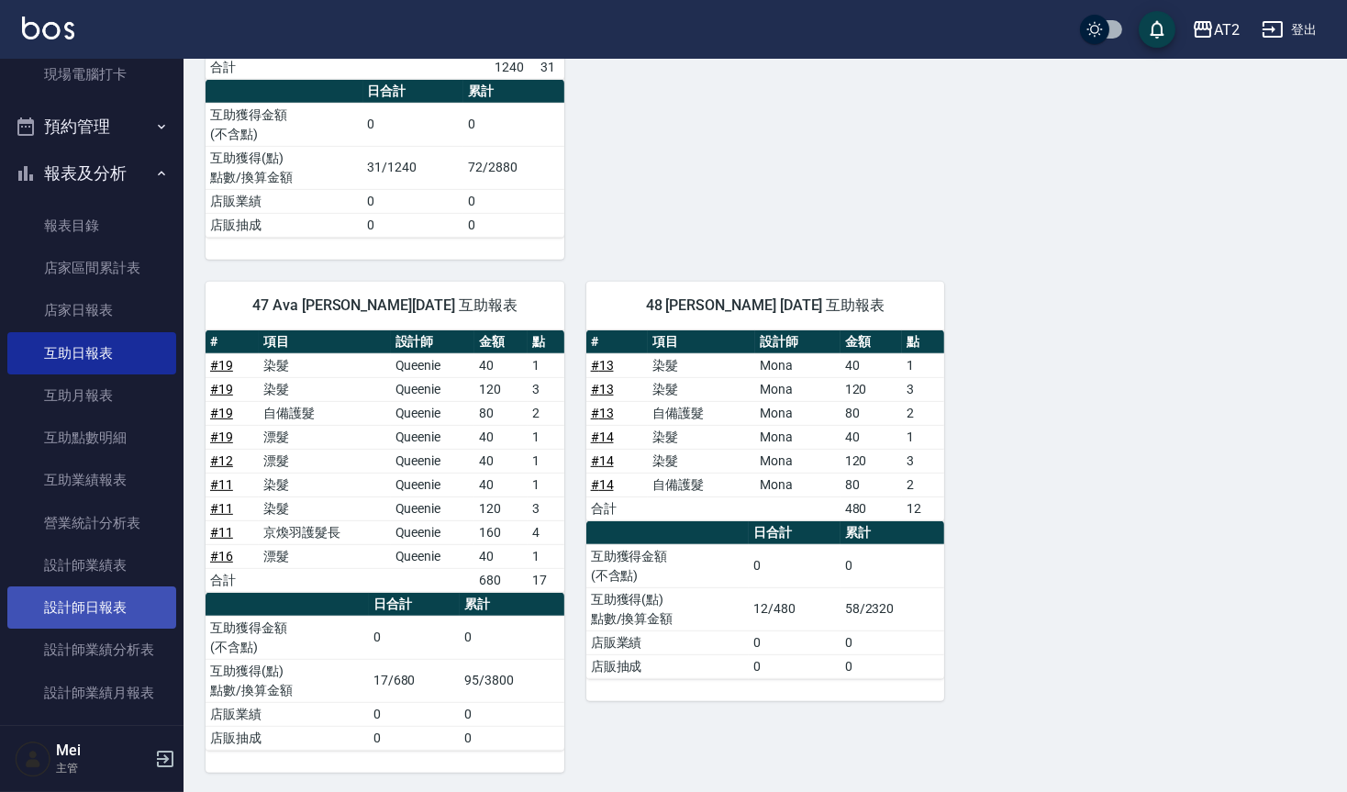
click at [64, 609] on link "設計師日報表" at bounding box center [91, 607] width 169 height 42
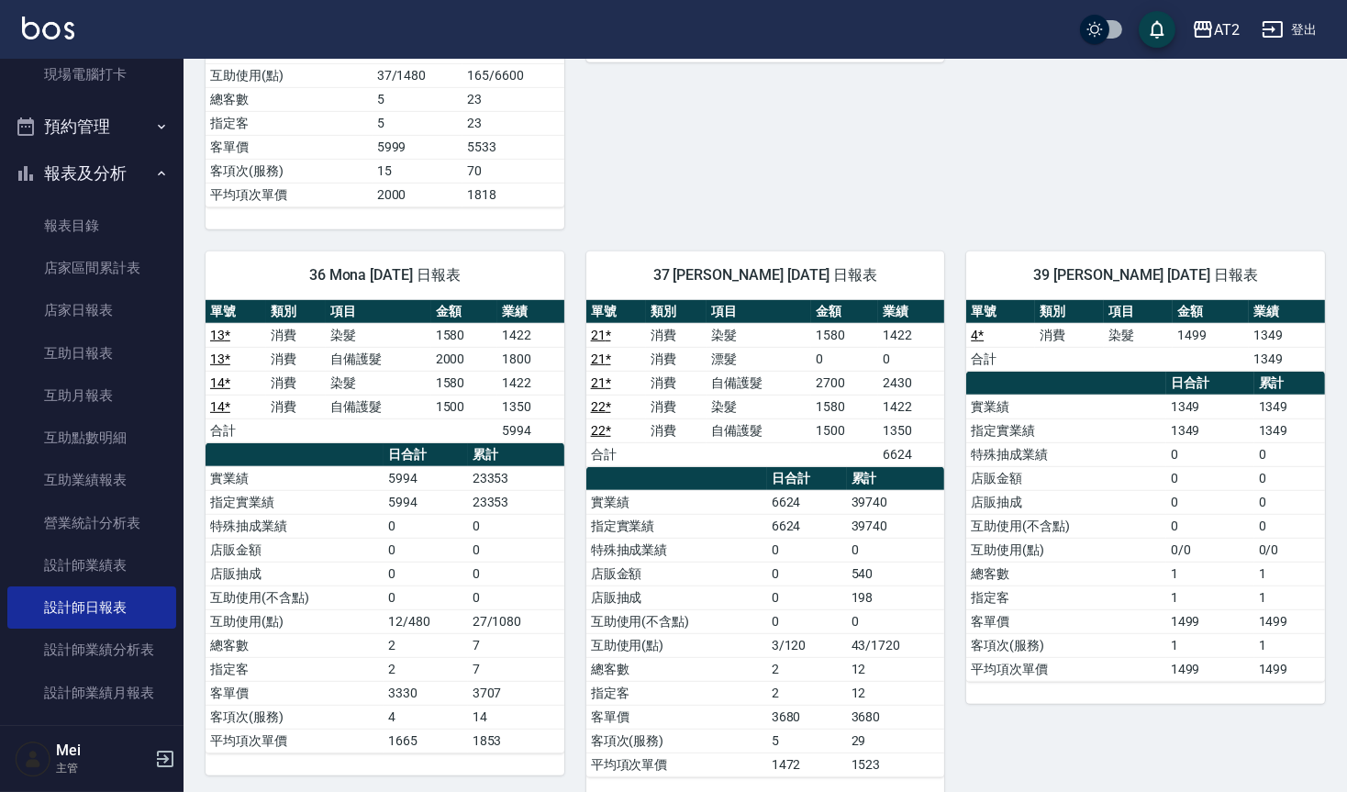
scroll to position [1499, 0]
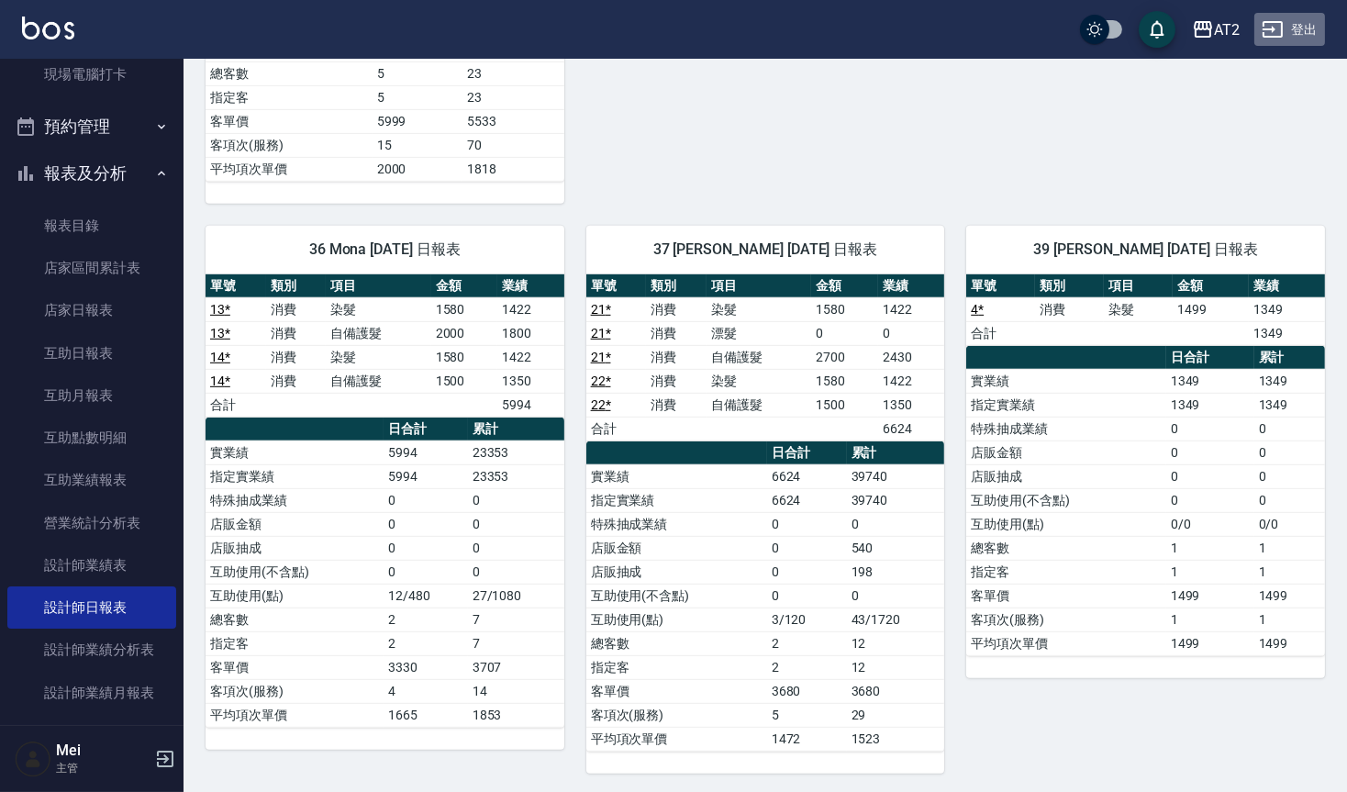
click at [1293, 36] on button "登出" at bounding box center [1289, 30] width 71 height 34
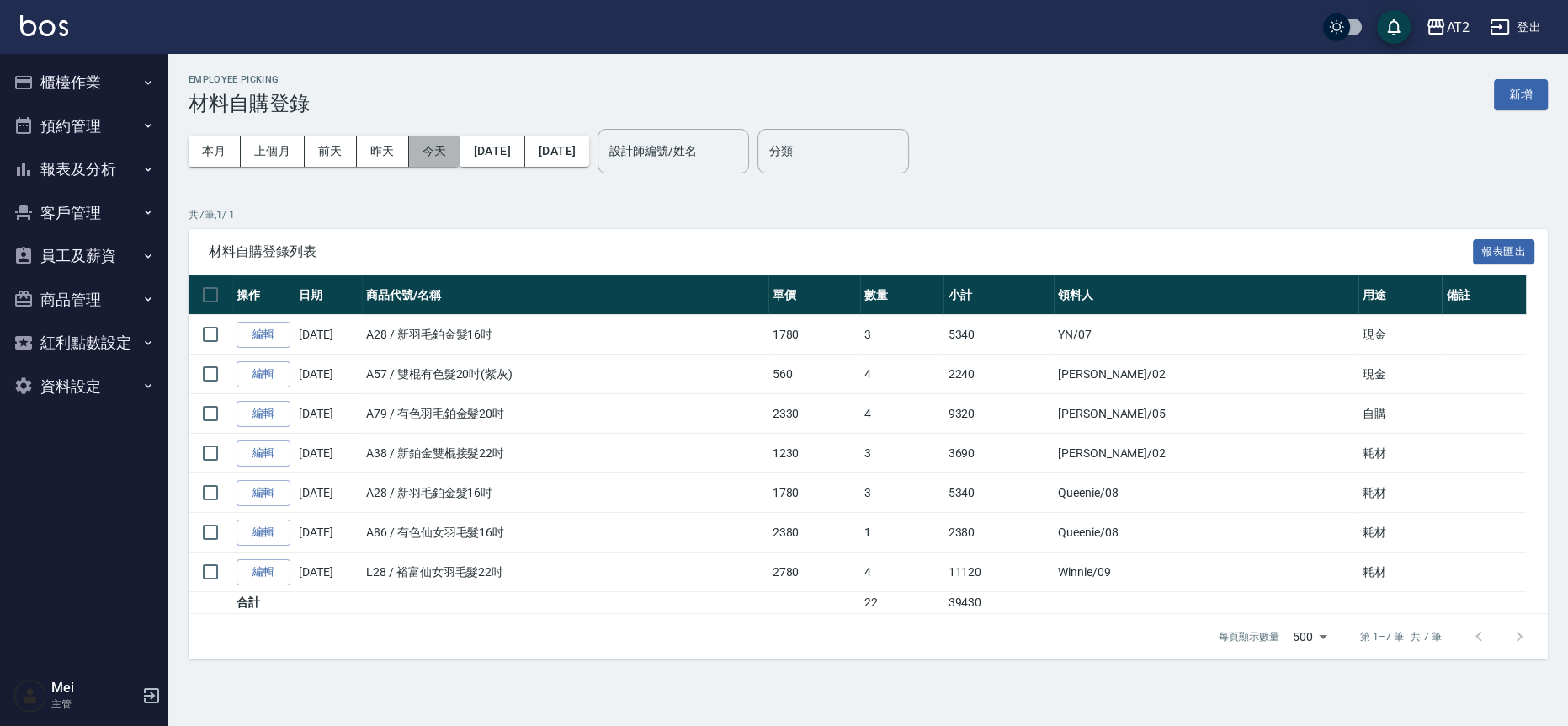
click at [423, 146] on button "今天" at bounding box center [435, 151] width 51 height 31
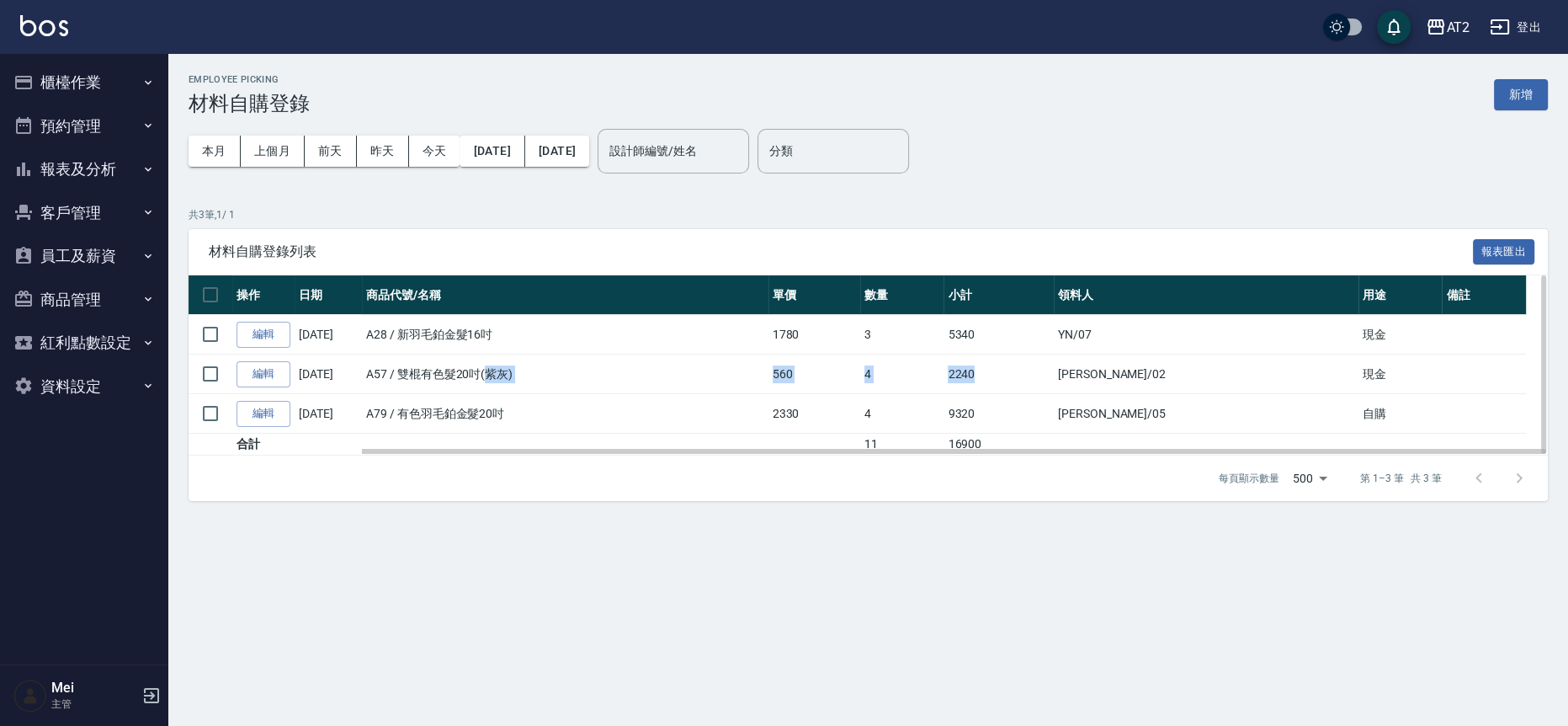
drag, startPoint x: 491, startPoint y: 369, endPoint x: 1049, endPoint y: 376, distance: 558.0
click at [1049, 376] on tr "編輯 [DATE] A57 / 雙棍有色髮20吋(紫灰) 560 4 2240 Morgan /02 現金" at bounding box center [868, 374] width 1360 height 39
click at [256, 413] on link "編輯" at bounding box center [263, 414] width 54 height 26
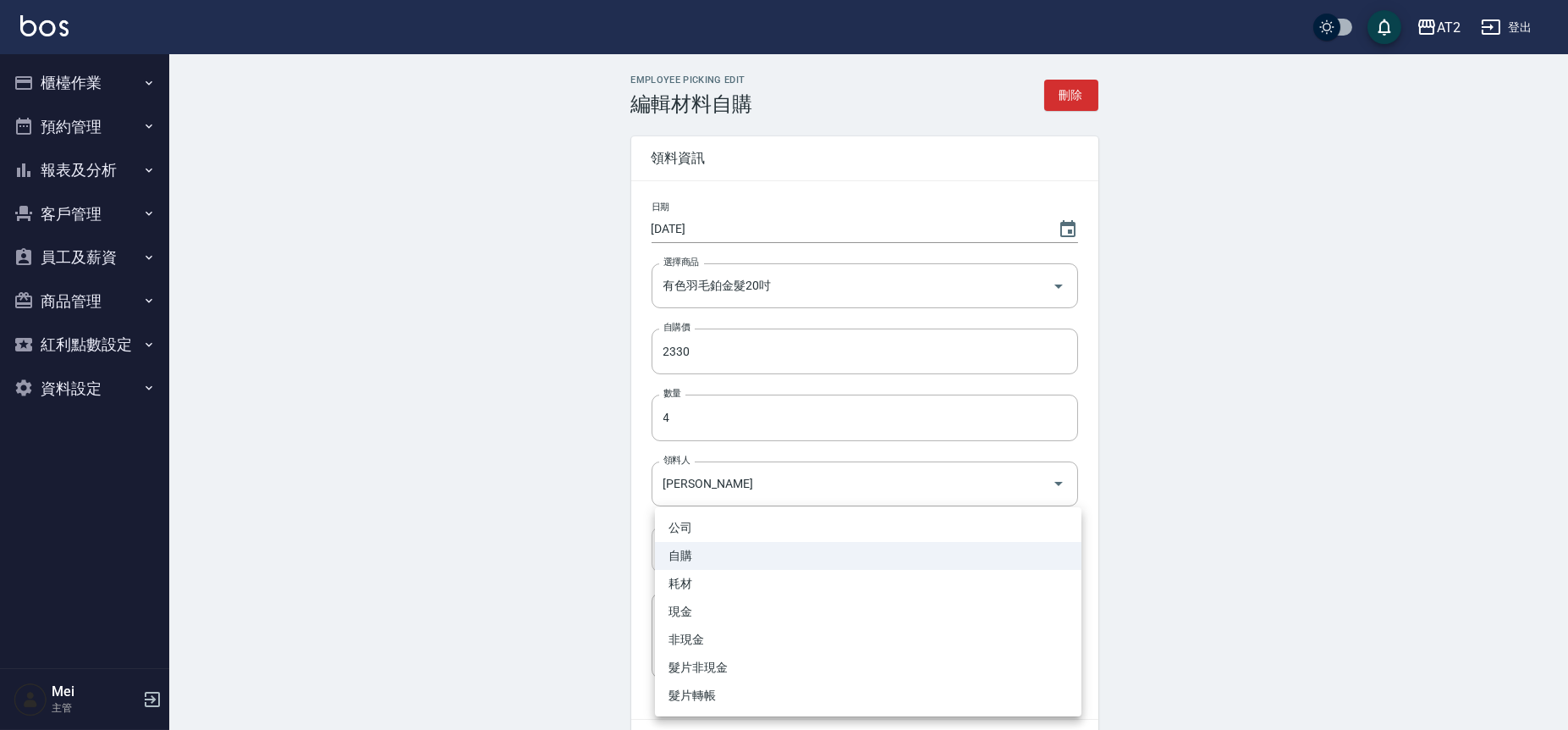
click at [792, 534] on body "AT2 登出 櫃檯作業 打帳單 帳單列表 掛單列表 現金收支登錄 高階收支登錄 材料自購登錄 每日結帳 排班表 現場電腦打卡 預約管理 預約管理 單日預約紀錄…" at bounding box center [784, 417] width 1568 height 835
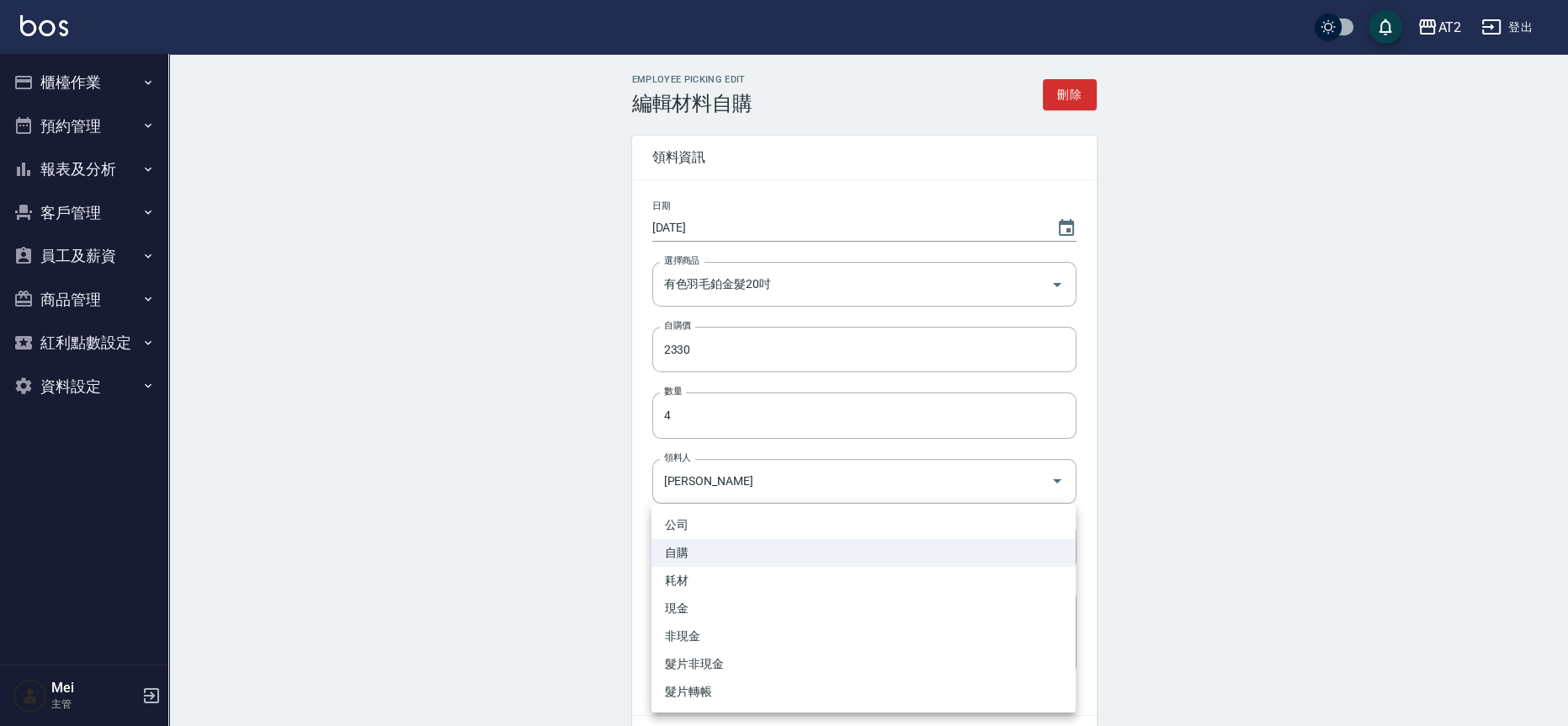
click at [699, 605] on li "現金" at bounding box center [863, 609] width 424 height 28
type input "現金"
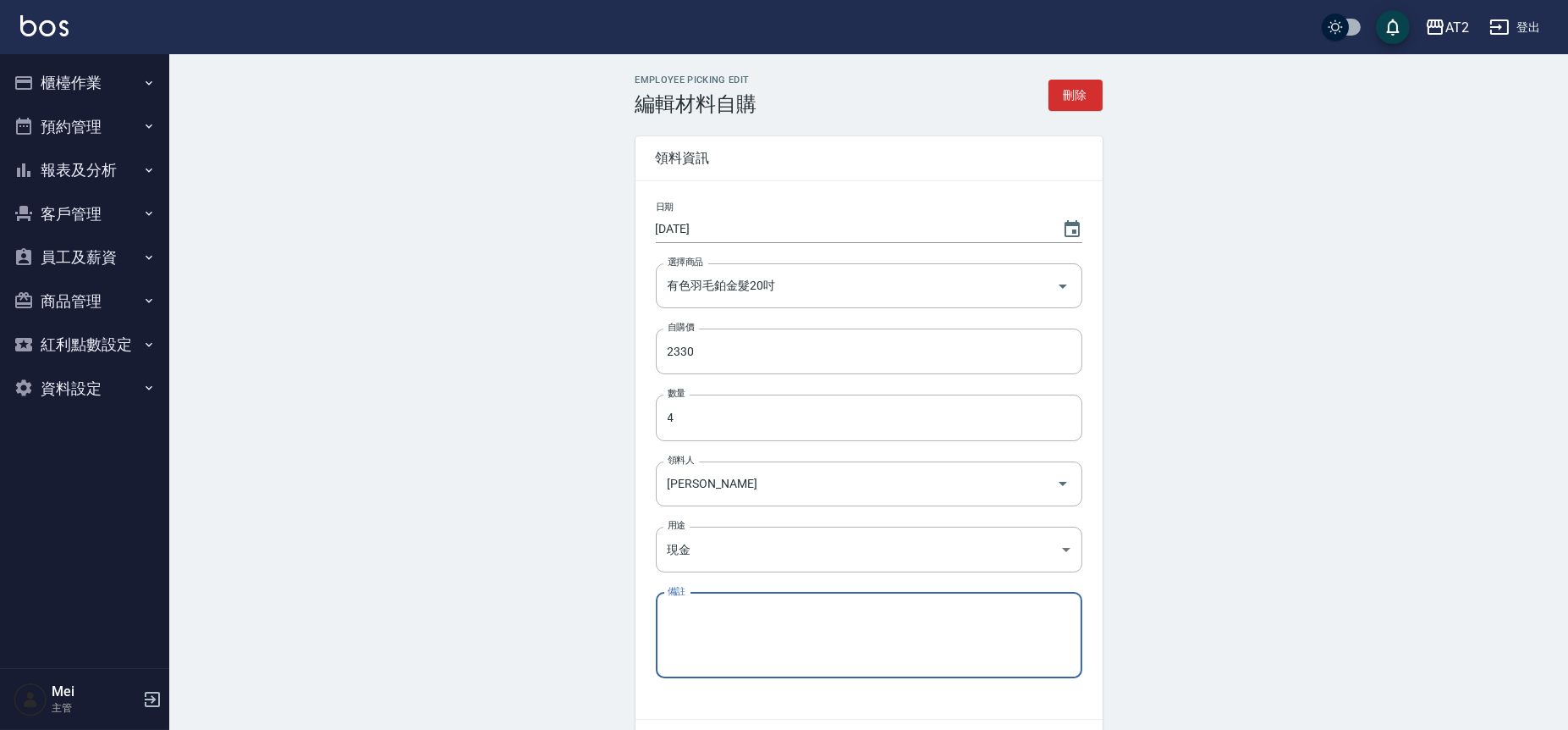
click at [576, 594] on div "Employee Picking Edit 編輯材料自購 刪除 領料資訊 日期 2025/09/05 選擇商品 有色羽毛鉑金髮20吋 選擇商品 自購價 233…" at bounding box center [868, 445] width 1398 height 782
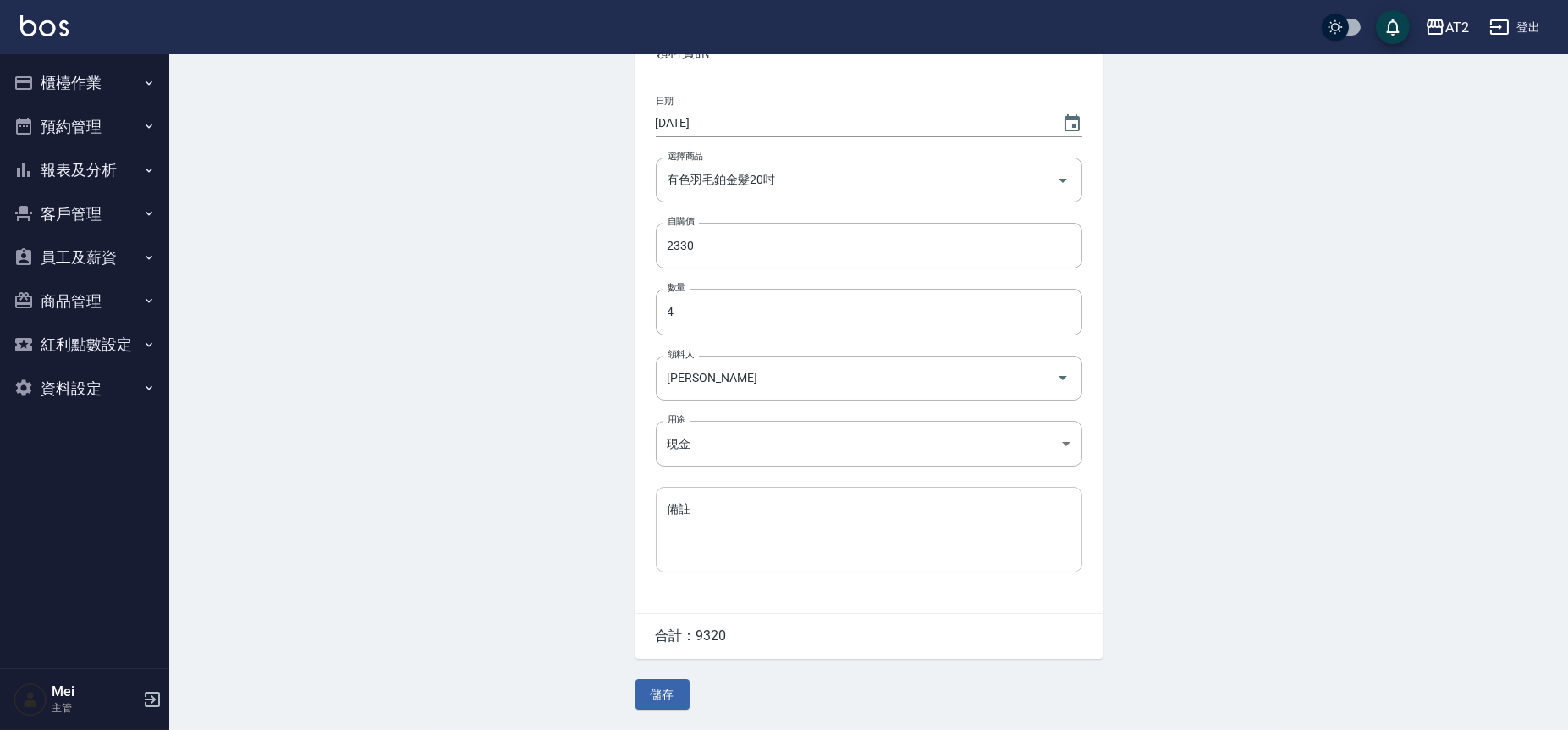
scroll to position [108, 0]
click at [666, 695] on button "儲存" at bounding box center [662, 695] width 54 height 31
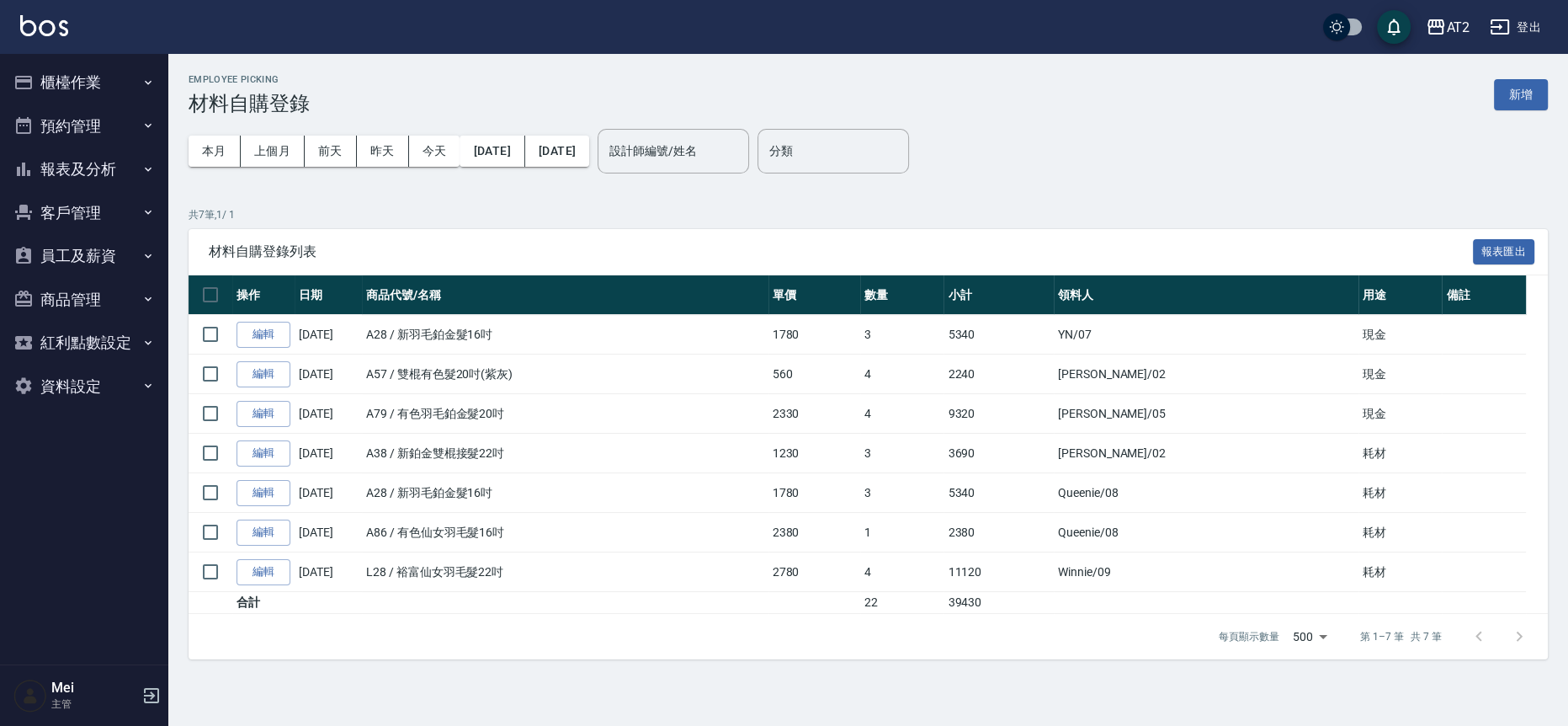
click at [112, 81] on button "櫃檯作業" at bounding box center [83, 83] width 155 height 44
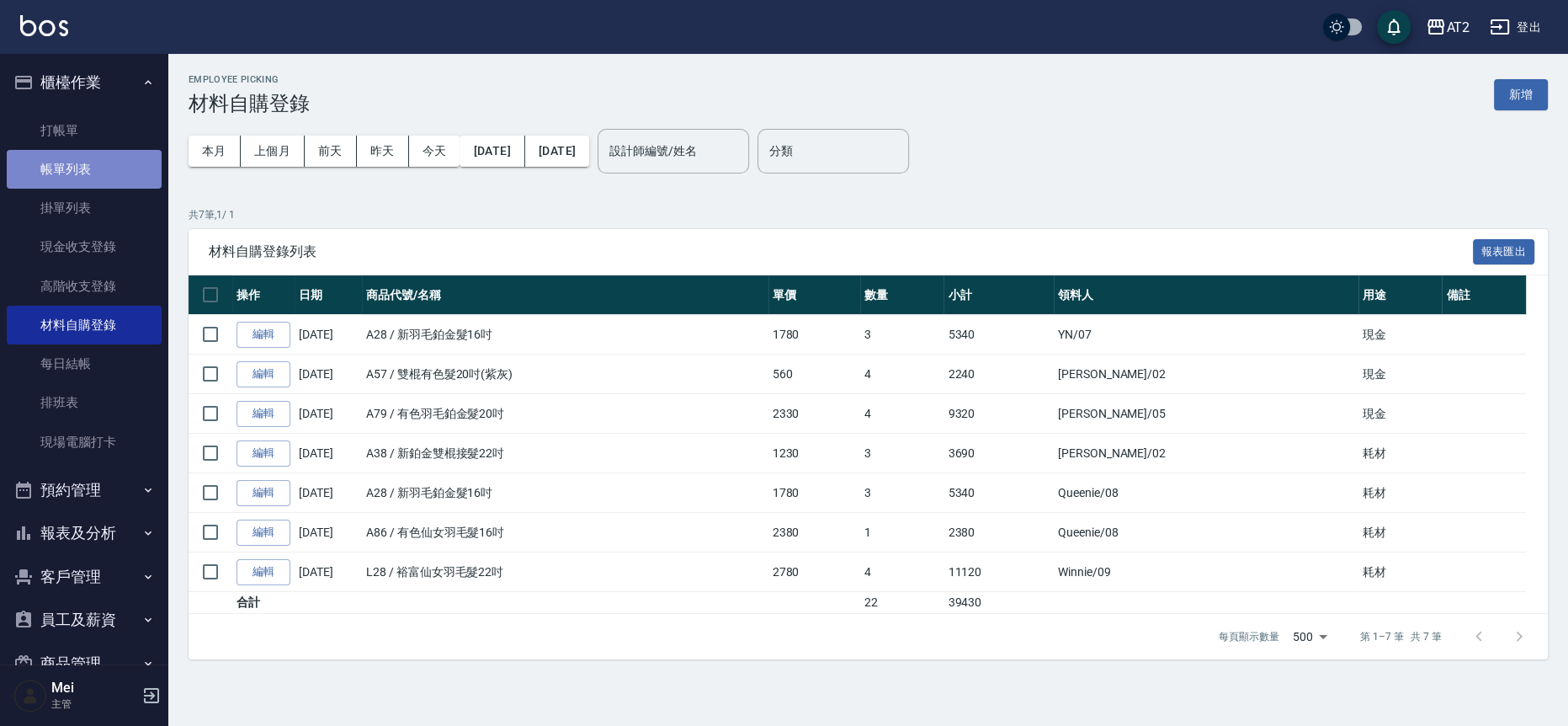
click at [104, 164] on link "帳單列表" at bounding box center [83, 169] width 155 height 39
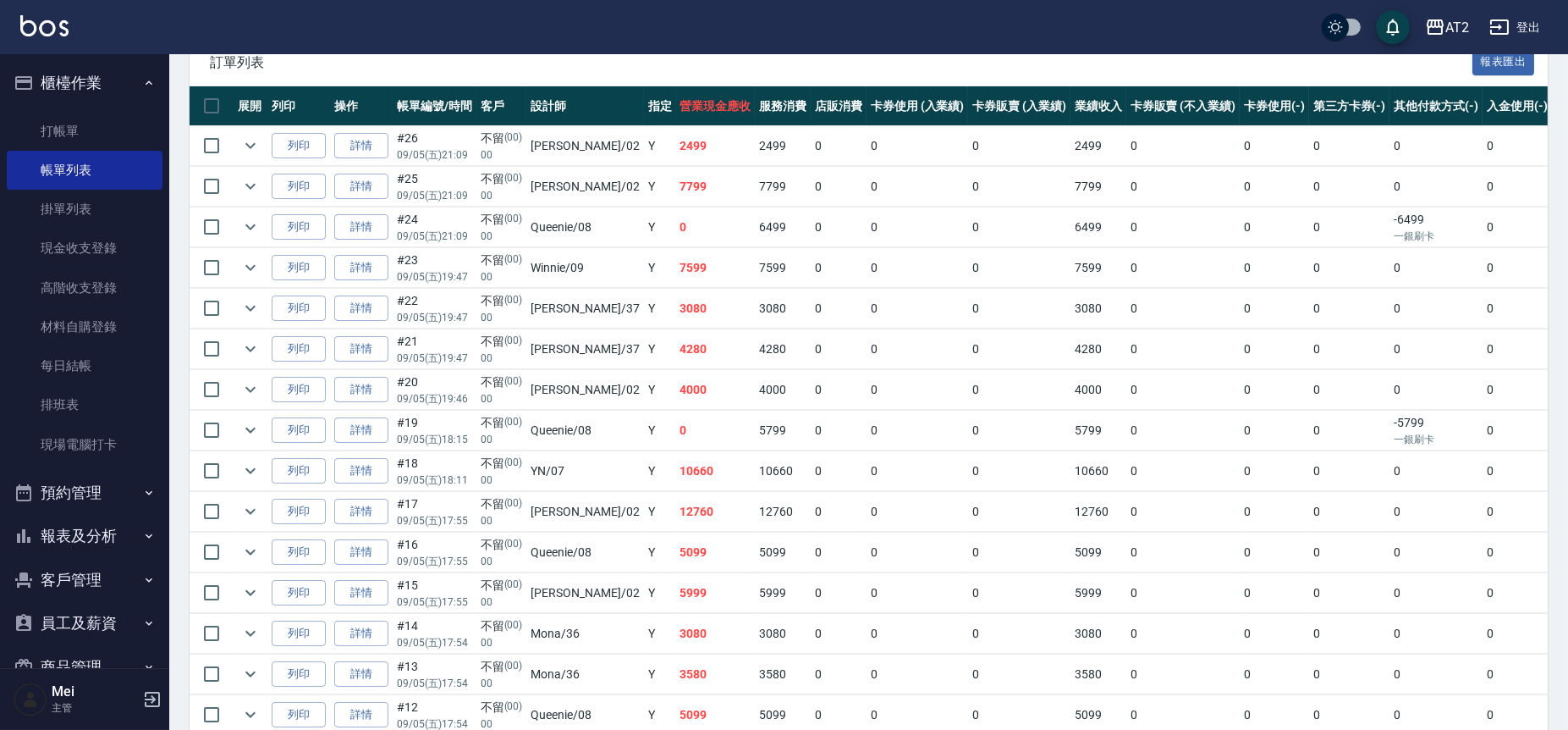
scroll to position [352, 0]
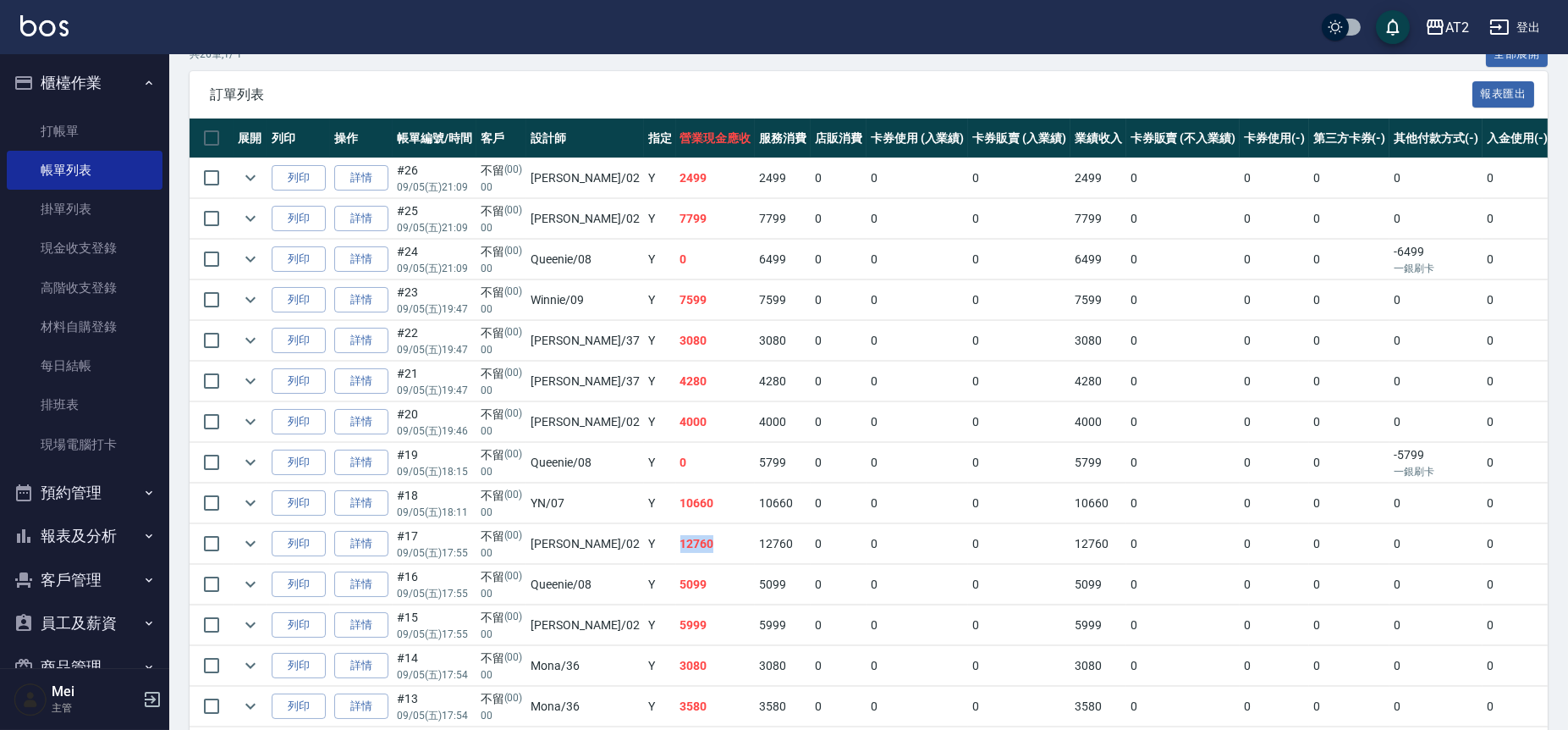
drag, startPoint x: 676, startPoint y: 547, endPoint x: 636, endPoint y: 549, distance: 40.0
click at [676, 549] on td "12760" at bounding box center [716, 544] width 79 height 40
drag, startPoint x: 753, startPoint y: 489, endPoint x: 648, endPoint y: 493, distance: 105.1
click at [648, 493] on tr "列印 詳情 #18 09/05 (五) 18:11 不留 (00) 00 YN /07 Y 10660 10660 0 0 0 10660 0 0 0 0 0…" at bounding box center [960, 503] width 1542 height 40
drag, startPoint x: 750, startPoint y: 379, endPoint x: 631, endPoint y: 384, distance: 119.1
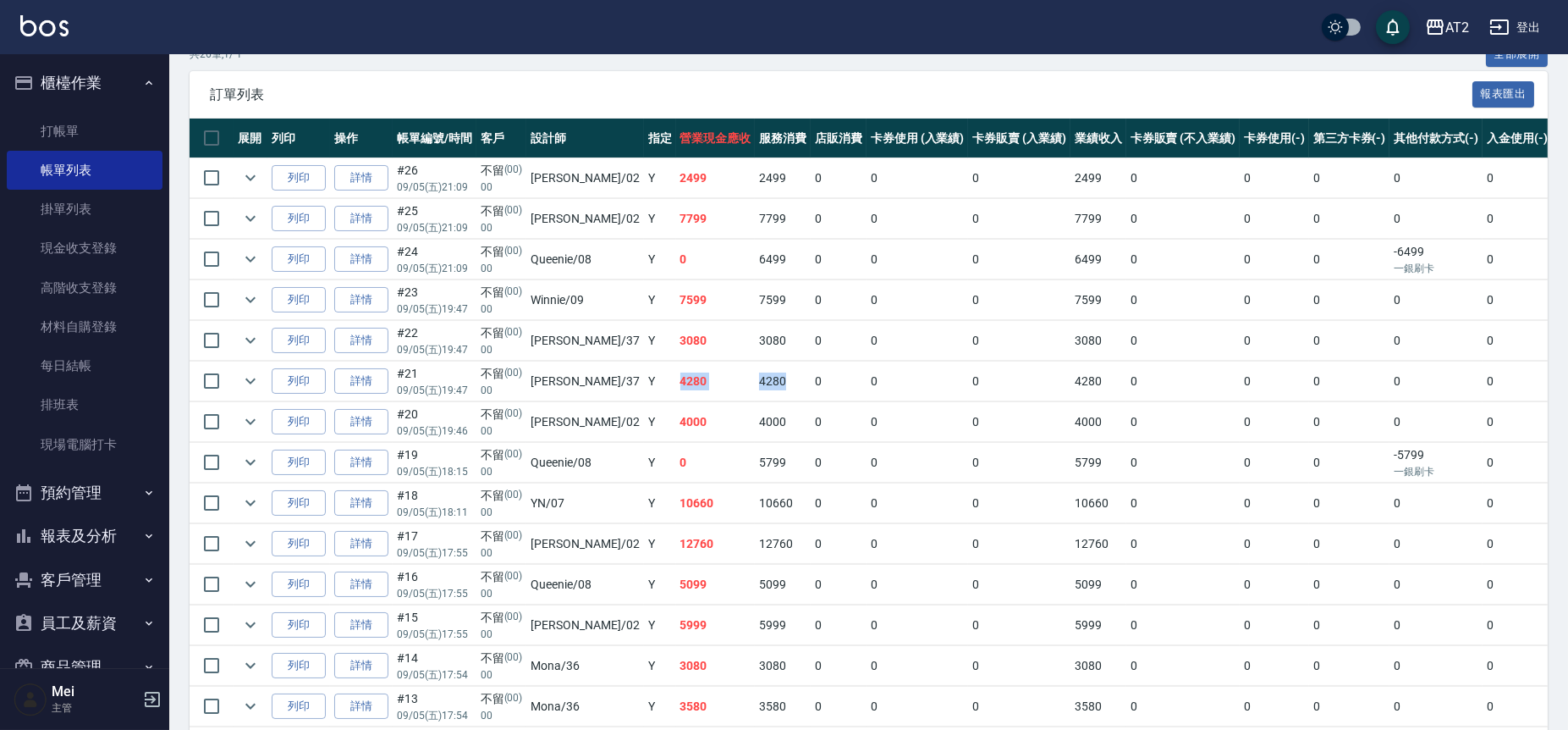
click at [631, 384] on tr "列印 詳情 #21 09/05 (五) 19:47 不留 (00) 00 小玥 /37 Y 4280 4280 0 0 0 4280 0 0 0 0 0 0" at bounding box center [960, 381] width 1542 height 40
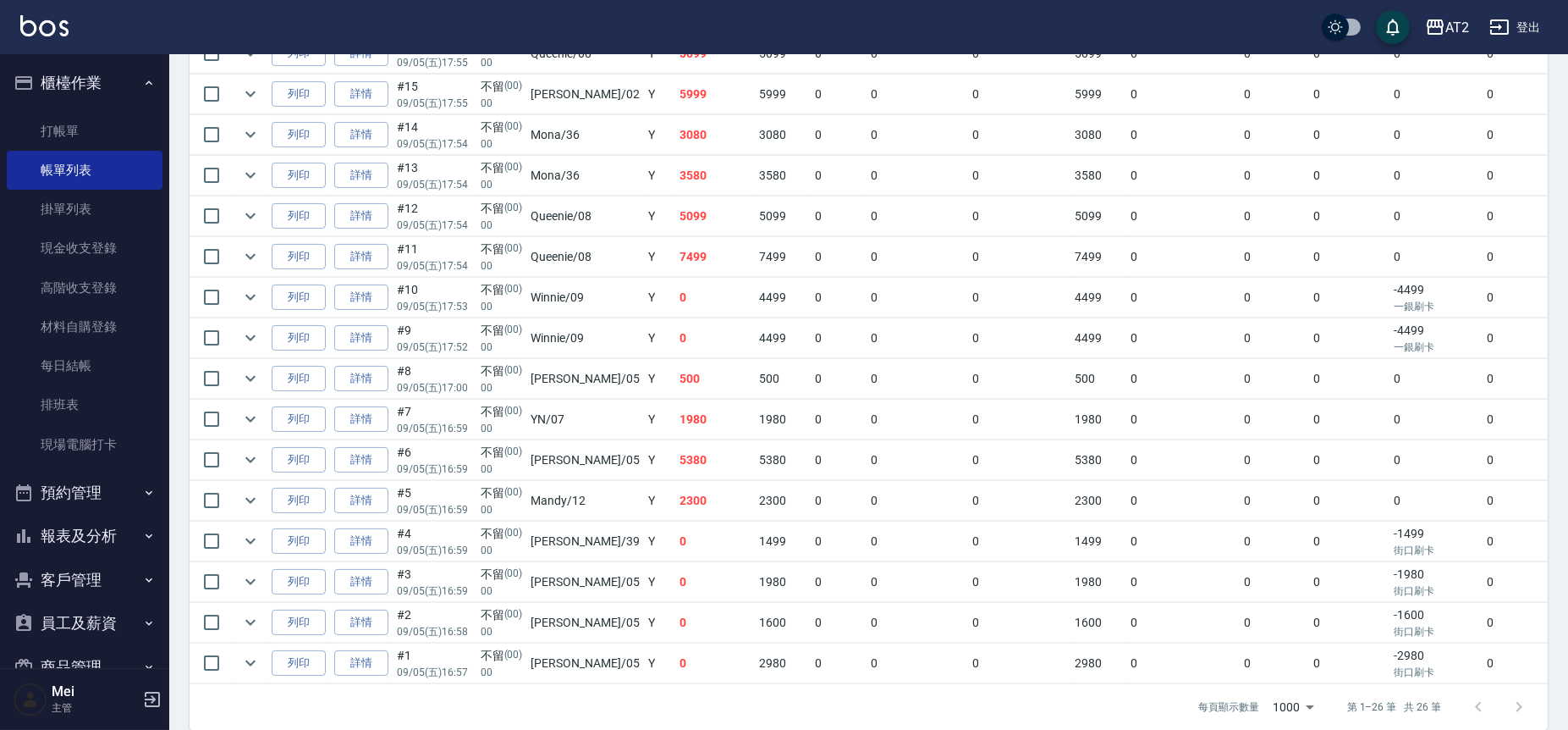
scroll to position [915, 0]
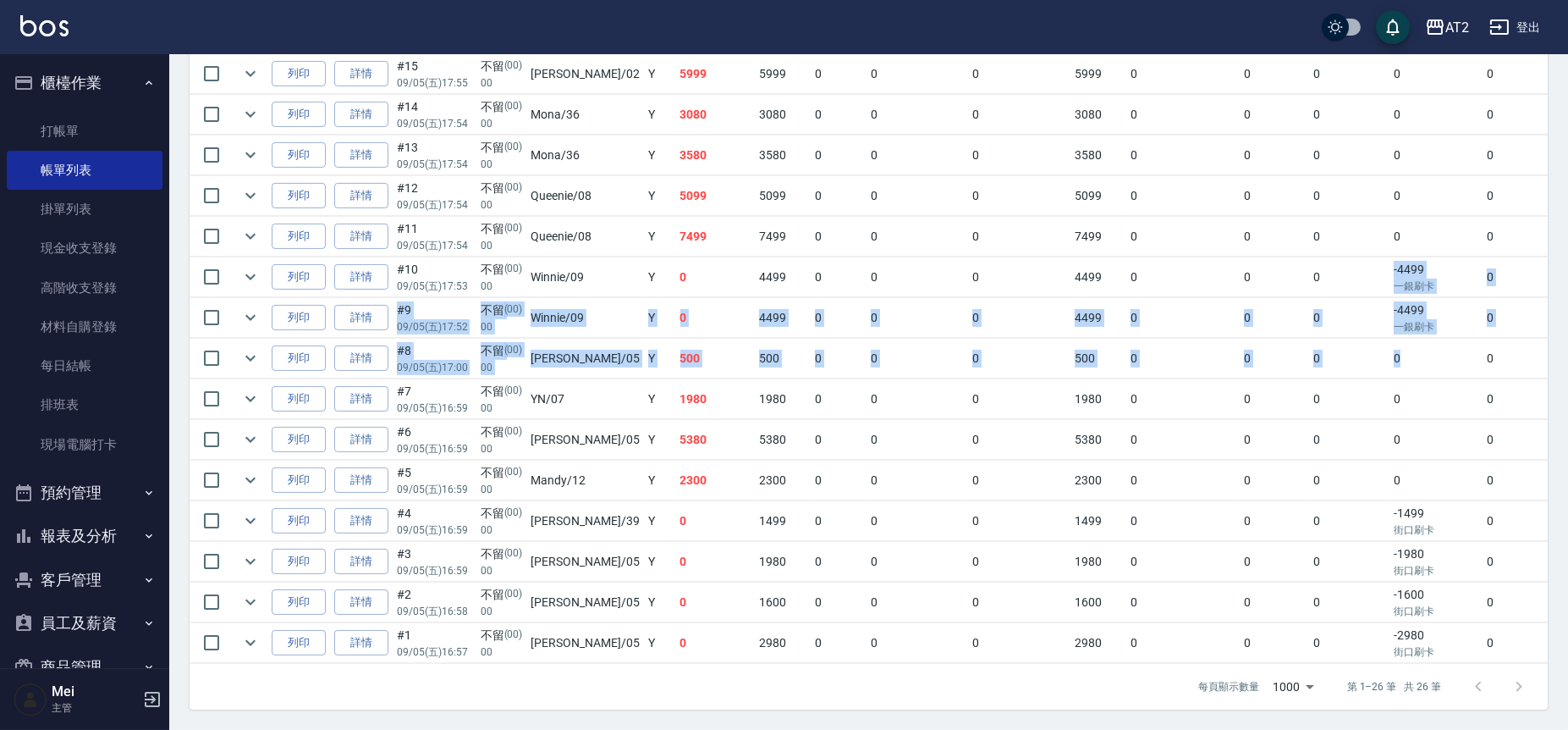
drag, startPoint x: 1378, startPoint y: 327, endPoint x: 1330, endPoint y: 254, distance: 87.4
click at [1330, 254] on tbody "列印 詳情 #26 09/05 (五) 21:09 不留 (00) 00 Morgan /02 Y 2499 2499 0 0 0 2499 0 0 0 0 …" at bounding box center [960, 135] width 1542 height 1057
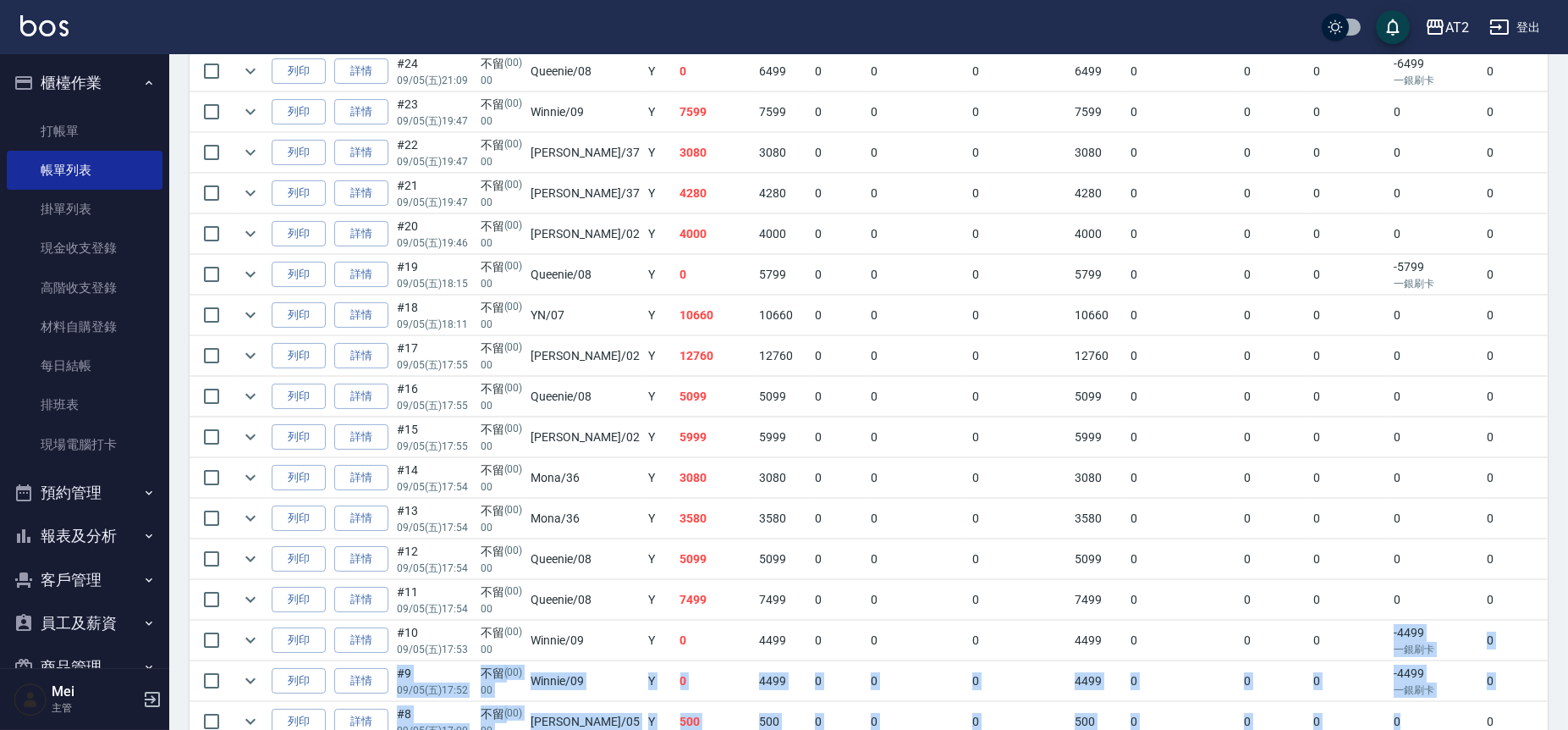
scroll to position [162, 0]
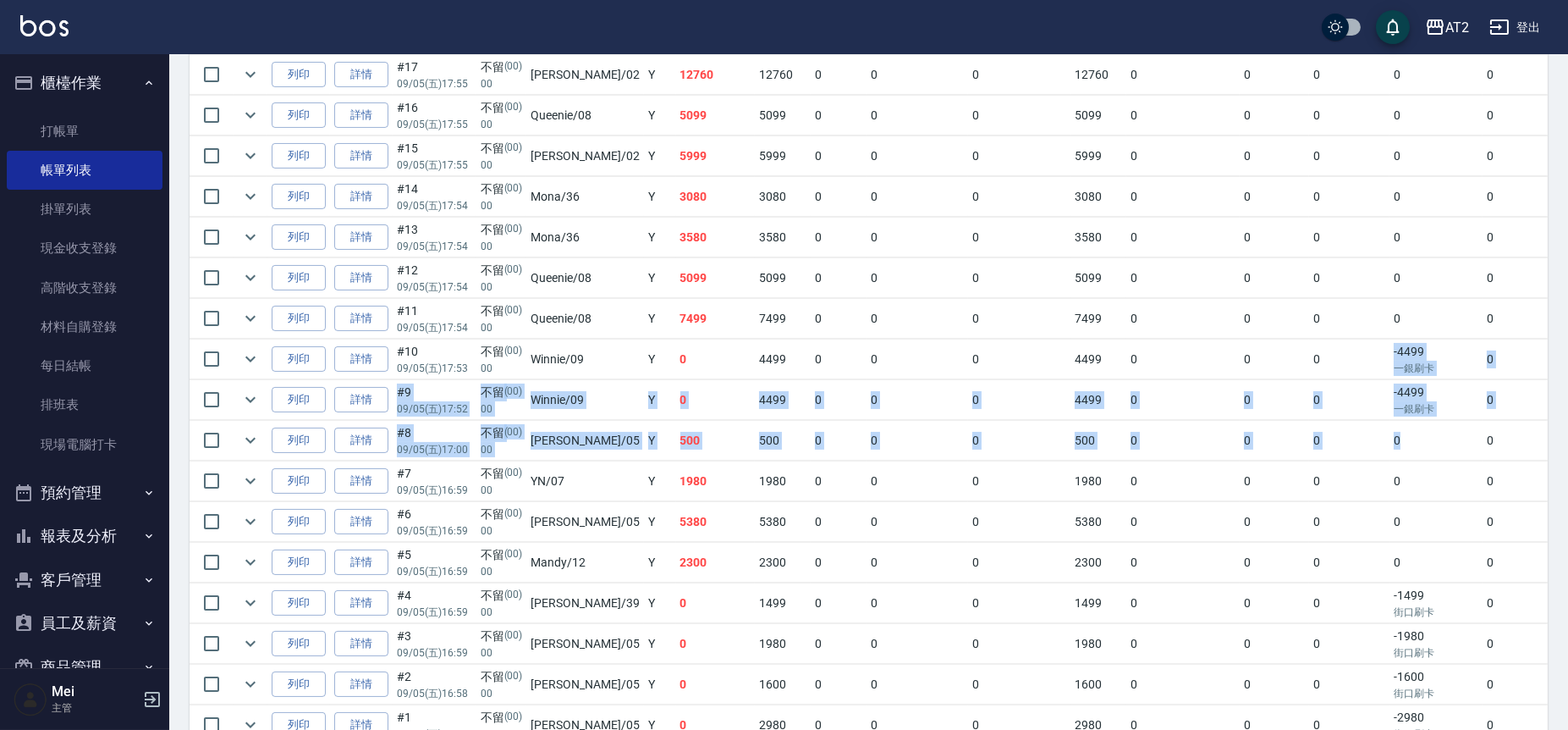
click at [815, 421] on td "0" at bounding box center [838, 440] width 56 height 40
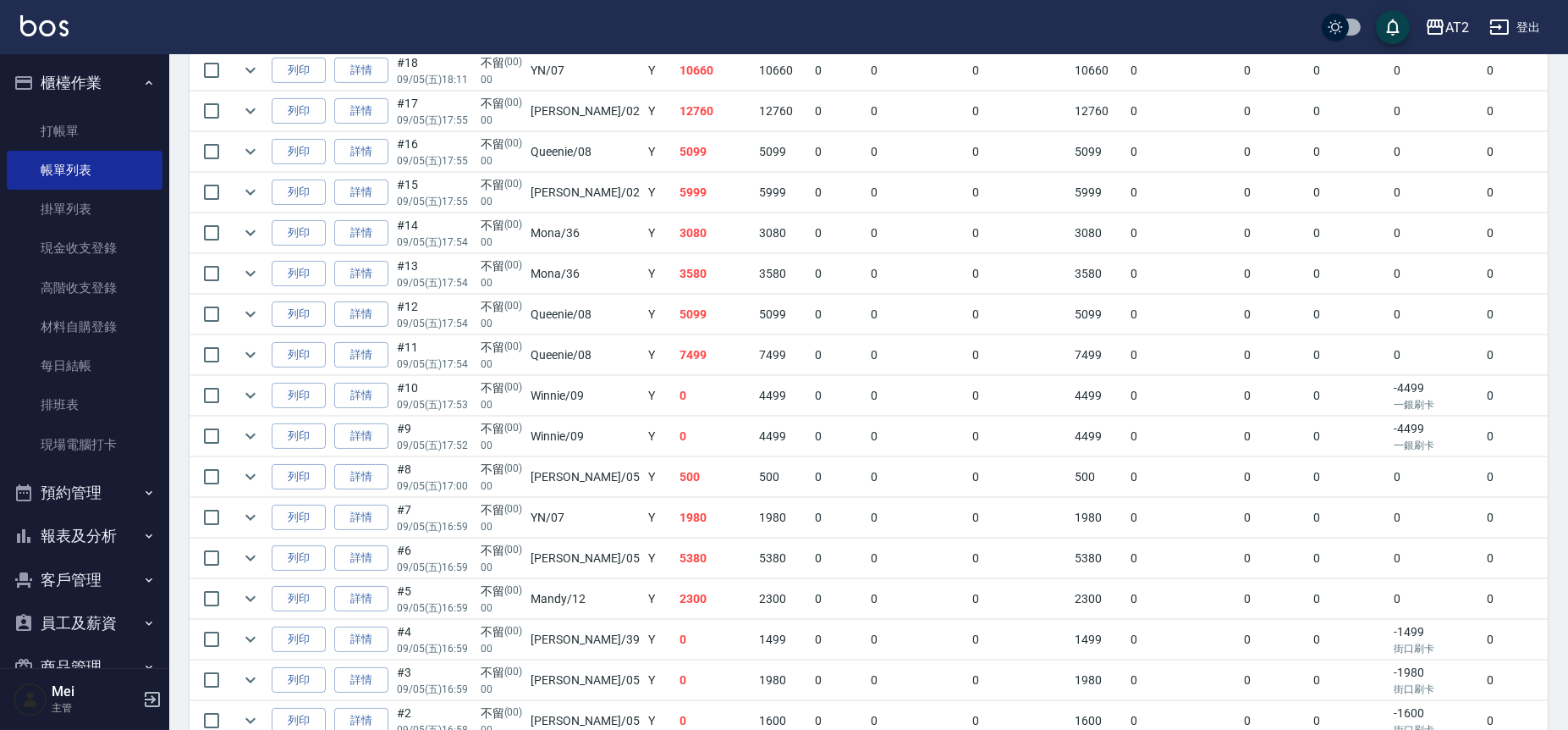
scroll to position [915, 0]
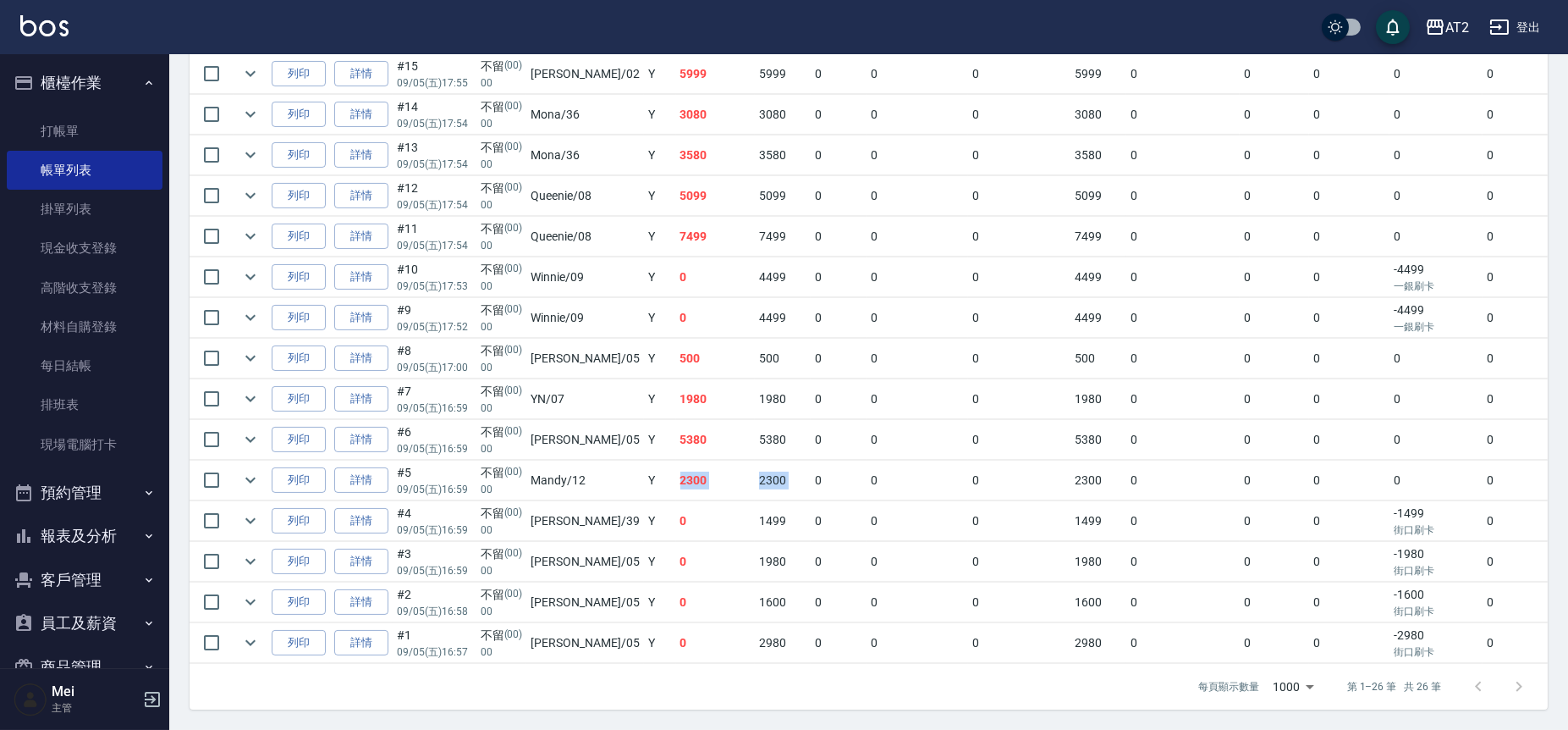
drag, startPoint x: 773, startPoint y: 460, endPoint x: 622, endPoint y: 466, distance: 151.1
click at [622, 466] on tr "列印 詳情 #5 09/05 (五) 16:59 不留 (00) 00 Mandy /12 Y 2300 2300 0 0 0 2300 0 0 0 0 0 0" at bounding box center [960, 480] width 1542 height 40
click at [618, 62] on tr "列印 詳情 #15 09/05 (五) 17:55 不留 (00) 00 Morgan /02 Y 5999 5999 0 0 0 5999 0 0 0 0 …" at bounding box center [960, 74] width 1542 height 40
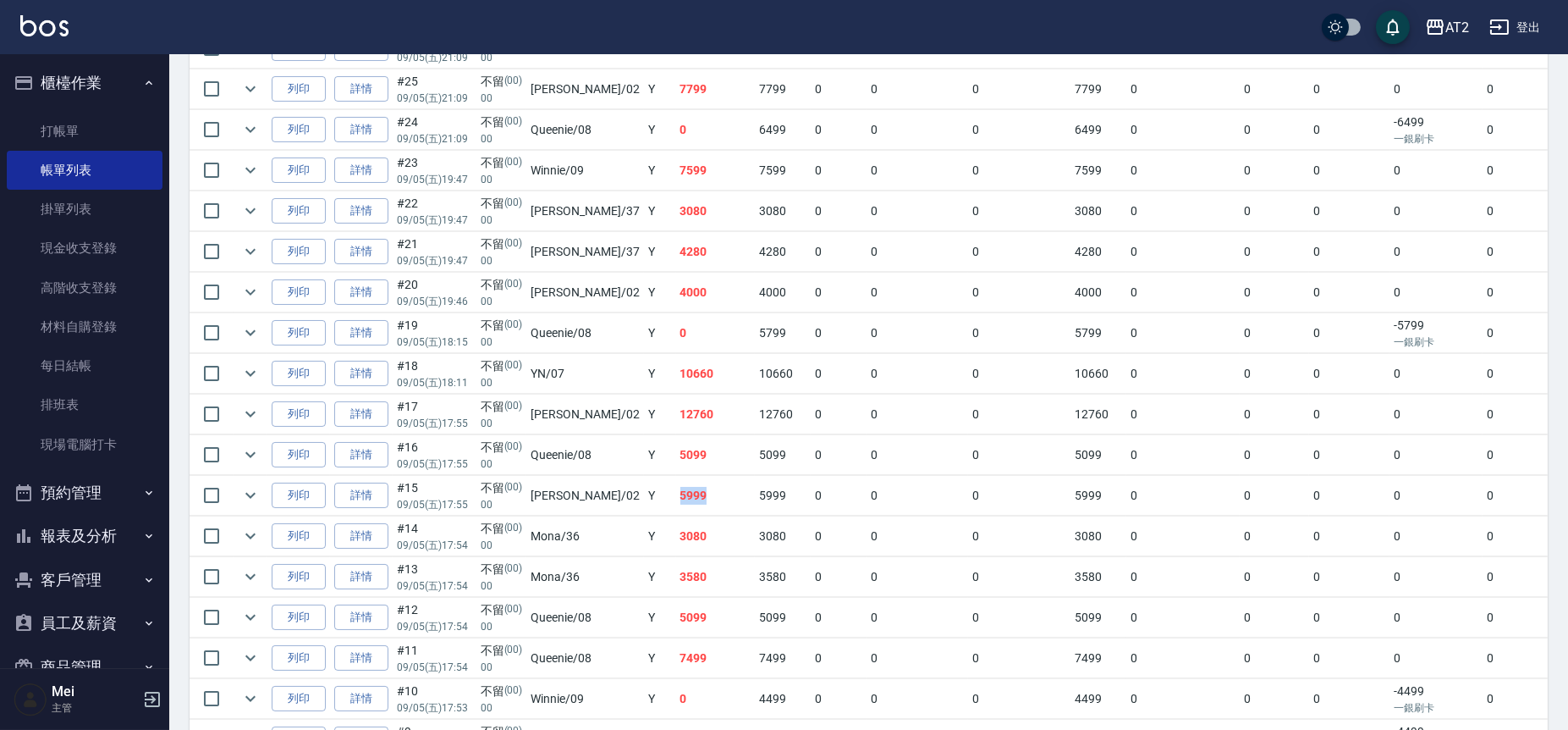
scroll to position [445, 0]
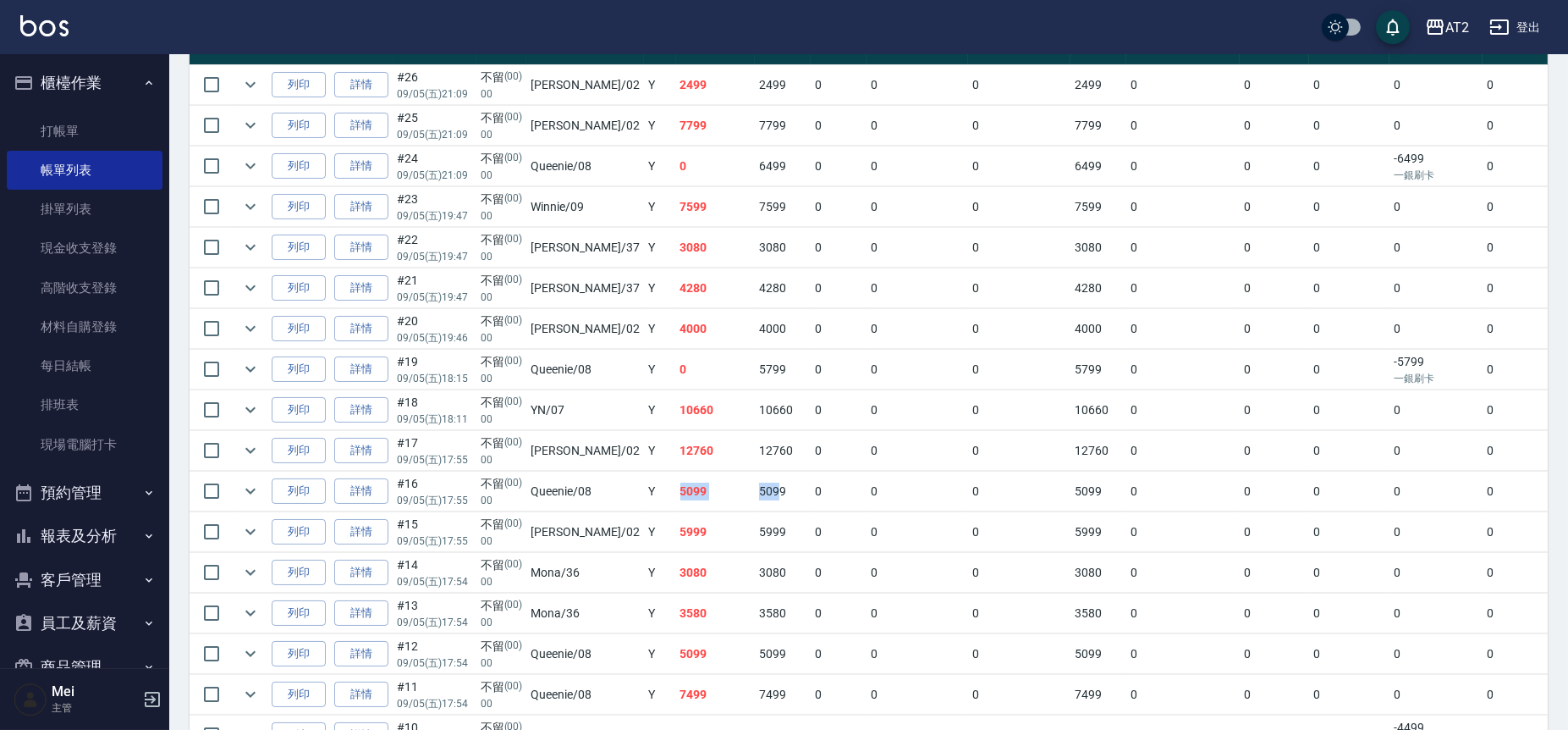
drag, startPoint x: 734, startPoint y: 493, endPoint x: 638, endPoint y: 497, distance: 96.1
click at [638, 497] on tr "列印 詳情 #16 09/05 (五) 17:55 不留 (00) 00 Queenie /08 Y 5099 5099 0 0 0 5099 0 0 0 0…" at bounding box center [960, 491] width 1542 height 40
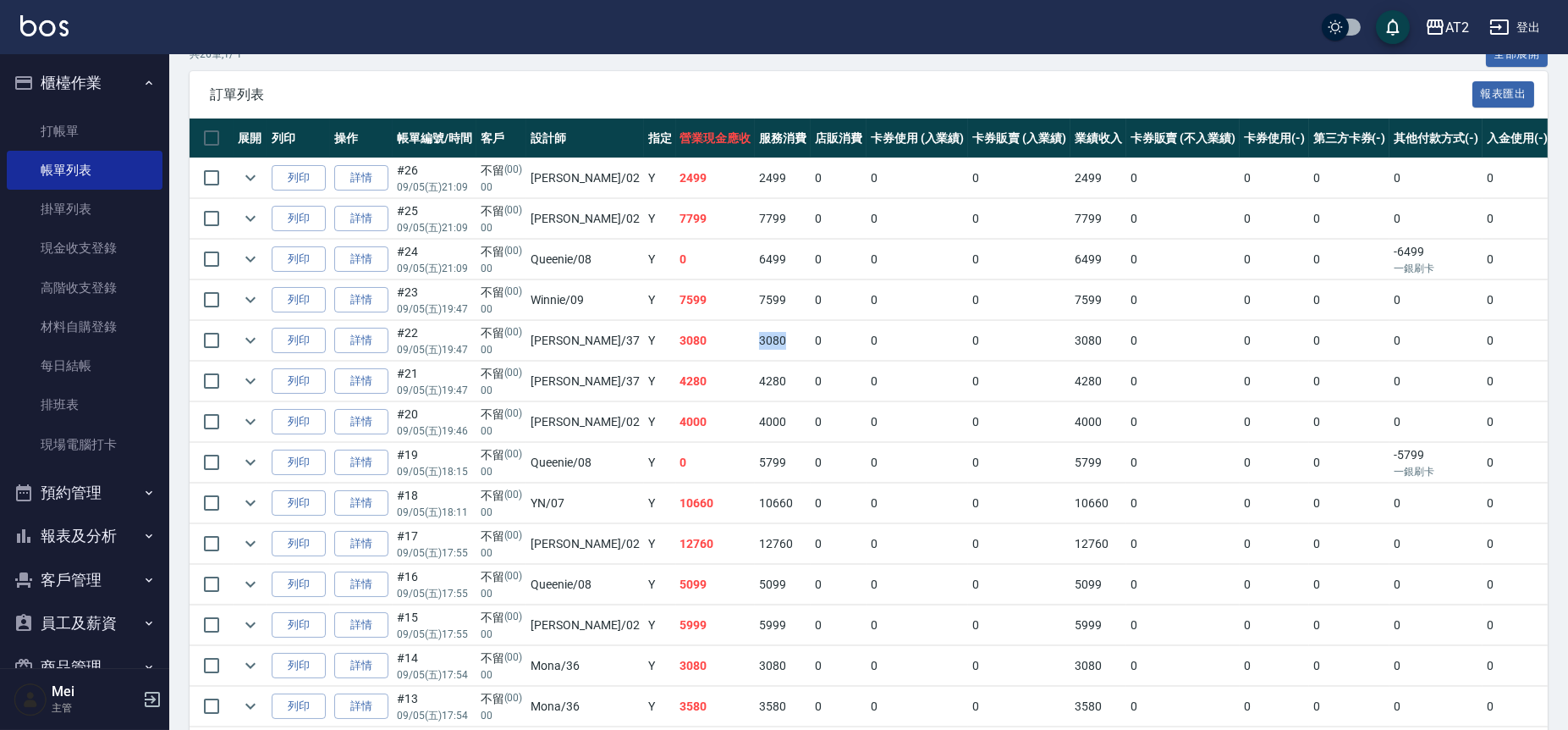
drag, startPoint x: 745, startPoint y: 348, endPoint x: 660, endPoint y: 344, distance: 85.1
click at [660, 344] on tr "列印 詳情 #22 09/05 (五) 19:47 不留 (00) 00 小玥 /37 Y 3080 3080 0 0 0 3080 0 0 0 0 0 0" at bounding box center [960, 341] width 1542 height 40
click at [676, 344] on td "3080" at bounding box center [716, 341] width 79 height 40
drag, startPoint x: 660, startPoint y: 344, endPoint x: 709, endPoint y: 349, distance: 49.3
click at [709, 349] on tr "列印 詳情 #22 09/05 (五) 19:47 不留 (00) 00 小玥 /37 Y 3080 3080 0 0 0 3080 0 0 0 0 0 0" at bounding box center [960, 341] width 1542 height 40
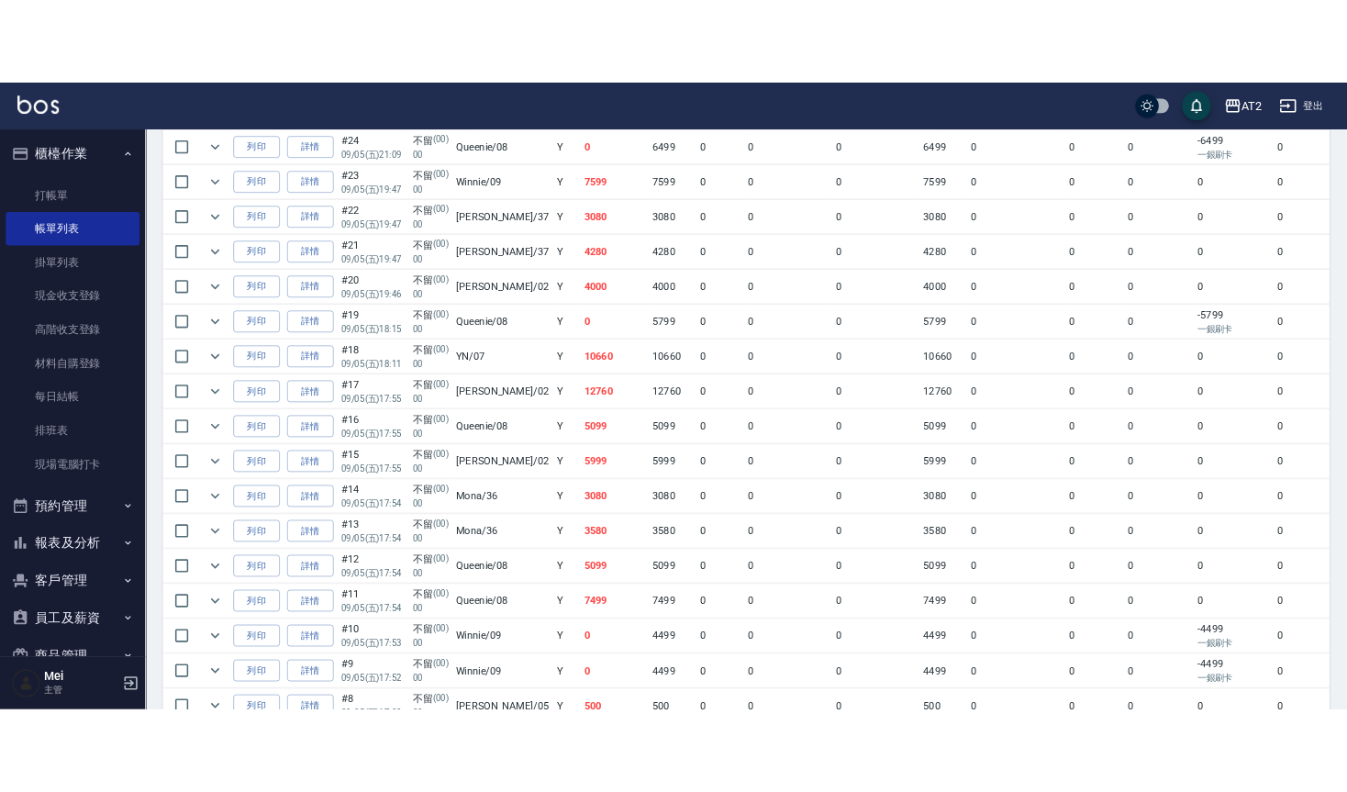
scroll to position [584, 0]
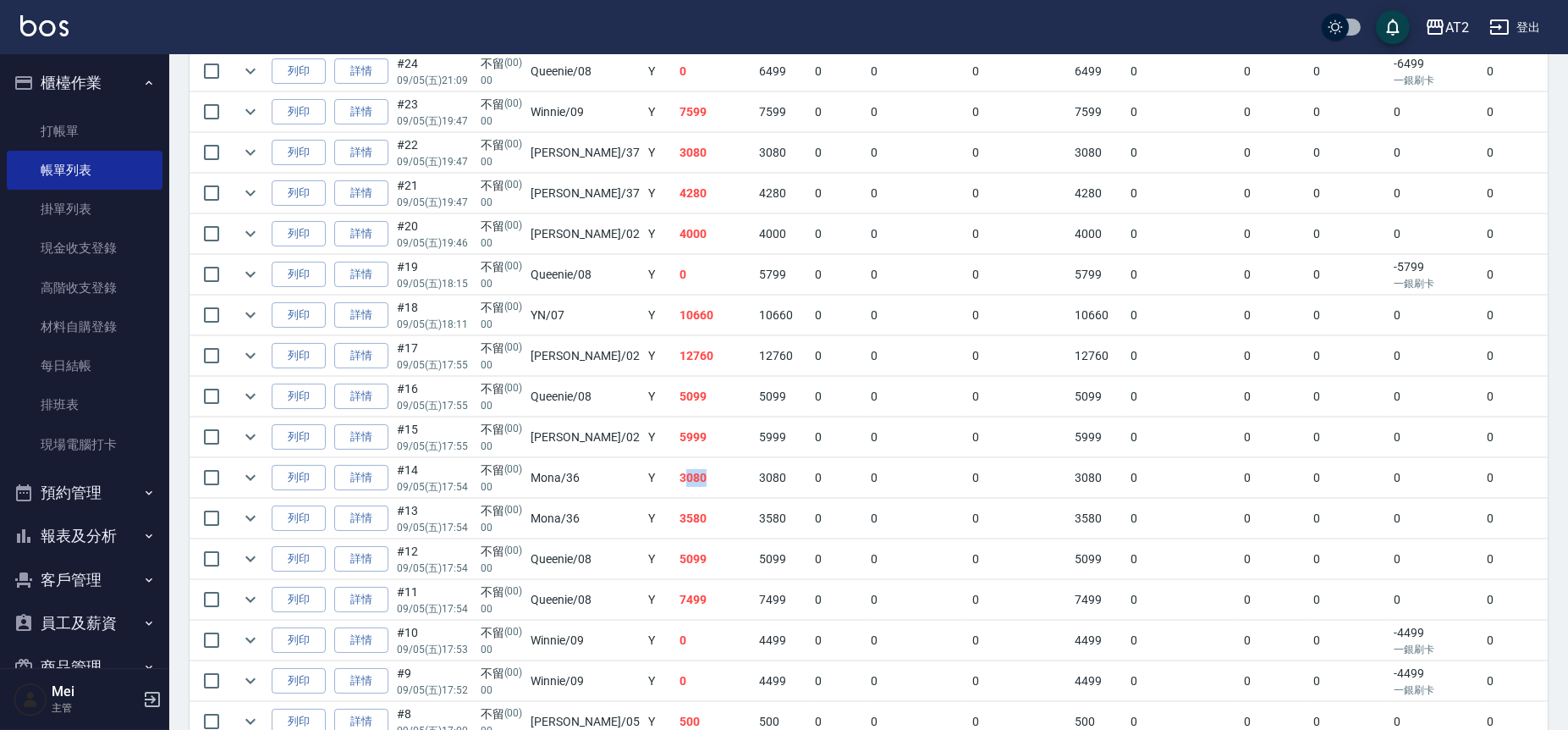
drag, startPoint x: 669, startPoint y: 471, endPoint x: 639, endPoint y: 472, distance: 30.0
click at [676, 472] on td "3080" at bounding box center [716, 477] width 79 height 40
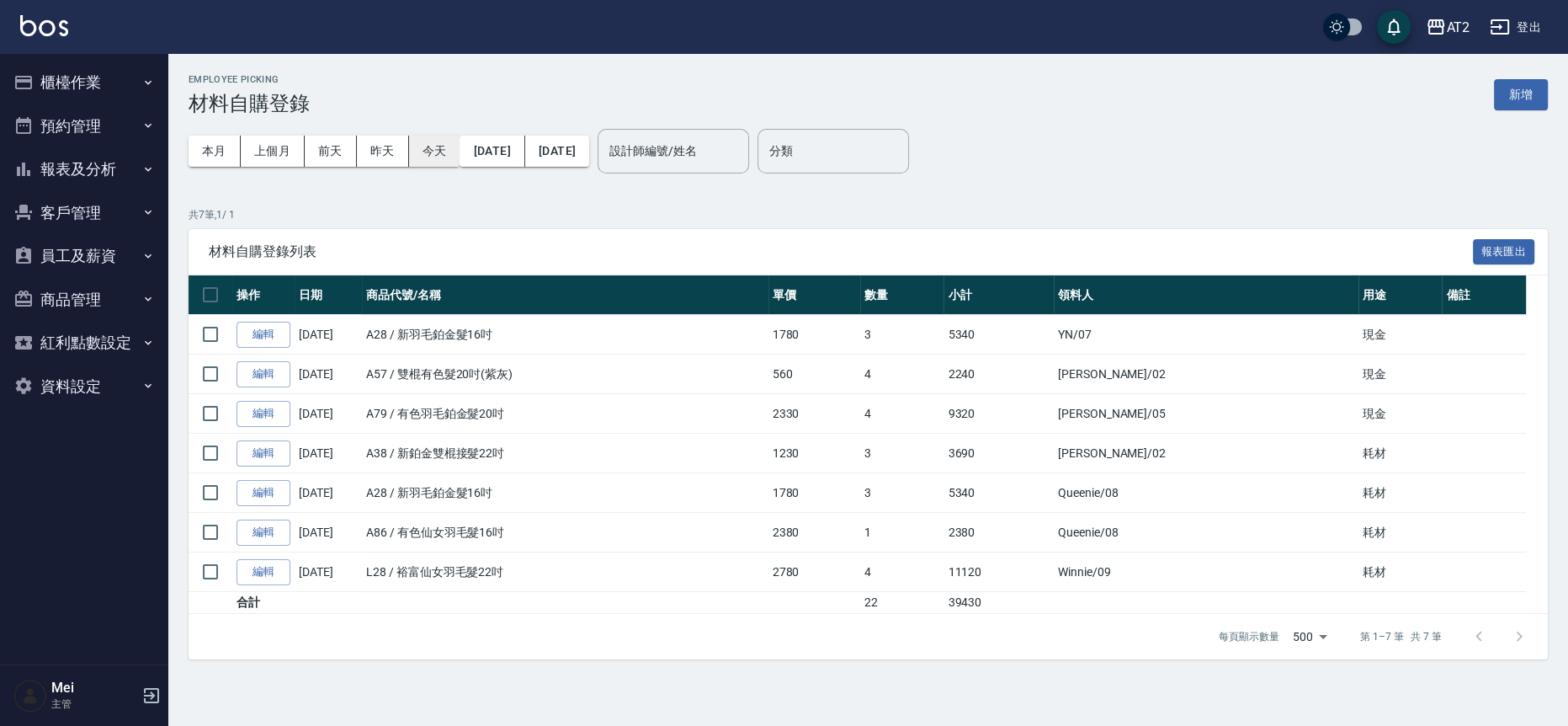
click at [436, 148] on button "今天" at bounding box center [435, 151] width 51 height 31
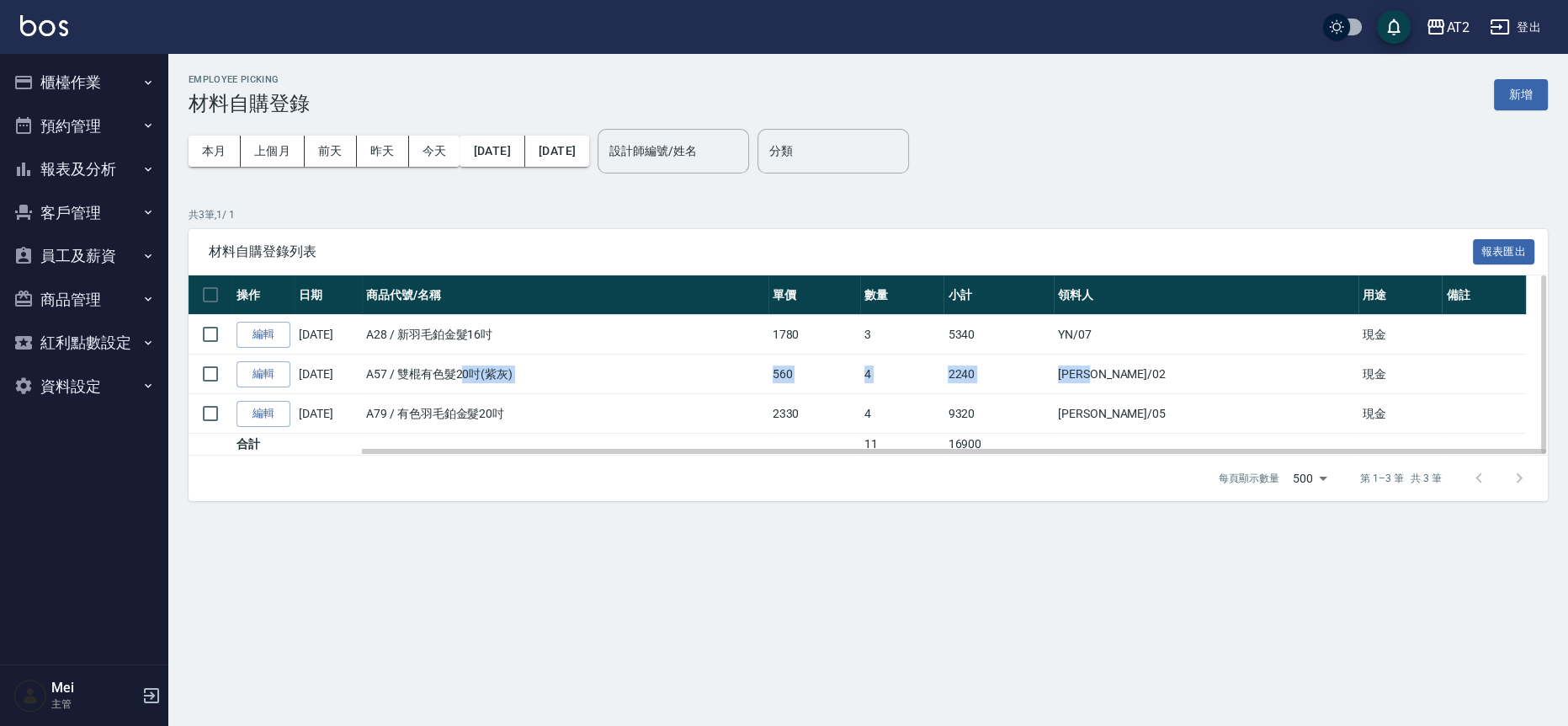
drag, startPoint x: 466, startPoint y: 374, endPoint x: 1170, endPoint y: 375, distance: 704.0
click at [1170, 375] on tr "編輯 [DATE] A57 / 雙棍有色髮20吋(紫灰) 560 4 2240 Morgan /02 現金" at bounding box center [868, 374] width 1360 height 39
click at [1170, 375] on td "Morgan /02" at bounding box center [1207, 374] width 305 height 39
drag, startPoint x: 1227, startPoint y: 379, endPoint x: 410, endPoint y: 364, distance: 817.1
click at [410, 364] on tr "編輯 [DATE] A57 / 雙棍有色髮20吋(紫灰) 560 4 2240 Morgan /02 現金" at bounding box center [868, 374] width 1360 height 39
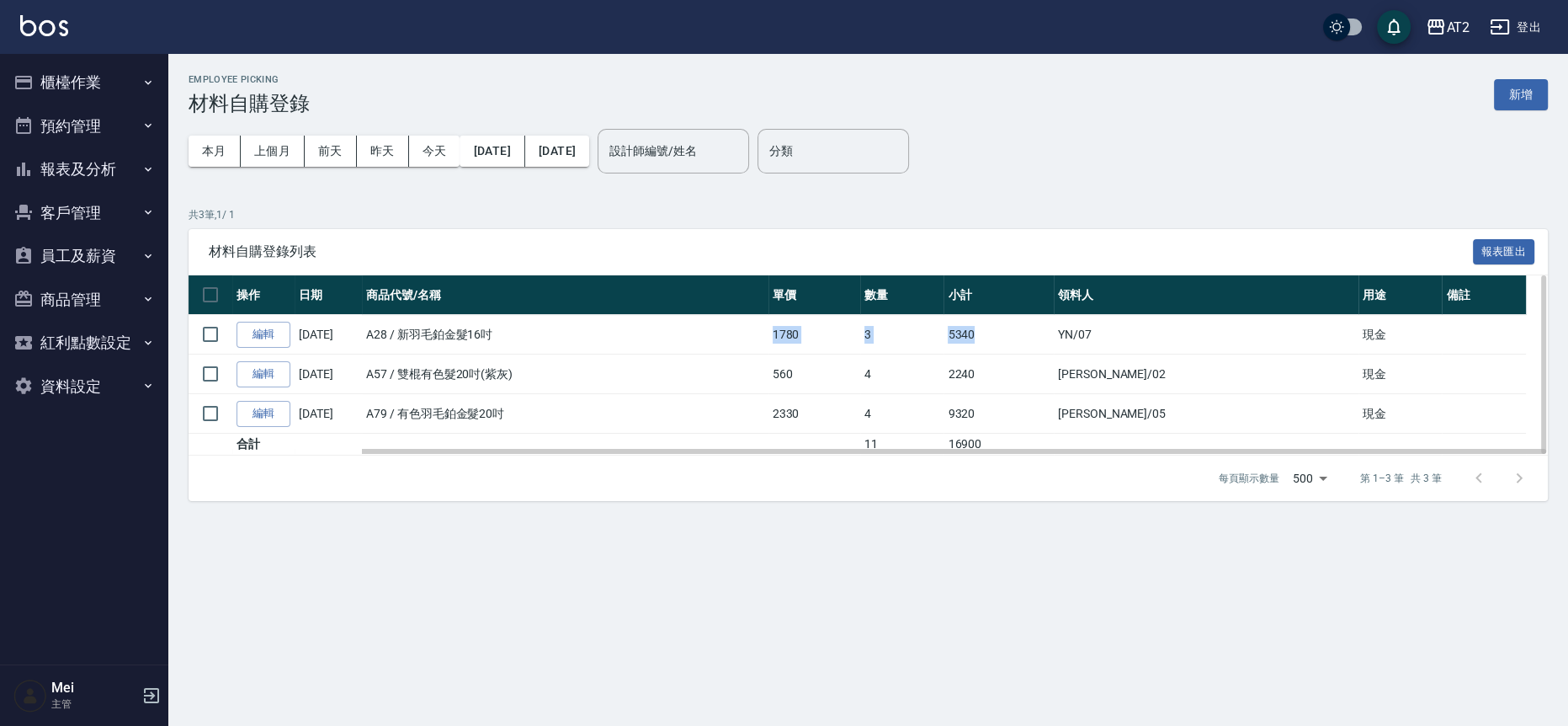
drag, startPoint x: 1057, startPoint y: 338, endPoint x: 518, endPoint y: 333, distance: 539.0
click at [518, 333] on tr "編輯 [DATE] A28 / 新羽毛鉑金髮16吋 1780 3 5340 YN /07 現金" at bounding box center [868, 334] width 1360 height 39
drag, startPoint x: 423, startPoint y: 321, endPoint x: 1053, endPoint y: 327, distance: 630.0
click at [1053, 327] on tr "編輯 [DATE] A28 / 新羽毛鉑金髮16吋 1780 3 5340 YN /07 現金" at bounding box center [868, 334] width 1360 height 39
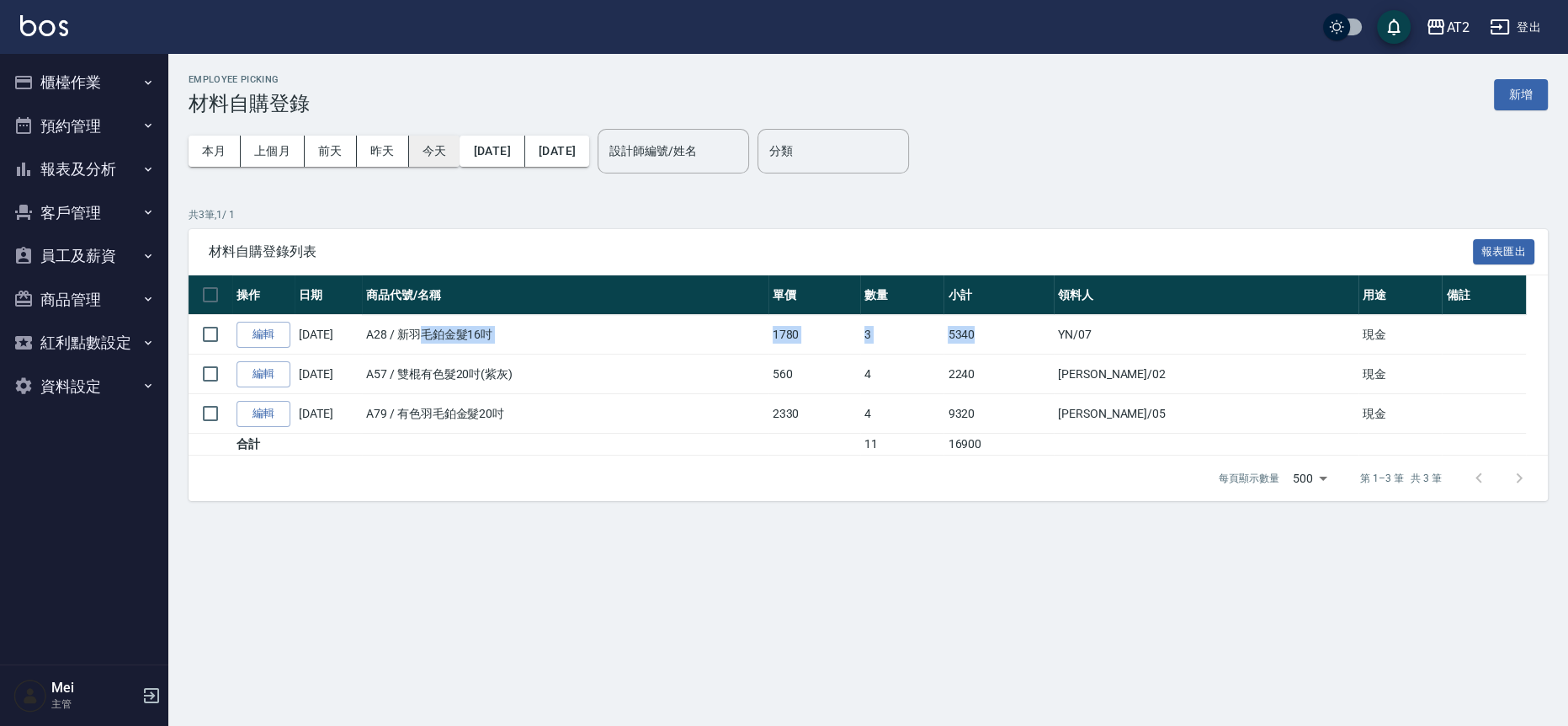
click at [441, 152] on button "今天" at bounding box center [435, 151] width 51 height 31
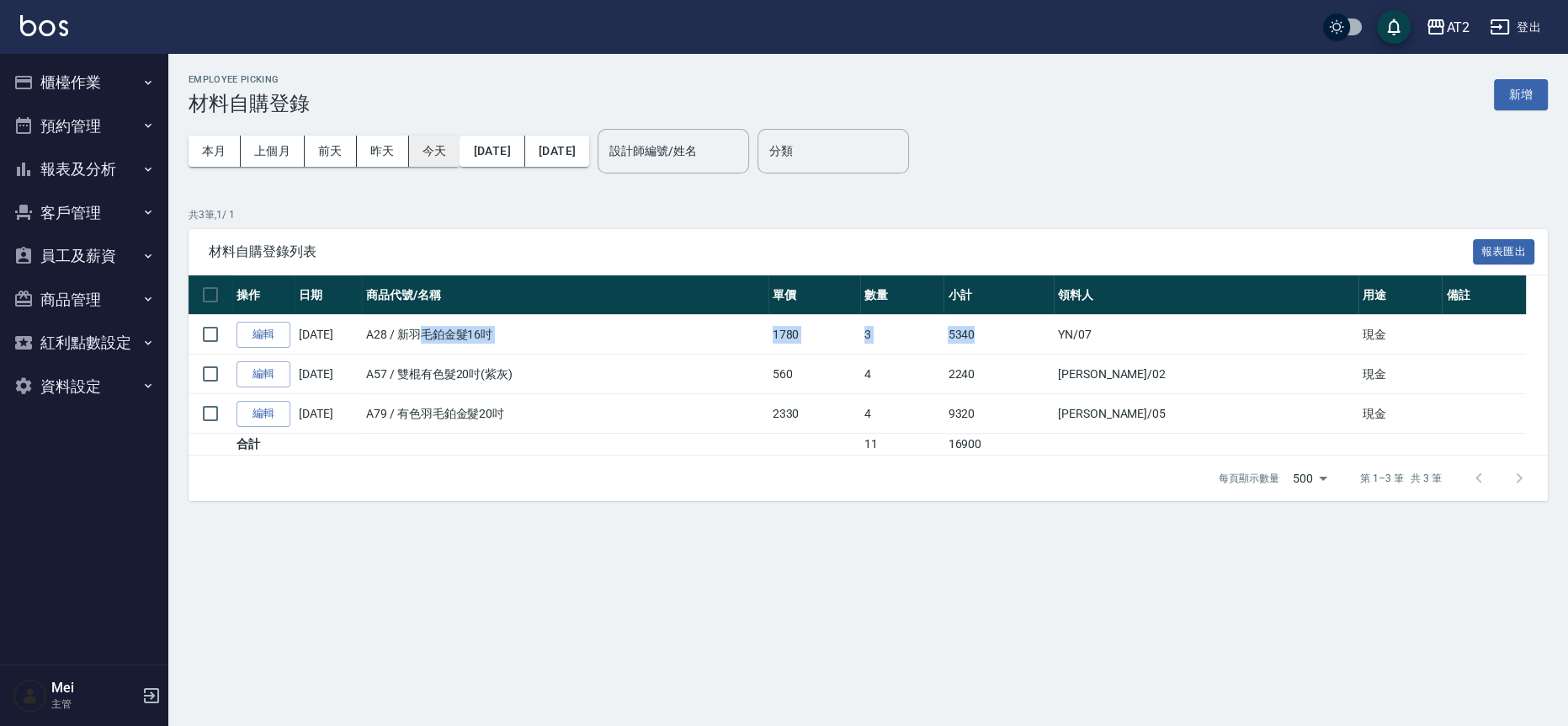
click at [441, 152] on button "今天" at bounding box center [435, 151] width 51 height 31
click at [455, 229] on div "材料自購登錄列表 報表匯出" at bounding box center [868, 252] width 1360 height 46
